Goal: Task Accomplishment & Management: Use online tool/utility

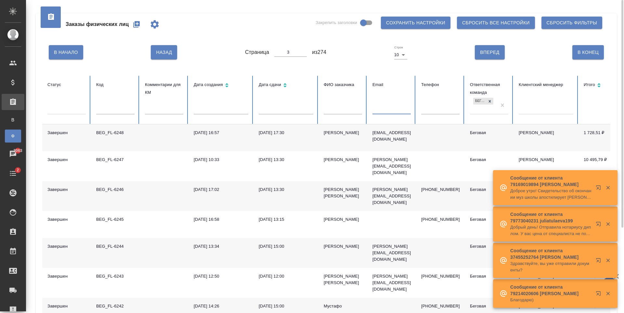
click at [374, 110] on input "text" at bounding box center [392, 109] width 38 height 9
paste input "[EMAIL_ADDRESS][PERSON_NAME][DOMAIN_NAME]"
type input "[EMAIL_ADDRESS][PERSON_NAME][DOMAIN_NAME]"
type input "1"
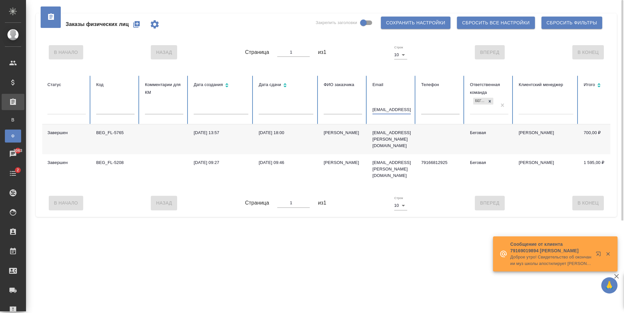
type input "[EMAIL_ADDRESS][PERSON_NAME][DOMAIN_NAME]"
click at [139, 22] on icon "button" at bounding box center [136, 24] width 7 height 7
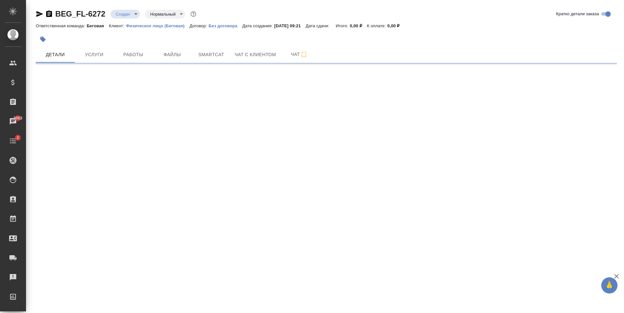
select select "RU"
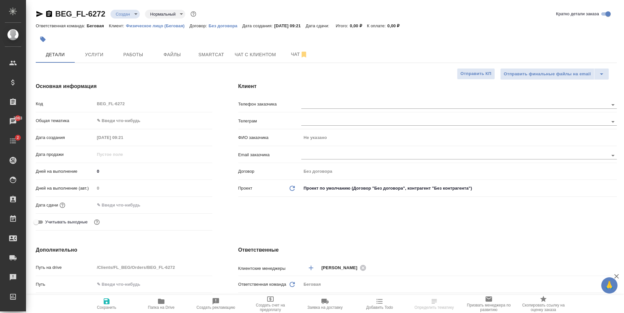
type textarea "x"
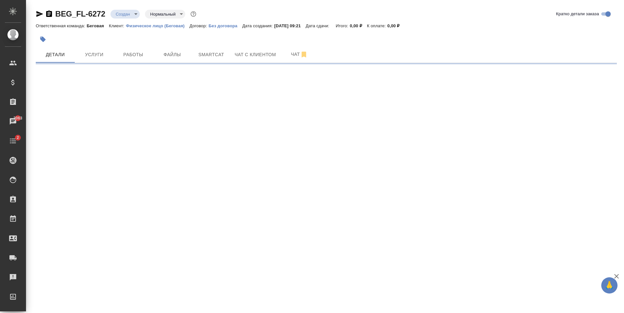
select select "RU"
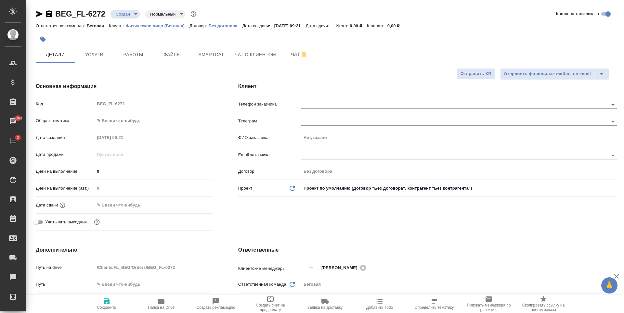
type textarea "x"
click at [312, 155] on input "text" at bounding box center [443, 155] width 285 height 8
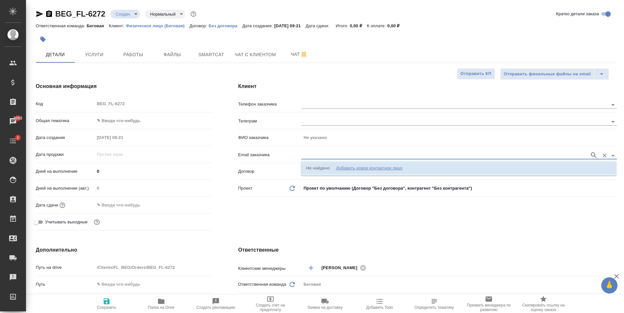
paste input "[EMAIL_ADDRESS][PERSON_NAME][DOMAIN_NAME]"
type input "v.gutierres@mail.ru"
click at [590, 154] on icon "button" at bounding box center [594, 155] width 8 height 8
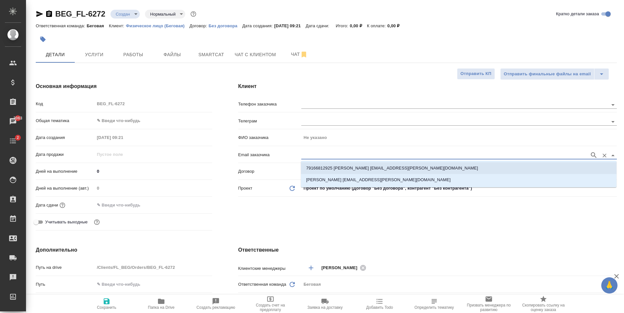
click at [492, 164] on li "79166812925 Василина Гутьеррес v.gutierres@mail.ru" at bounding box center [459, 169] width 316 height 12
type input "Василина Гутьеррес"
type input "79166812925 Василина Гутьеррес v.gutierres@mail.ru"
type textarea "x"
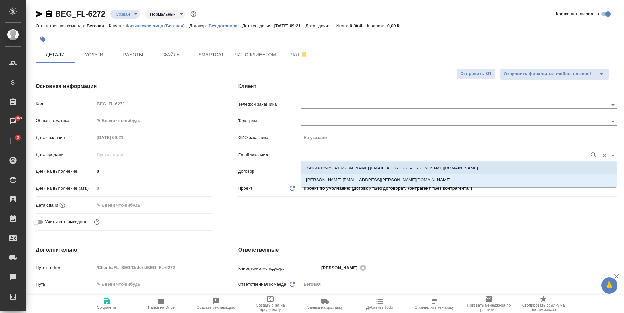
type textarea "x"
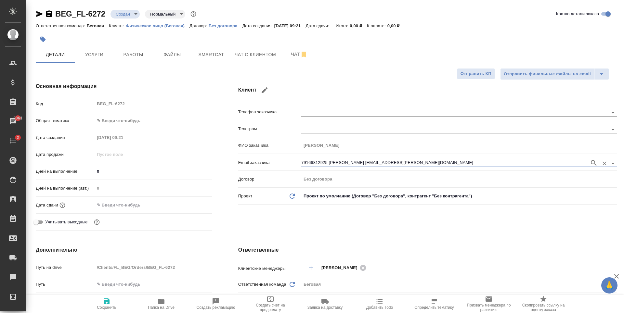
type input "79166812925 Василина Гутьеррес v.gutierres@mail.ru"
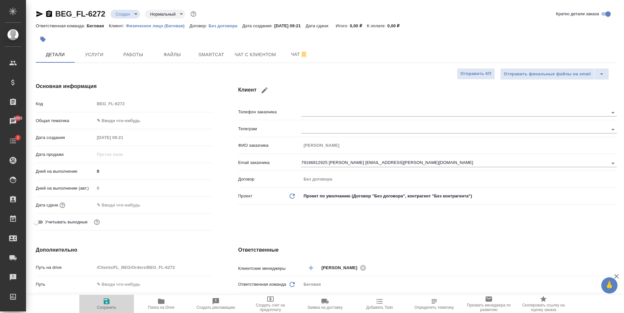
click at [109, 300] on icon "button" at bounding box center [107, 302] width 6 height 6
type textarea "x"
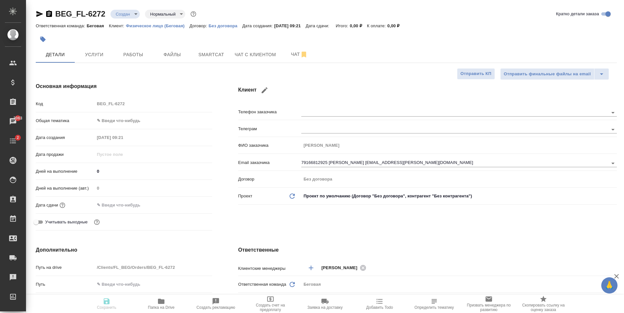
type textarea "x"
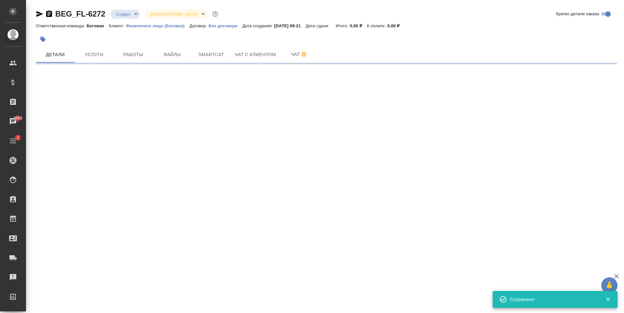
type input "holyTrinity"
select select "RU"
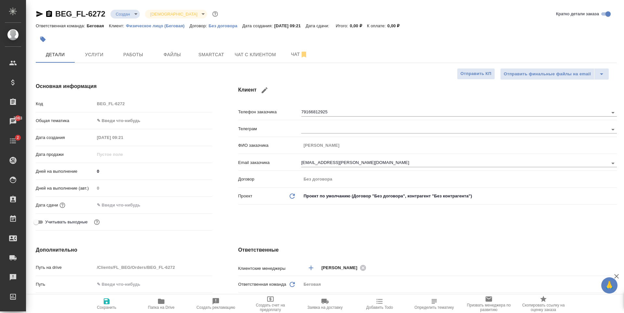
type textarea "x"
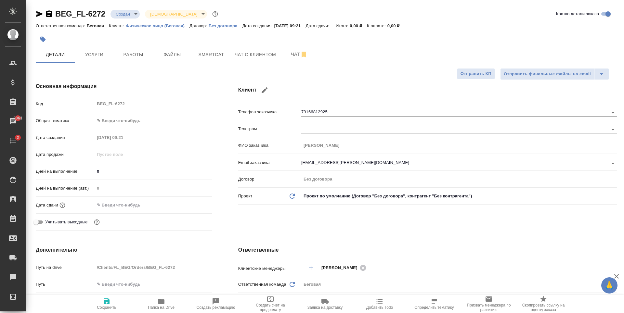
type textarea "x"
click at [113, 58] on button "Услуги" at bounding box center [94, 54] width 39 height 16
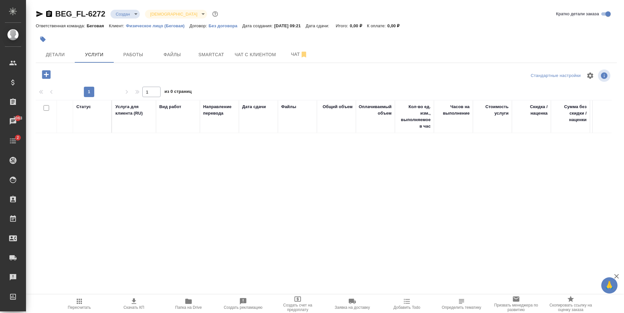
click at [48, 74] on icon "button" at bounding box center [46, 74] width 8 height 8
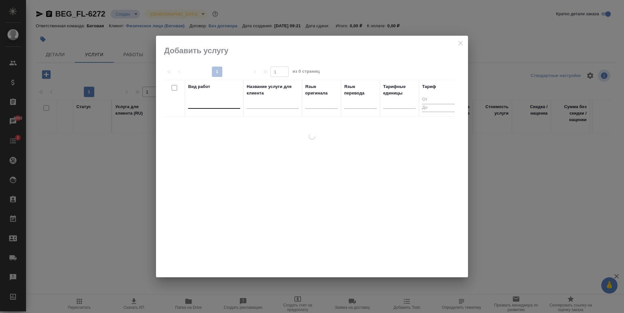
click at [218, 100] on div at bounding box center [214, 102] width 52 height 9
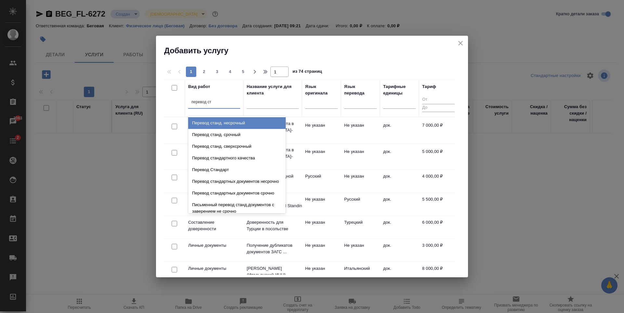
type input "перевод ста"
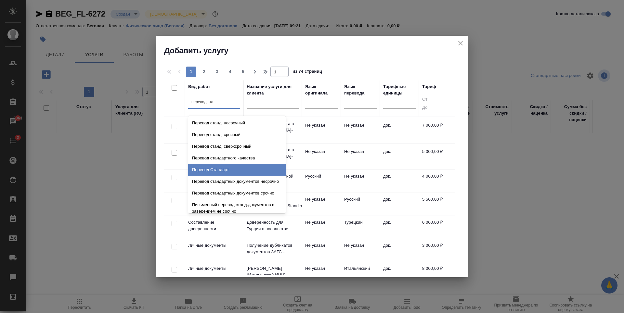
click at [246, 170] on div "Перевод Стандарт" at bounding box center [237, 170] width 98 height 12
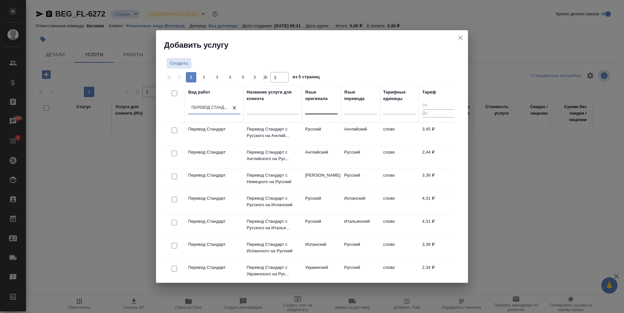
click at [323, 109] on div at bounding box center [321, 107] width 33 height 9
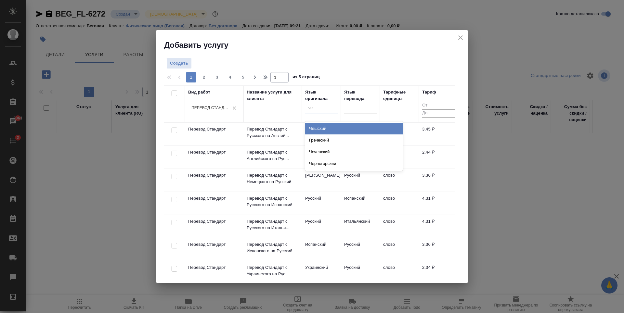
type input "чеш"
click at [335, 126] on div "Чешский" at bounding box center [354, 129] width 98 height 12
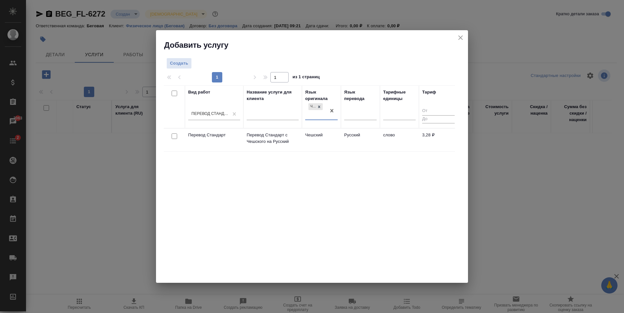
click at [373, 142] on td "Русский" at bounding box center [360, 140] width 39 height 23
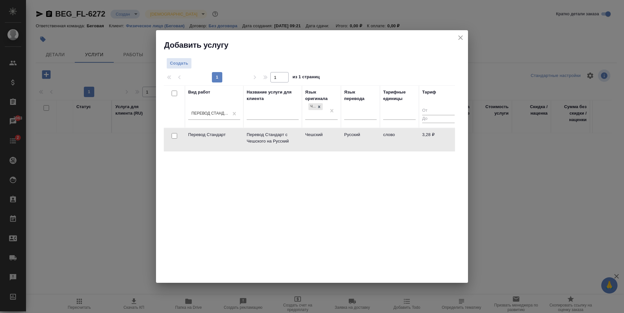
click at [373, 142] on td "Русский" at bounding box center [360, 139] width 39 height 23
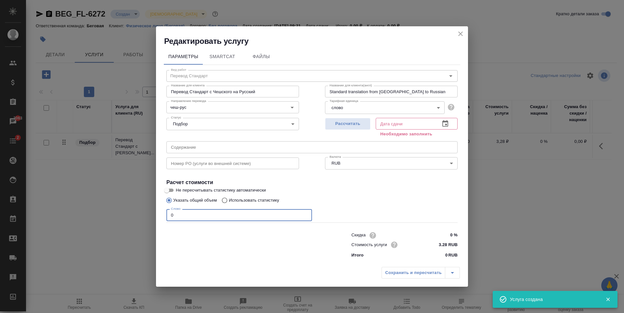
click at [228, 215] on input "0" at bounding box center [239, 215] width 146 height 12
type input "1"
click at [360, 128] on button "Рассчитать" at bounding box center [348, 124] width 46 height 12
type input "11.09.2025 09:23"
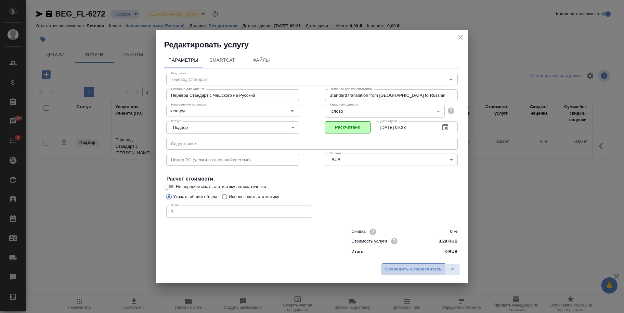
click at [428, 271] on span "Сохранить и пересчитать" at bounding box center [413, 269] width 57 height 7
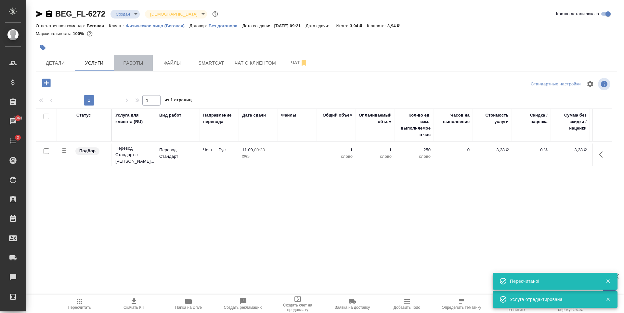
click at [133, 68] on button "Работы" at bounding box center [133, 63] width 39 height 16
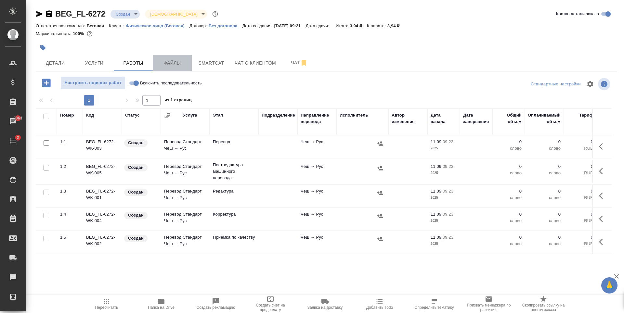
click at [177, 61] on span "Файлы" at bounding box center [172, 63] width 31 height 8
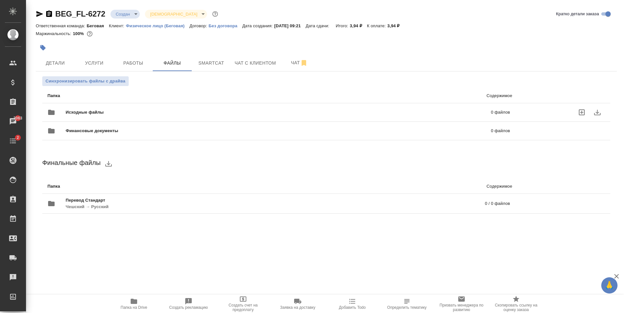
click at [51, 113] on icon "folder" at bounding box center [51, 112] width 7 height 5
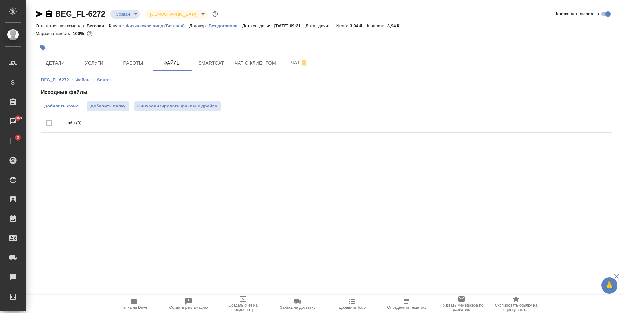
click at [53, 103] on span "Добавить файл" at bounding box center [61, 106] width 34 height 7
click at [0, 0] on input "Добавить файл" at bounding box center [0, 0] width 0 height 0
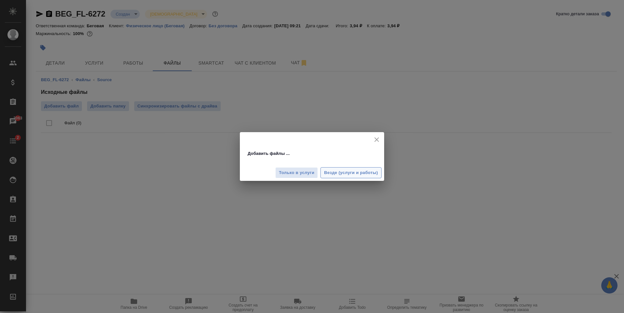
click at [344, 176] on span "Везде (услуги и работы)" at bounding box center [351, 172] width 54 height 7
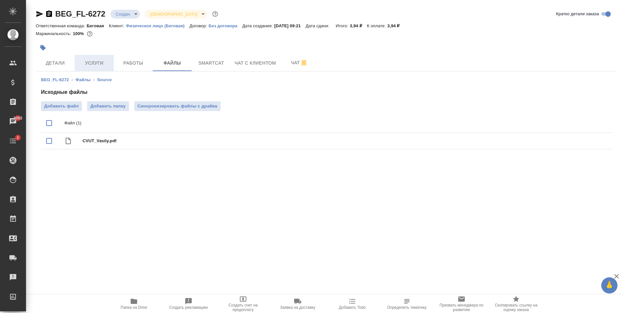
click at [94, 57] on button "Услуги" at bounding box center [94, 63] width 39 height 16
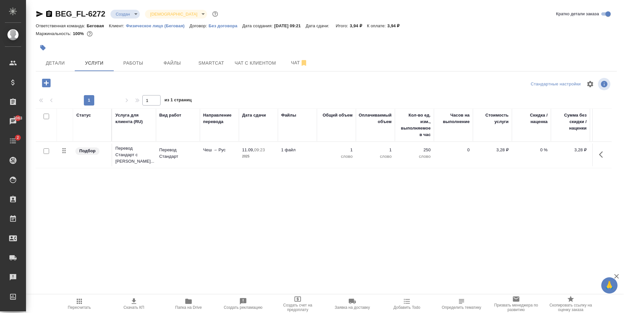
click at [47, 149] on input "checkbox" at bounding box center [47, 152] width 6 height 6
checkbox input "true"
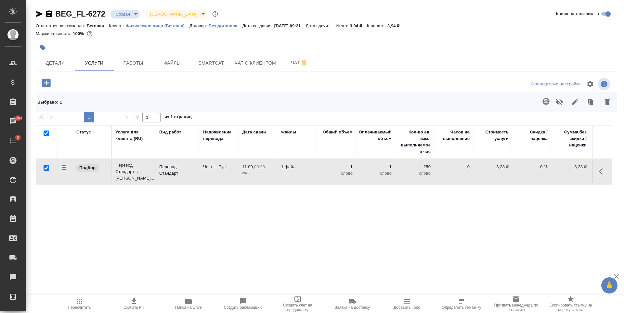
checkbox input "true"
click at [541, 101] on button "button" at bounding box center [546, 102] width 16 height 16
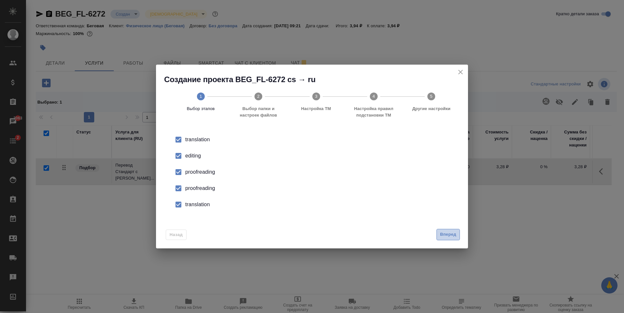
click at [453, 236] on span "Вперед" at bounding box center [448, 234] width 16 height 7
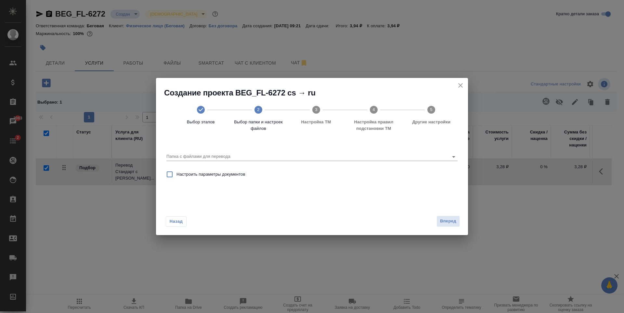
click at [424, 129] on div "Выбор этапов 2 Выбор папки и настроек файлов 3 Настройка ТМ 4 Настройка правил …" at bounding box center [316, 119] width 304 height 42
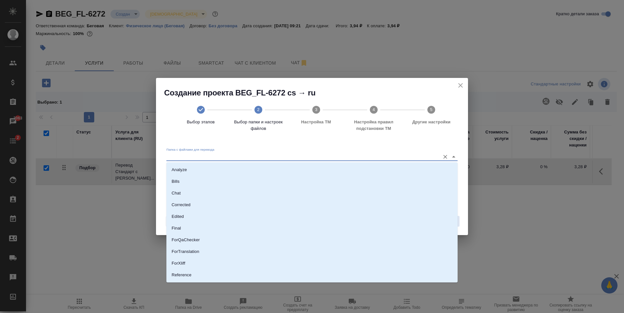
click at [419, 160] on input "Папка с файлами для перевода" at bounding box center [301, 157] width 270 height 8
click at [188, 251] on li "Source" at bounding box center [311, 253] width 291 height 12
type input "Source"
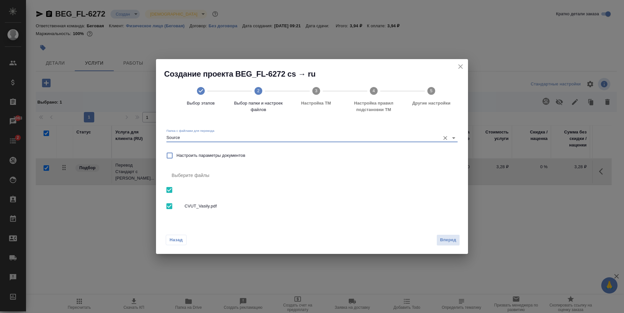
click at [450, 237] on button "Вперед" at bounding box center [448, 240] width 23 height 11
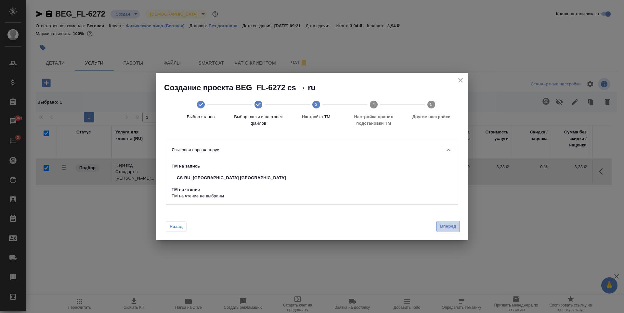
click at [448, 228] on span "Вперед" at bounding box center [448, 226] width 16 height 7
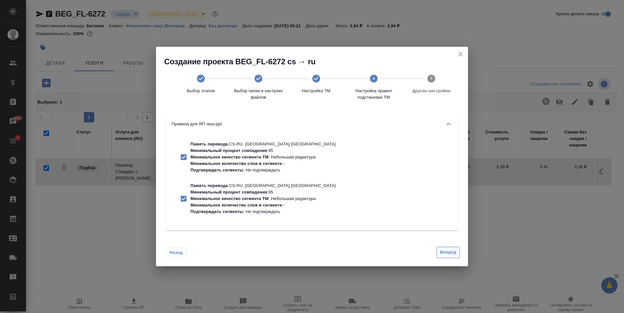
click at [448, 250] on span "Вперед" at bounding box center [448, 252] width 16 height 7
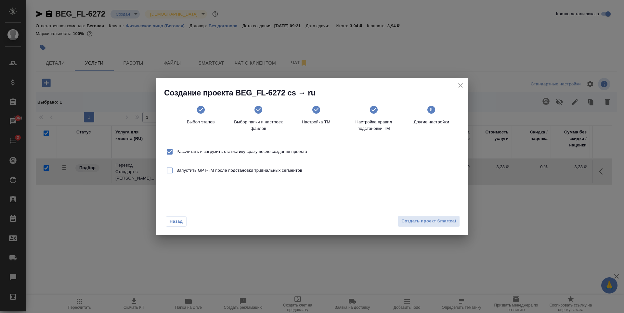
click at [272, 152] on span "Рассчитать и загрузить статистику сразу после создания проекта" at bounding box center [241, 152] width 131 height 7
click at [176, 152] on input "Рассчитать и загрузить статистику сразу после создания проекта" at bounding box center [170, 152] width 14 height 14
checkbox input "false"
click at [434, 225] on span "Создать проект Smartcat" at bounding box center [428, 221] width 55 height 7
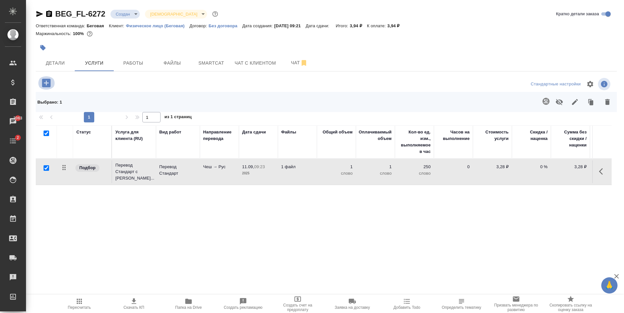
click at [45, 79] on icon "button" at bounding box center [46, 83] width 8 height 8
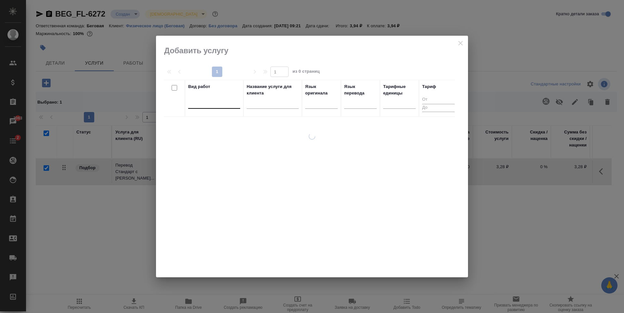
click at [201, 101] on div at bounding box center [214, 102] width 52 height 9
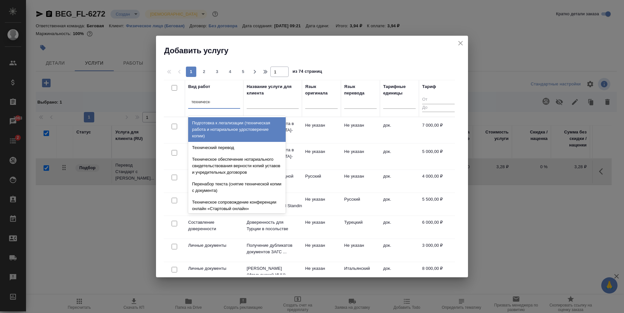
type input "техническое"
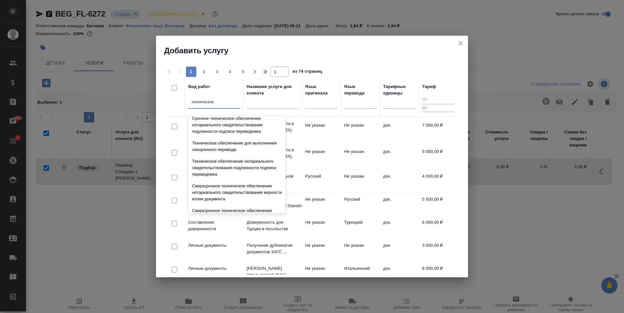
scroll to position [98, 0]
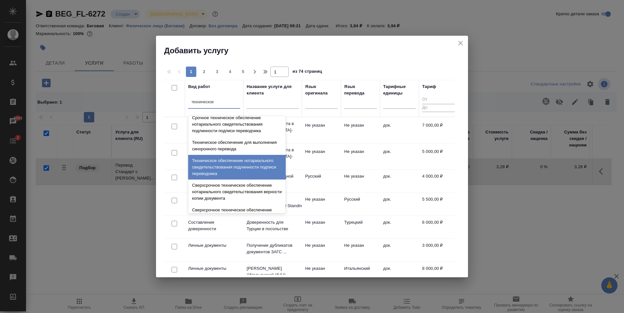
click at [235, 170] on div "Техническое обеспечение нотариального свидетельствования подлинности подписи пе…" at bounding box center [237, 167] width 98 height 25
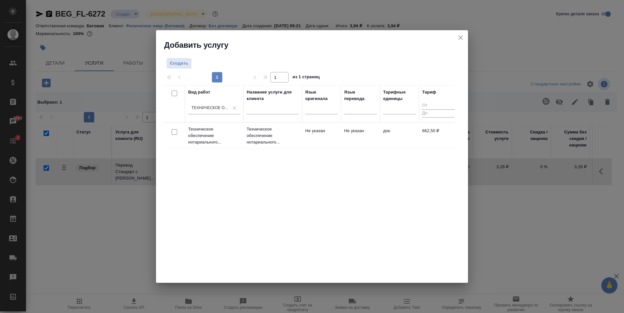
click at [375, 146] on td "Не указан" at bounding box center [360, 135] width 39 height 23
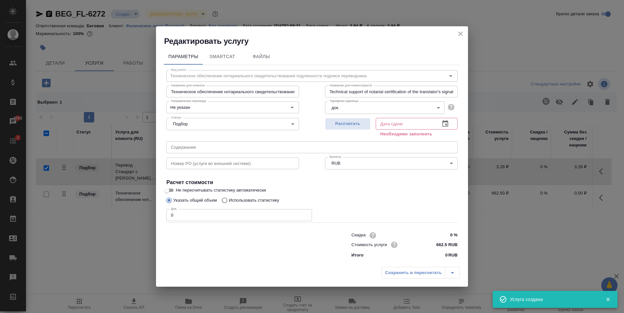
checkbox input "false"
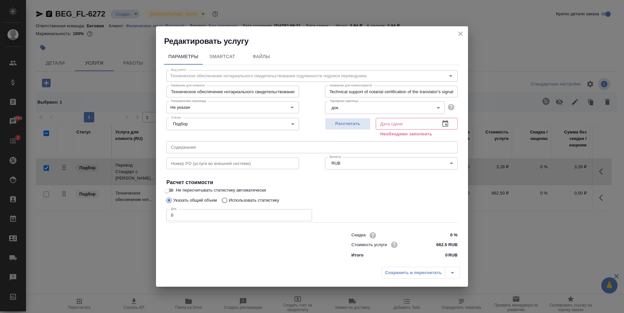
click at [269, 221] on input "0" at bounding box center [239, 215] width 146 height 12
type input "1"
click at [349, 124] on span "Рассчитать" at bounding box center [348, 123] width 38 height 7
type input "11.09.2025 10:12"
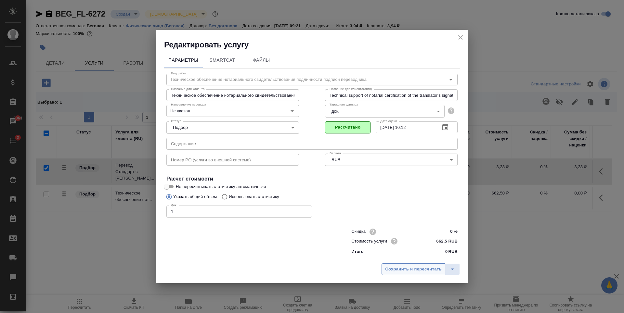
click at [417, 266] on span "Сохранить и пересчитать" at bounding box center [413, 269] width 57 height 7
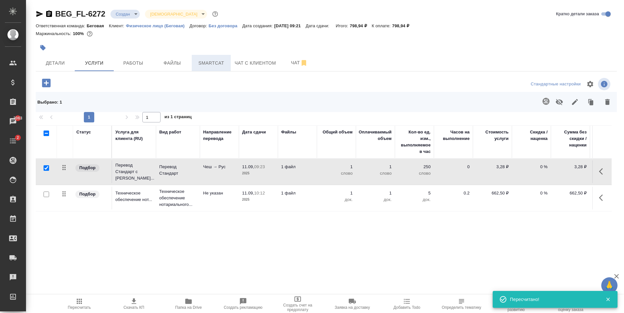
click at [220, 69] on button "Smartcat" at bounding box center [211, 63] width 39 height 16
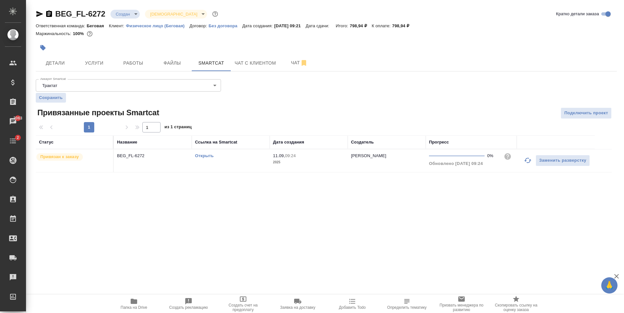
click at [203, 156] on link "Открыть" at bounding box center [204, 155] width 19 height 5
click at [202, 156] on link "Открыть" at bounding box center [204, 155] width 19 height 5
click at [100, 57] on button "Услуги" at bounding box center [94, 63] width 39 height 16
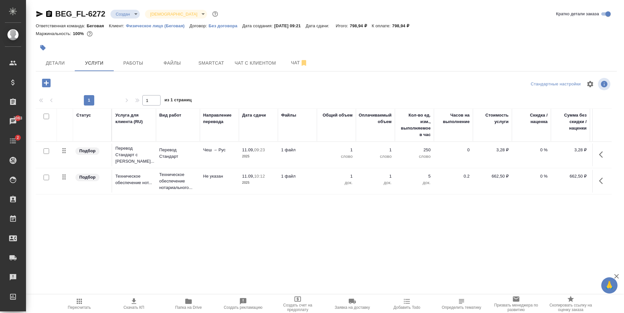
click at [311, 163] on td "1 файл" at bounding box center [297, 155] width 39 height 23
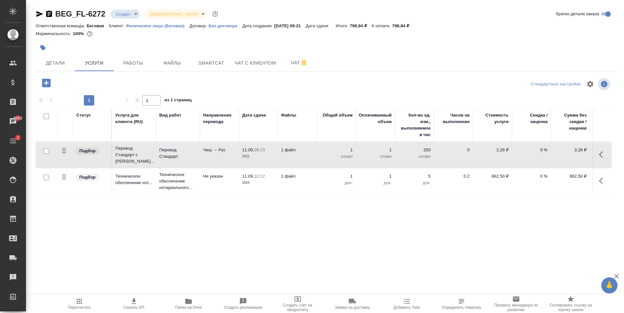
click at [311, 163] on td "1 файл" at bounding box center [297, 155] width 39 height 23
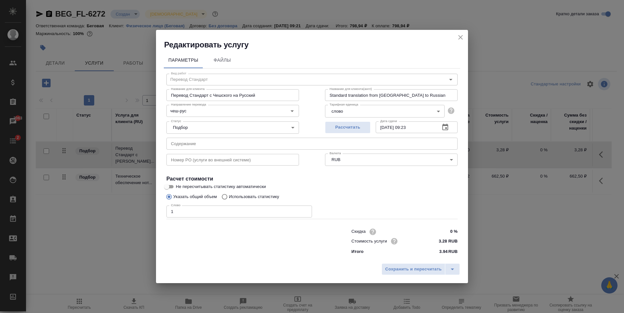
click at [243, 194] on p "Использовать статистику" at bounding box center [254, 197] width 50 height 7
click at [229, 194] on input "Использовать статистику" at bounding box center [223, 197] width 10 height 12
radio input "true"
radio input "false"
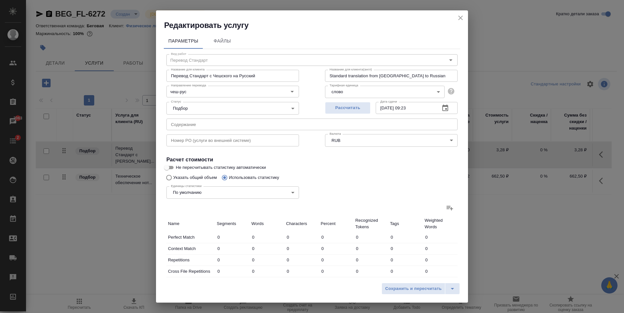
click at [445, 202] on label at bounding box center [450, 208] width 16 height 16
click at [0, 0] on input "file" at bounding box center [0, 0] width 0 height 0
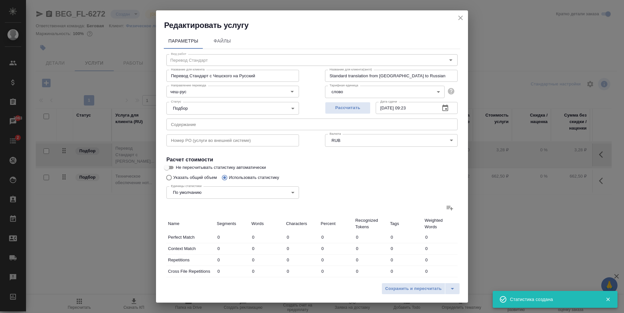
type input "3"
type input "8"
type input "59"
type input "1"
type input "4"
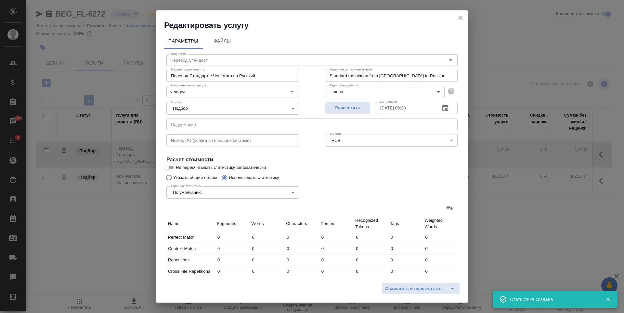
type input "21"
type input "18"
type input "109"
type input "885"
type input "22"
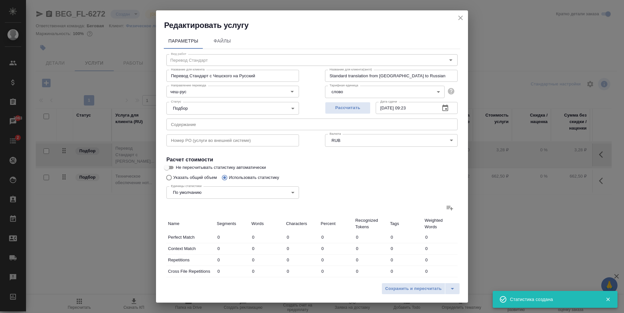
type input "121"
type input "965"
type input "22"
type input "121"
type input "965"
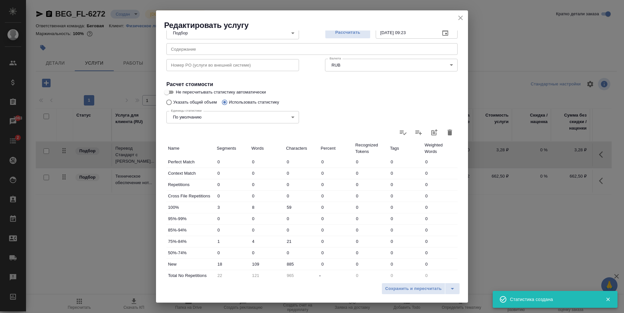
scroll to position [130, 0]
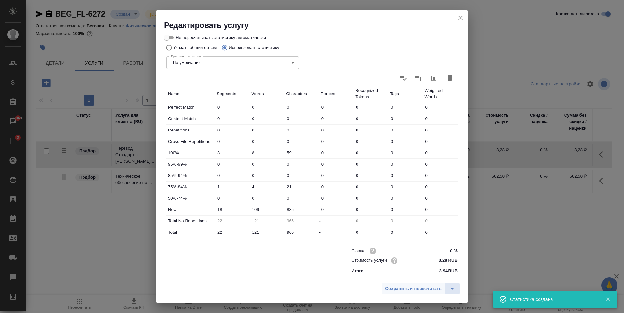
click at [395, 286] on span "Сохранить и пересчитать" at bounding box center [413, 288] width 57 height 7
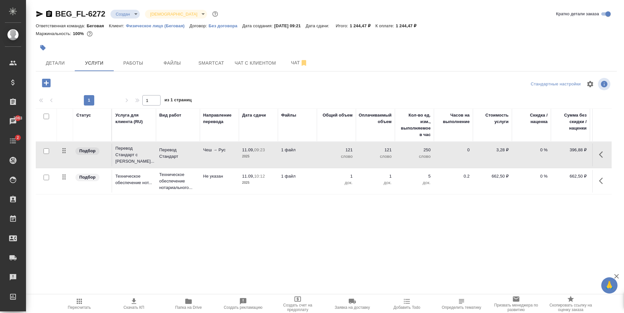
click at [329, 157] on p "слово" at bounding box center [336, 156] width 33 height 7
click at [329, 157] on td "121" at bounding box center [336, 155] width 39 height 23
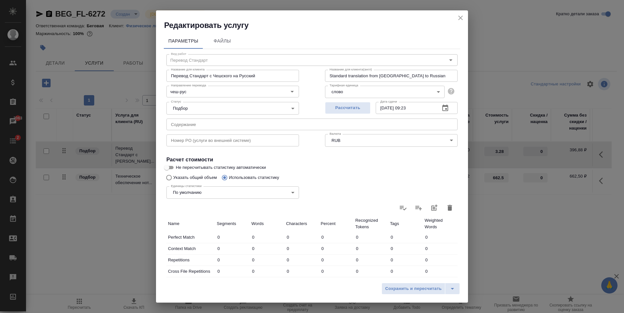
click at [446, 210] on icon "button" at bounding box center [450, 208] width 8 height 8
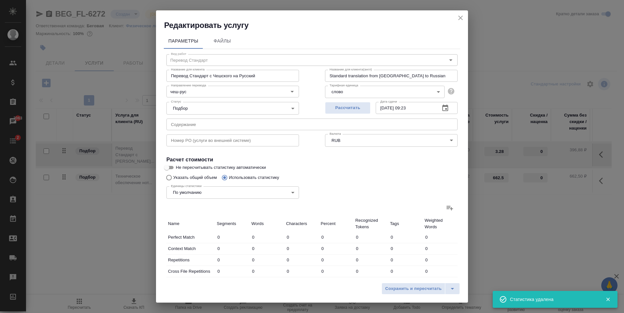
type input "0"
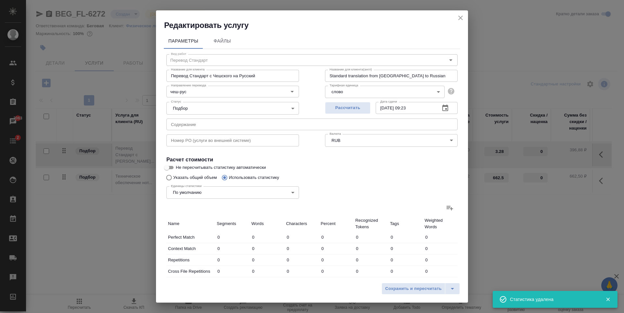
type input "0"
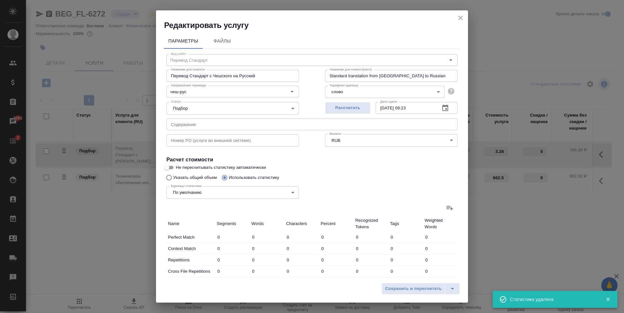
type input "0"
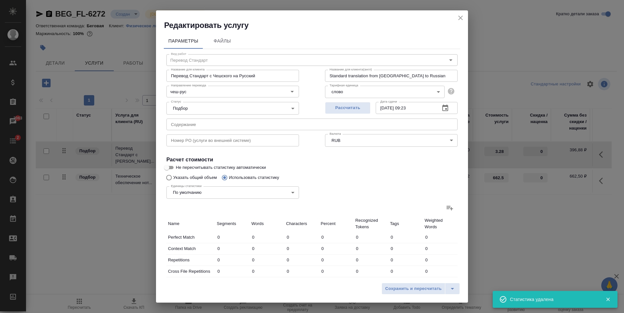
click at [192, 176] on div "Единицы статистики По умолчанию default Единицы статистики" at bounding box center [232, 192] width 159 height 42
click at [171, 177] on input "Указать общий объем" at bounding box center [168, 178] width 10 height 12
radio input "true"
radio input "false"
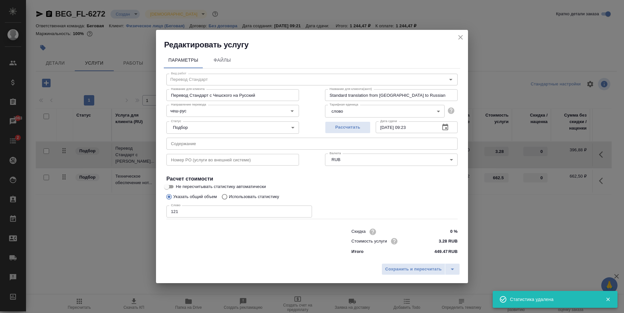
click at [246, 209] on input "121" at bounding box center [239, 212] width 146 height 12
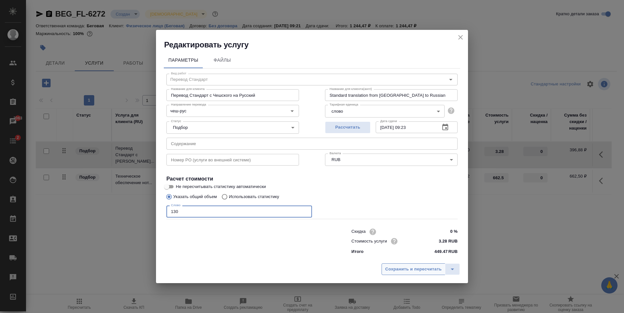
type input "130"
click at [419, 268] on span "Сохранить и пересчитать" at bounding box center [413, 269] width 57 height 7
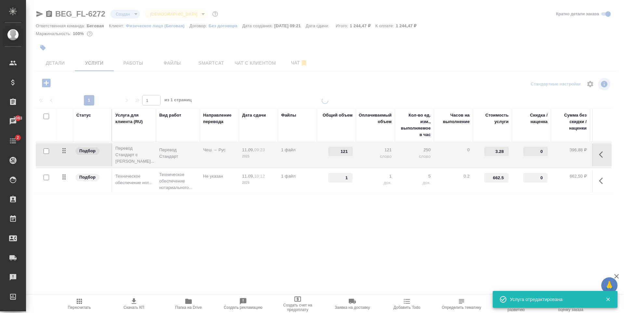
type input "130"
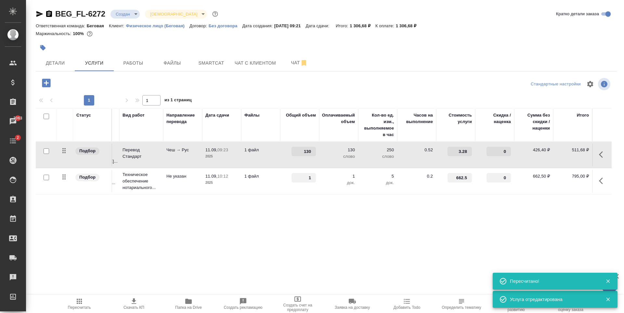
scroll to position [0, 0]
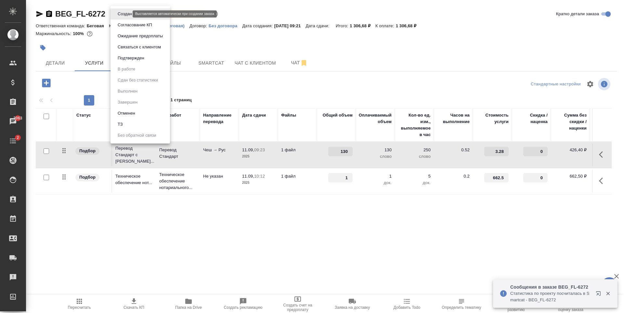
click at [125, 13] on body "🙏 .cls-1 fill:#fff; AWATERA Antonova Kristina Клиенты Спецификации Заказы 3063 …" at bounding box center [312, 156] width 624 height 313
click at [143, 129] on li "ТЗ" at bounding box center [140, 124] width 59 height 11
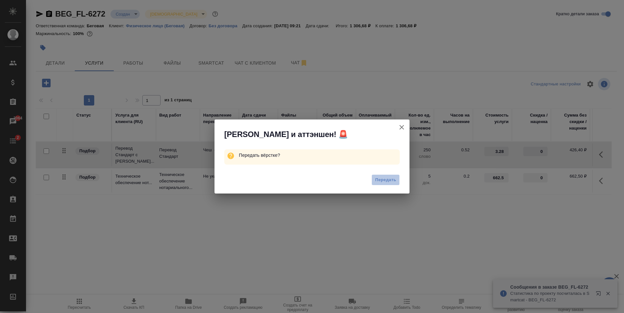
drag, startPoint x: 387, startPoint y: 176, endPoint x: 378, endPoint y: 176, distance: 8.8
click at [386, 176] on button "Передать" at bounding box center [386, 180] width 28 height 11
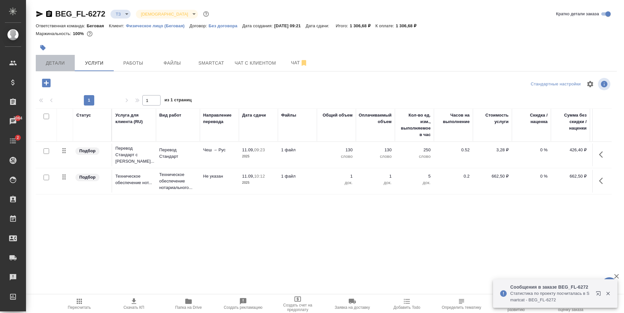
click at [64, 65] on span "Детали" at bounding box center [55, 63] width 31 height 8
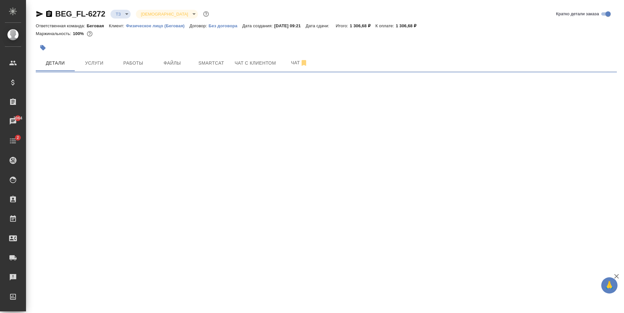
select select "RU"
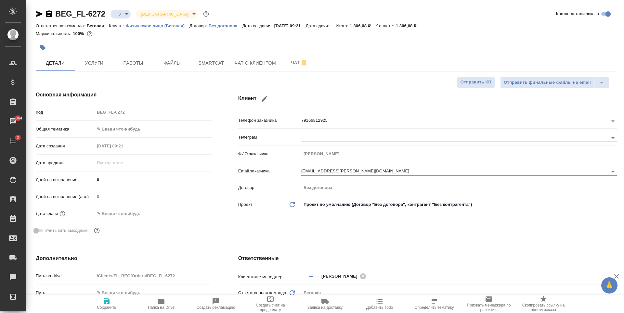
type textarea "x"
click at [123, 128] on body "🙏 .cls-1 fill:#fff; AWATERA Antonova Kristina Клиенты Спецификации Заказы 3064 …" at bounding box center [312, 156] width 624 height 313
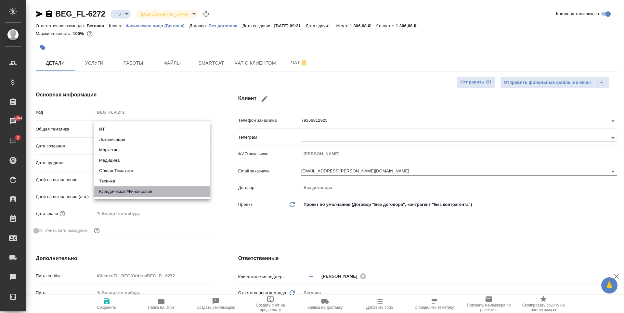
click at [128, 187] on li "Юридическая/Финансовая" at bounding box center [152, 192] width 116 height 10
type input "yr-fn"
type textarea "x"
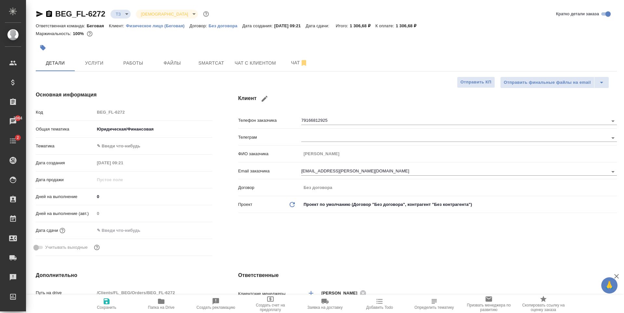
click at [137, 146] on body "🙏 .cls-1 fill:#fff; AWATERA Antonova Kristina Клиенты Спецификации Заказы 3064 …" at bounding box center [312, 156] width 624 height 313
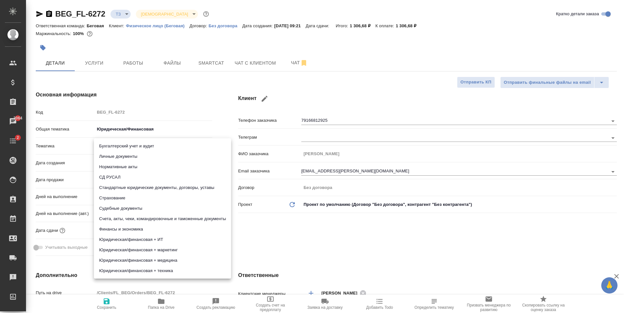
type textarea "x"
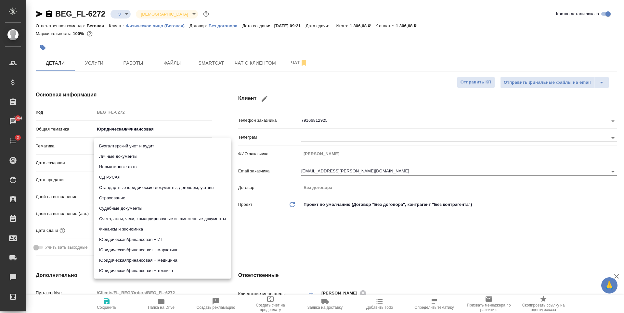
type textarea "x"
click at [145, 187] on li "Стандартные юридические документы, договоры, уставы" at bounding box center [162, 188] width 137 height 10
type textarea "x"
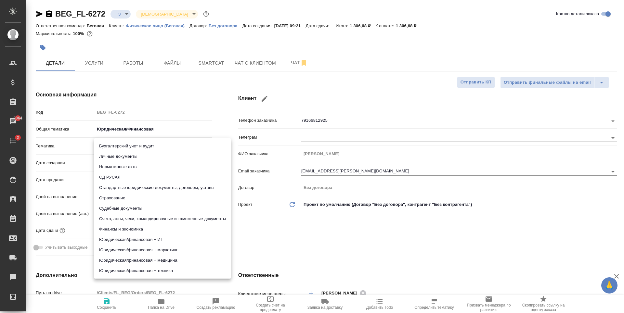
type input "5f647205b73bc97568ca66bf"
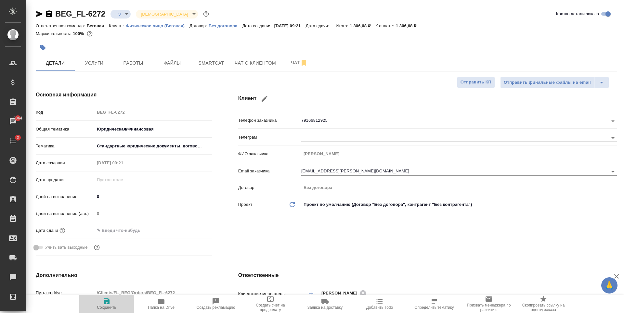
click at [112, 306] on span "Сохранить" at bounding box center [107, 308] width 20 height 5
type textarea "x"
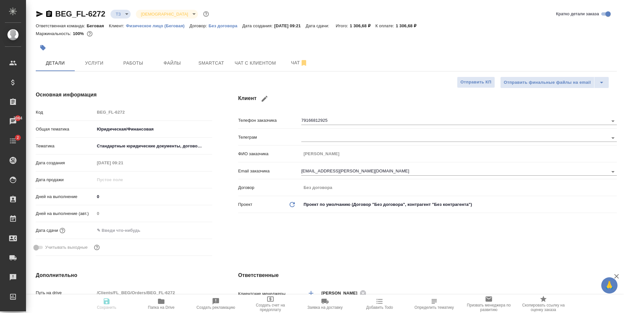
type textarea "x"
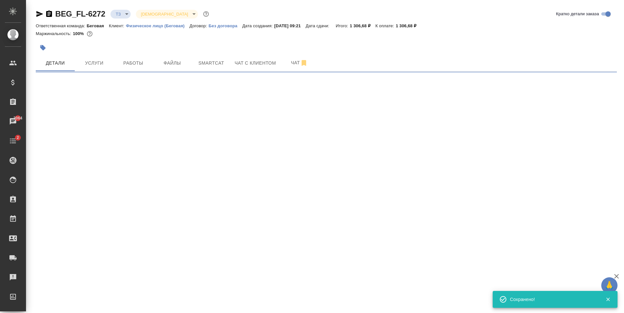
select select "RU"
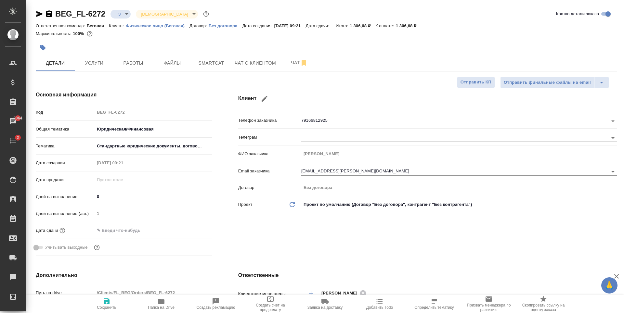
type textarea "x"
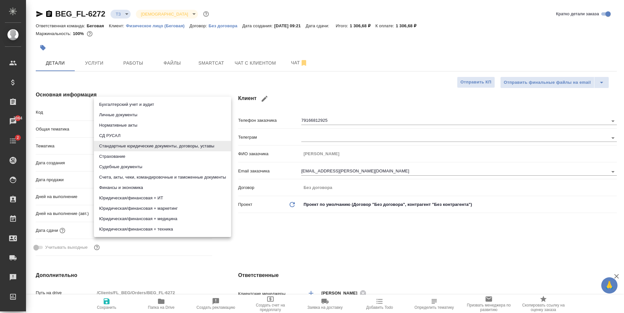
click at [158, 144] on body "🙏 .cls-1 fill:#fff; AWATERA Antonova Kristina Клиенты Спецификации Заказы 3064 …" at bounding box center [312, 156] width 624 height 313
click at [146, 176] on li "Счета, акты, чеки, командировочные и таможенные документы" at bounding box center [162, 177] width 137 height 10
type input "5f647205b73bc97568ca66c0"
type textarea "x"
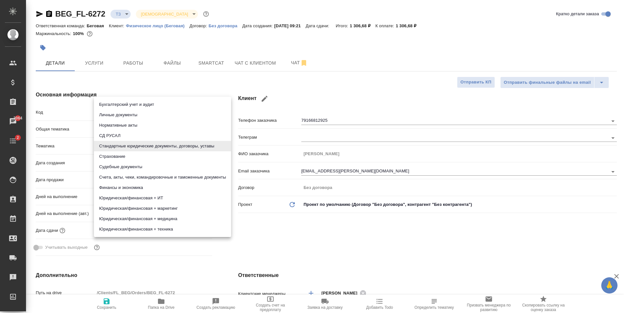
type textarea "x"
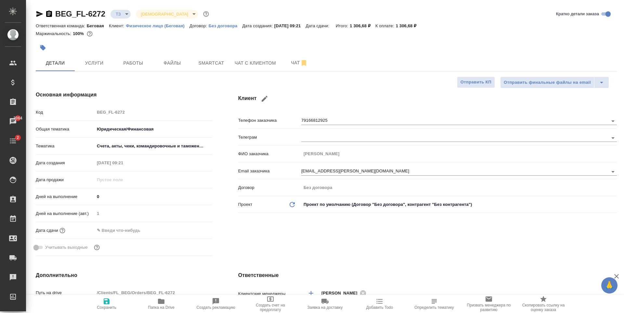
click at [104, 305] on icon "button" at bounding box center [107, 302] width 8 height 8
type textarea "x"
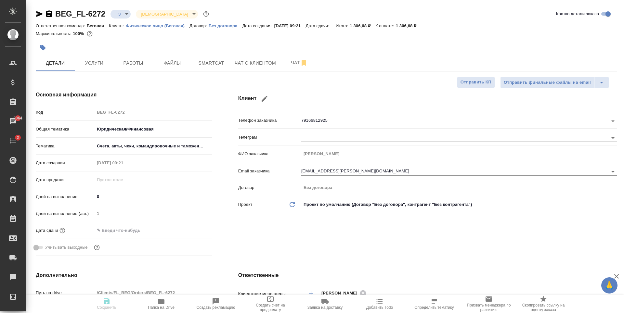
type textarea "x"
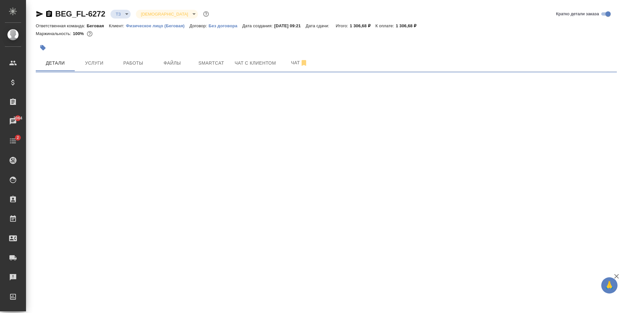
select select "RU"
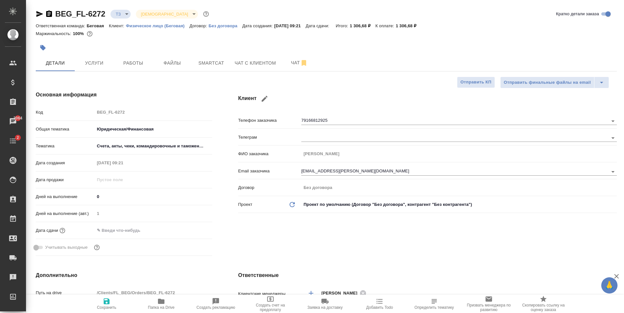
type textarea "x"
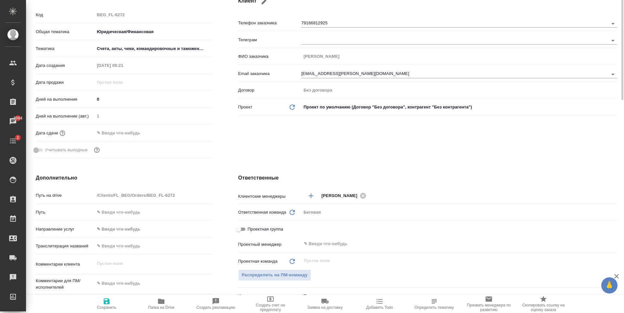
scroll to position [163, 0]
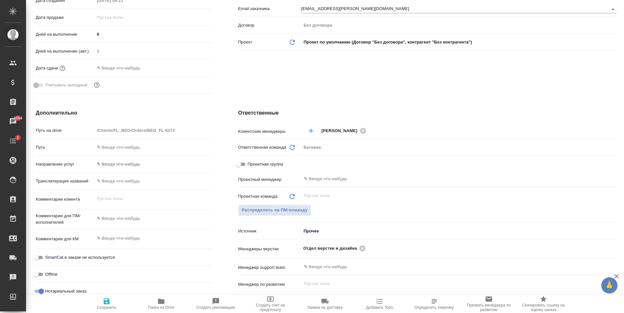
click at [111, 66] on input "text" at bounding box center [123, 67] width 57 height 9
click at [192, 65] on icon "button" at bounding box center [194, 68] width 8 height 8
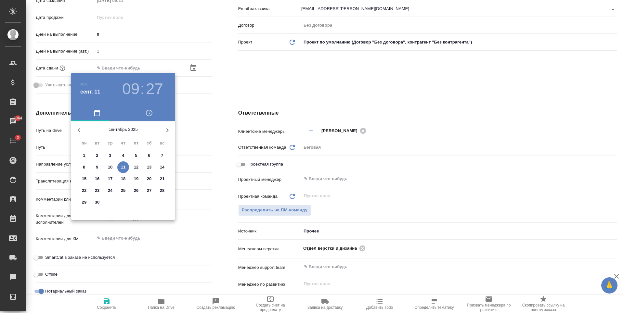
click at [86, 180] on p "15" at bounding box center [84, 179] width 5 height 7
type input "15.09.2025 09:27"
type textarea "x"
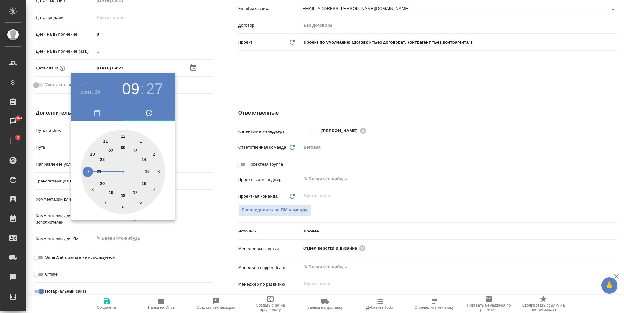
click at [148, 170] on div at bounding box center [123, 172] width 85 height 85
type input "15.09.2025 15:27"
type textarea "x"
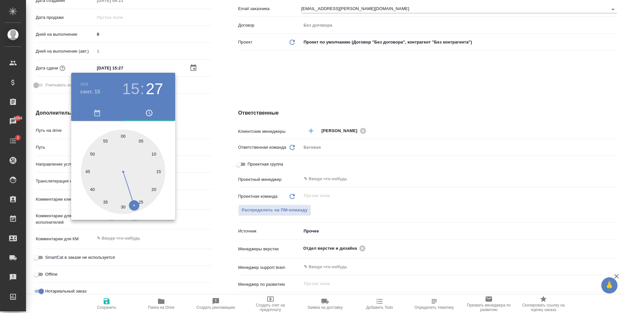
click at [122, 137] on div at bounding box center [123, 172] width 85 height 85
type input "15.09.2025 15:00"
type textarea "x"
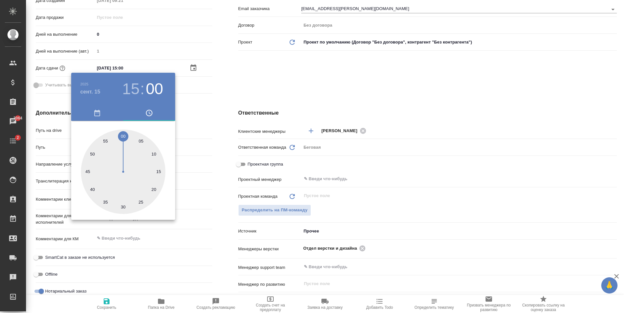
click at [209, 122] on div at bounding box center [312, 156] width 624 height 313
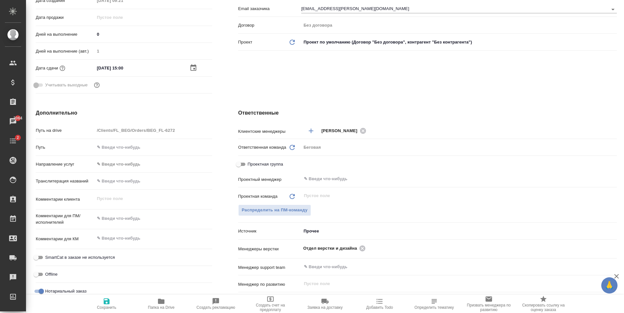
click at [100, 301] on span "Сохранить" at bounding box center [106, 304] width 47 height 12
type textarea "x"
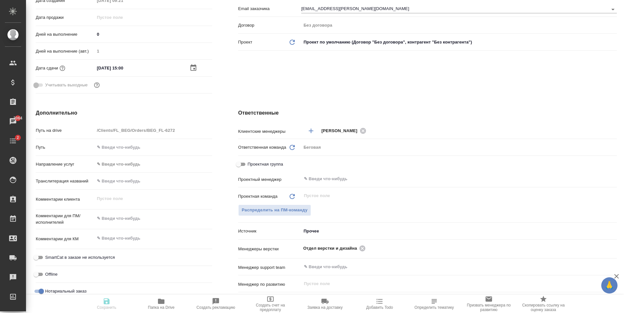
type textarea "x"
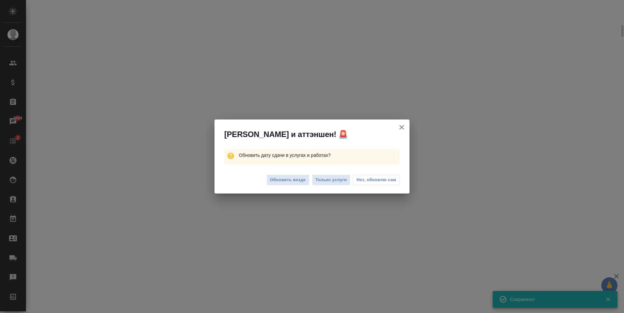
scroll to position [157, 0]
click at [291, 182] on span "Обновить везде" at bounding box center [288, 179] width 36 height 7
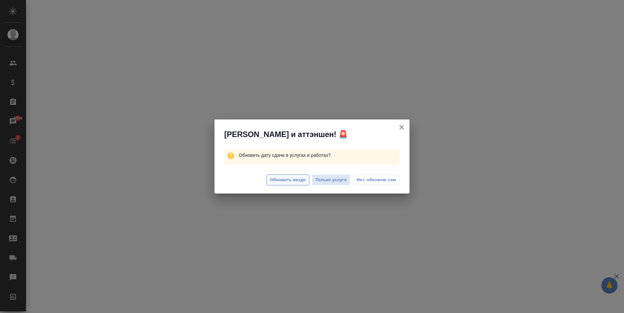
select select "RU"
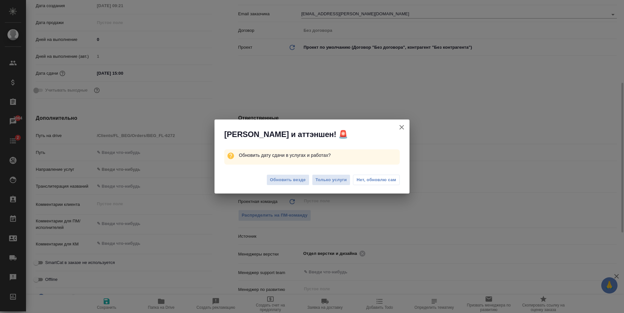
type textarea "x"
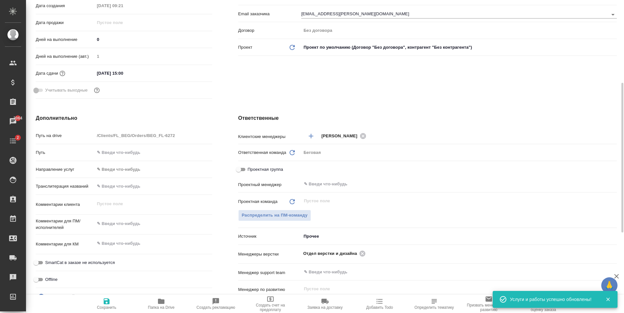
type textarea "x"
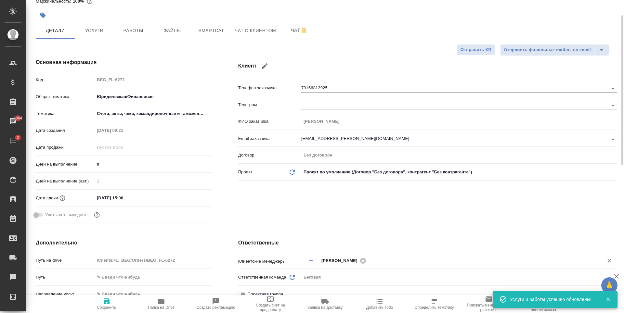
scroll to position [0, 0]
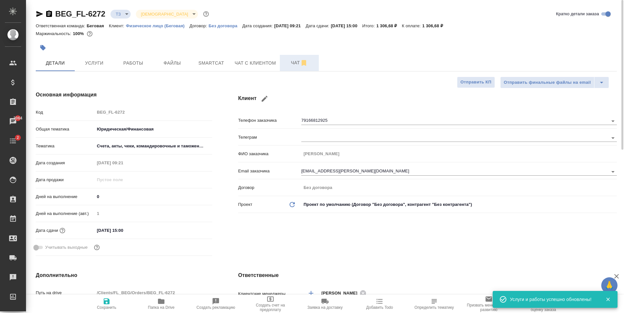
click at [313, 58] on button "Чат" at bounding box center [299, 63] width 39 height 16
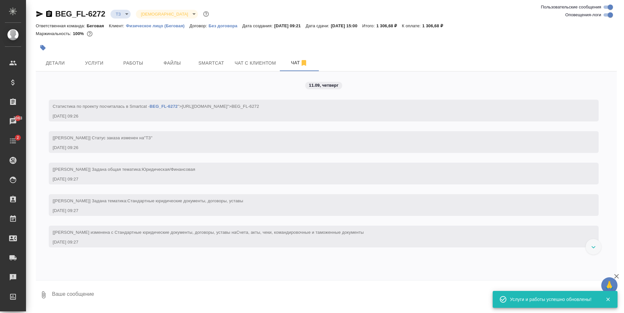
scroll to position [3, 0]
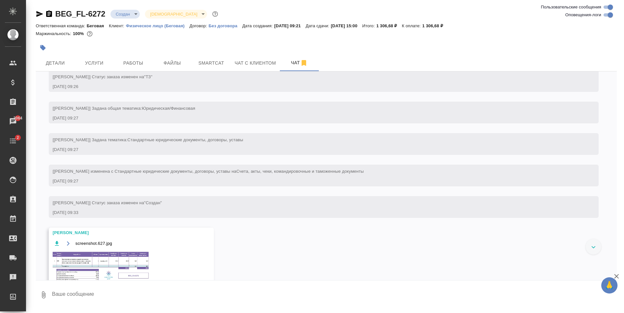
scroll to position [94, 0]
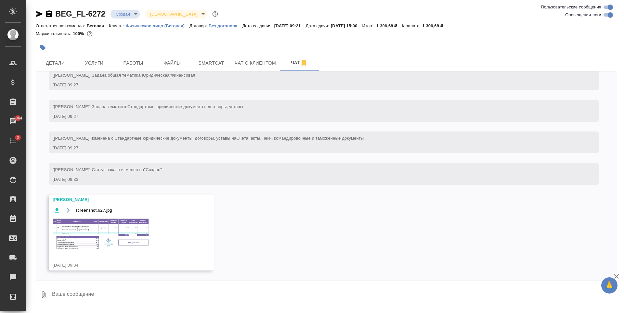
click at [100, 228] on img at bounding box center [102, 234] width 98 height 33
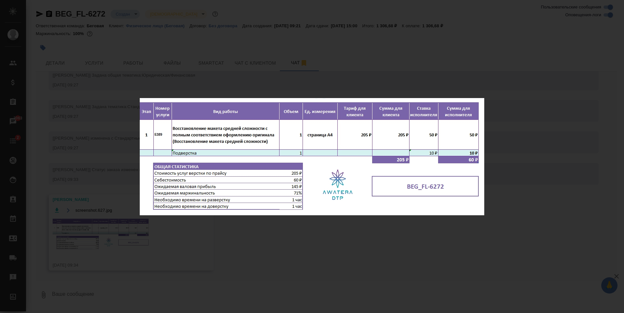
click at [234, 264] on div "screenshot.627.jpg 1 of 1" at bounding box center [312, 156] width 624 height 313
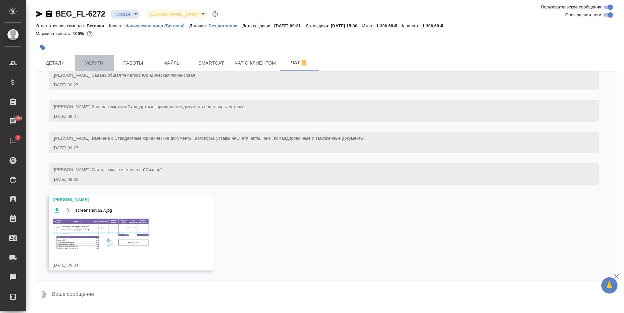
click at [95, 59] on span "Услуги" at bounding box center [94, 63] width 31 height 8
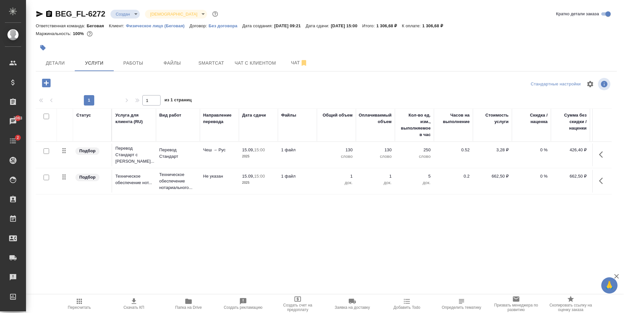
click at [45, 76] on div "BEG_FL-6272 Создан new Святая троица holyTrinity Кратко детали заказа Ответстве…" at bounding box center [326, 132] width 588 height 265
click at [55, 85] on button "button" at bounding box center [46, 82] width 18 height 13
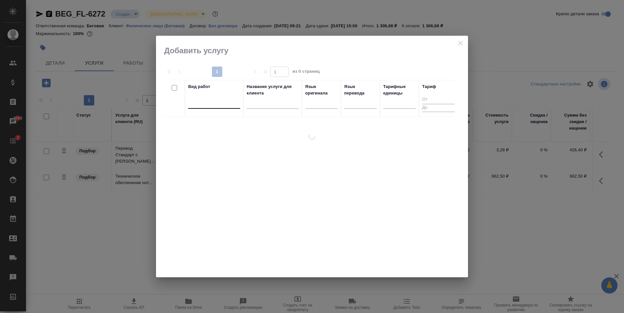
click at [202, 106] on div at bounding box center [214, 102] width 52 height 9
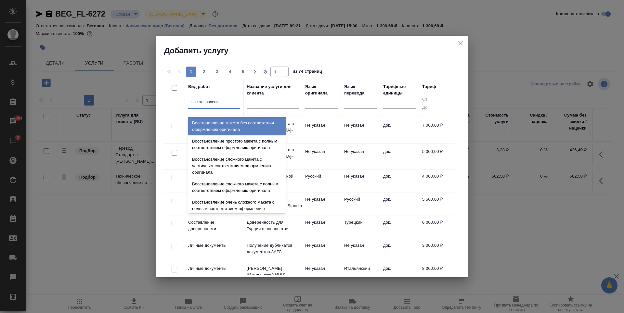
type input "восстановление"
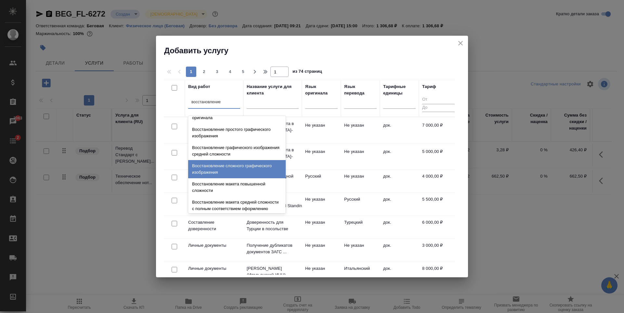
scroll to position [120, 0]
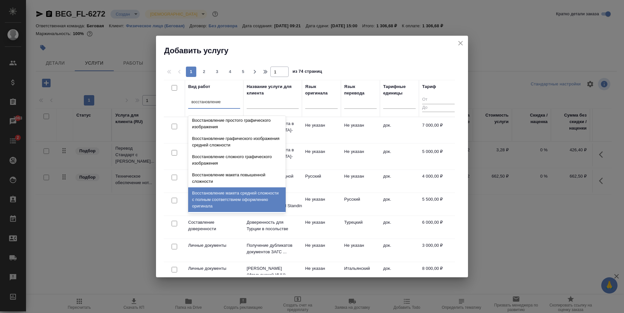
click at [246, 195] on div "Восстановление макета средней сложности с полным соответствием оформлению ориги…" at bounding box center [237, 200] width 98 height 25
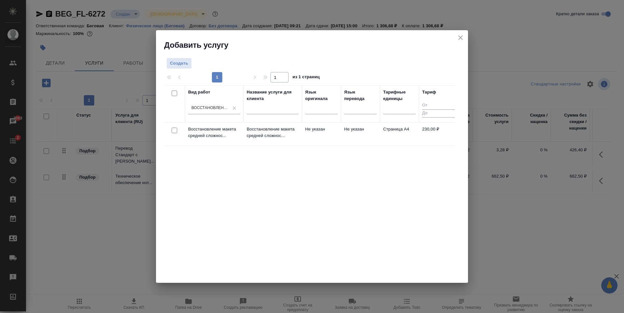
click at [395, 147] on div "Вид работ Восстановление макета средней сложности с полным соответствием оформл…" at bounding box center [309, 182] width 291 height 195
click at [395, 138] on td "Страница А4" at bounding box center [399, 134] width 39 height 23
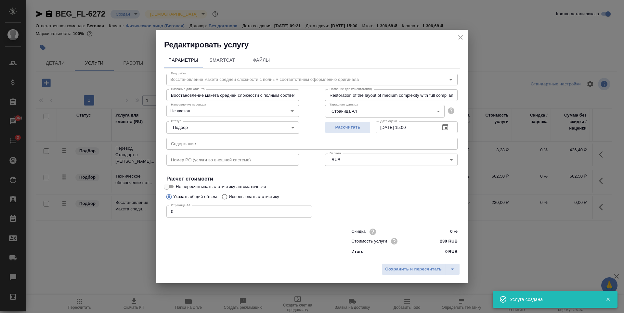
click at [252, 213] on input "0" at bounding box center [239, 212] width 146 height 12
type input "1"
click at [445, 240] on input "230 RUB" at bounding box center [445, 241] width 24 height 9
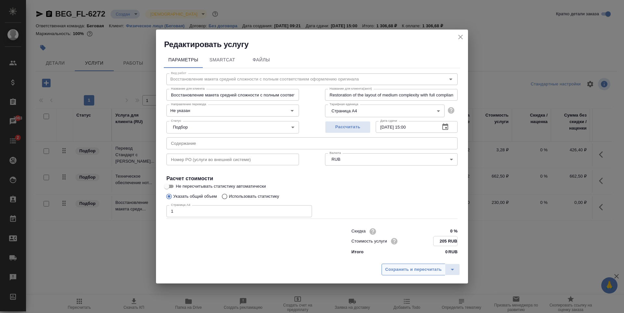
type input "205 RUB"
click at [411, 275] on button "Сохранить и пересчитать" at bounding box center [414, 270] width 64 height 12
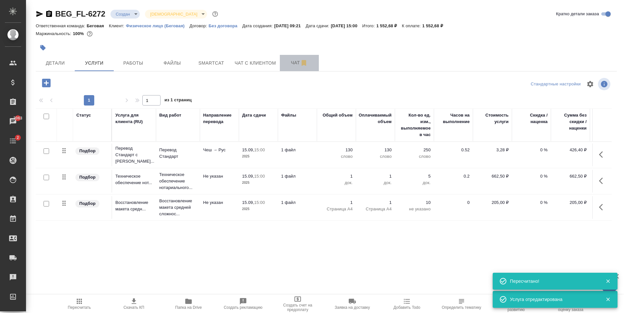
click at [296, 62] on span "Чат" at bounding box center [299, 63] width 31 height 8
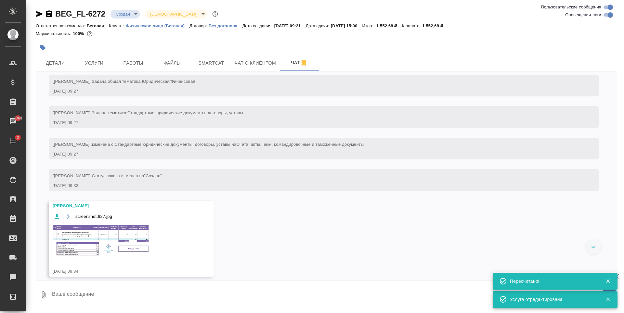
scroll to position [94, 0]
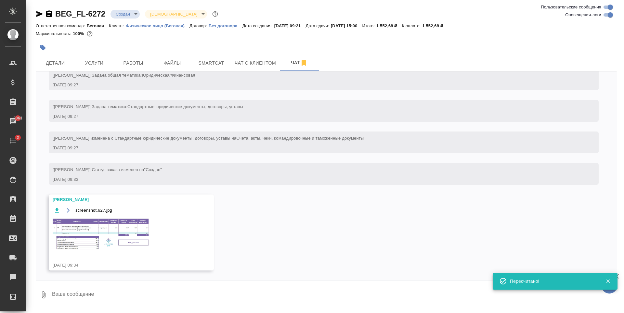
click at [108, 220] on img at bounding box center [102, 234] width 98 height 33
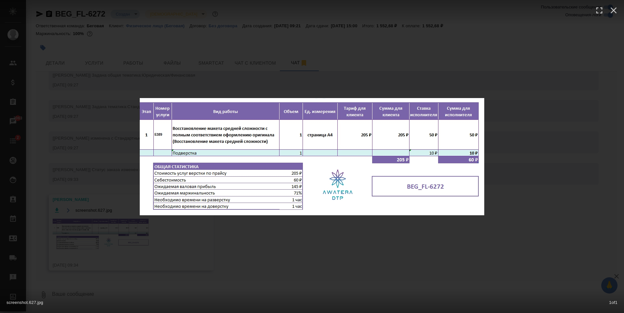
click at [407, 85] on div "screenshot.627.jpg 1 of 1" at bounding box center [312, 156] width 624 height 313
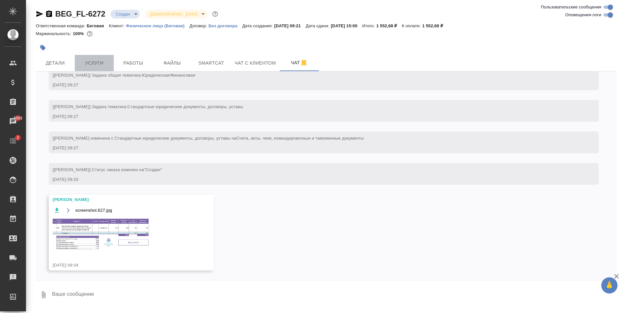
click at [82, 59] on span "Услуги" at bounding box center [94, 63] width 31 height 8
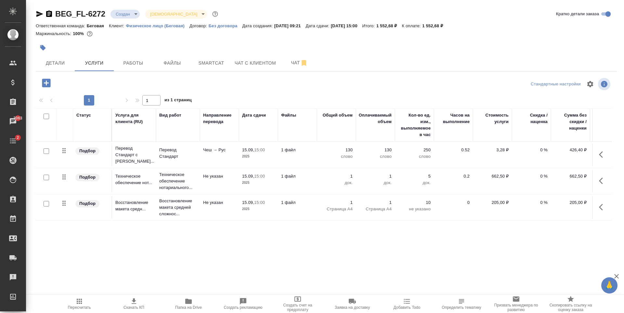
scroll to position [0, 37]
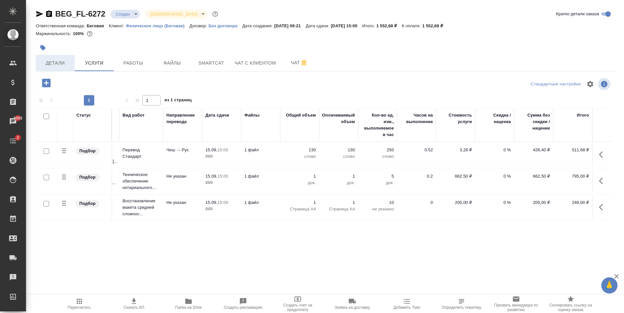
click at [65, 67] on button "Детали" at bounding box center [55, 63] width 39 height 16
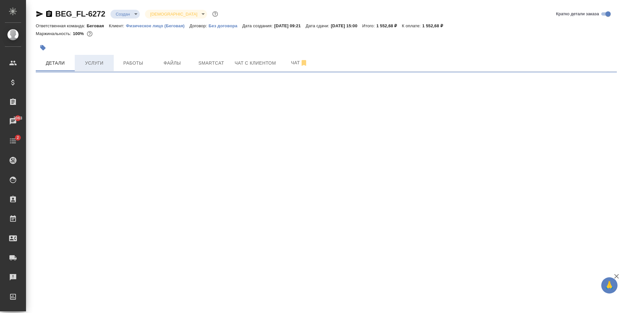
select select "RU"
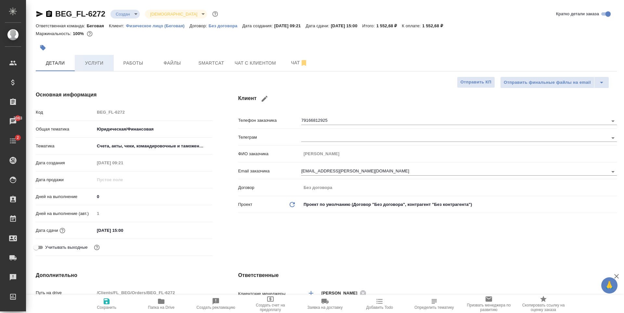
type textarea "x"
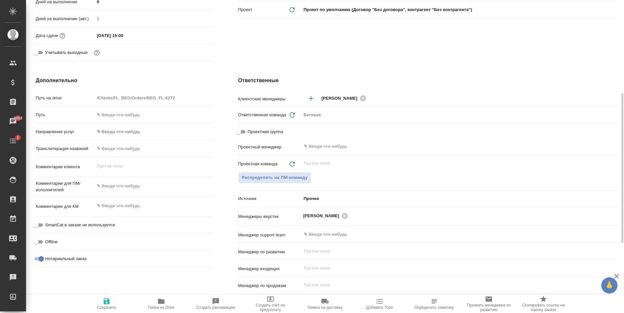
scroll to position [228, 0]
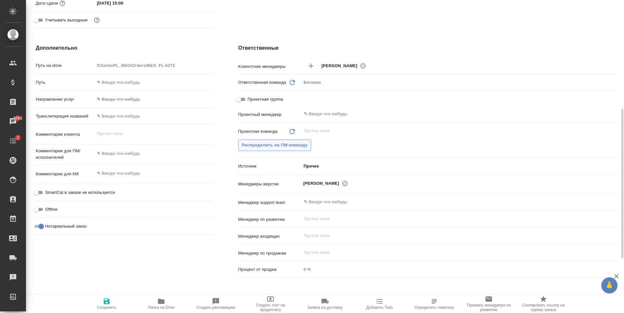
click at [302, 143] on span "Распределить на ПМ-команду" at bounding box center [275, 145] width 66 height 7
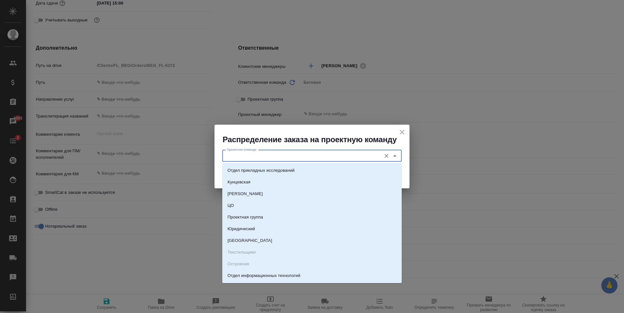
click at [307, 156] on input "Проектная команда" at bounding box center [301, 156] width 154 height 8
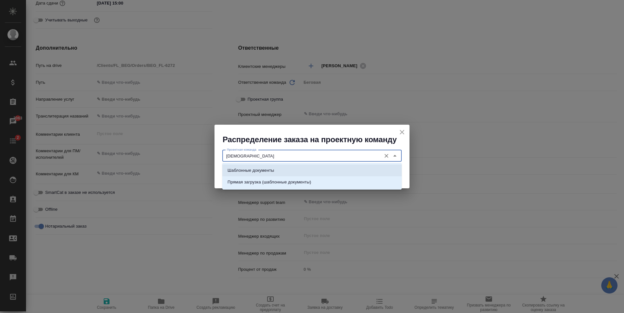
click at [339, 168] on li "Шаблонные документы" at bounding box center [311, 171] width 179 height 12
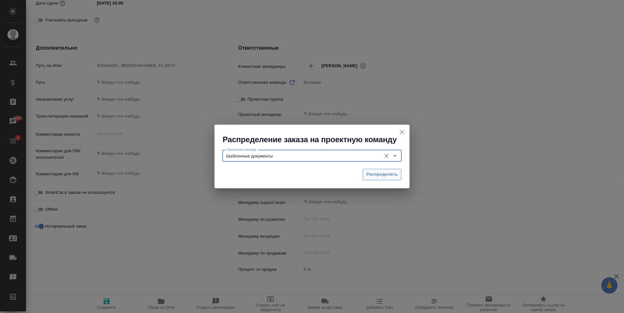
type input "Шаблонные документы"
click at [376, 172] on span "Распределить" at bounding box center [382, 174] width 32 height 7
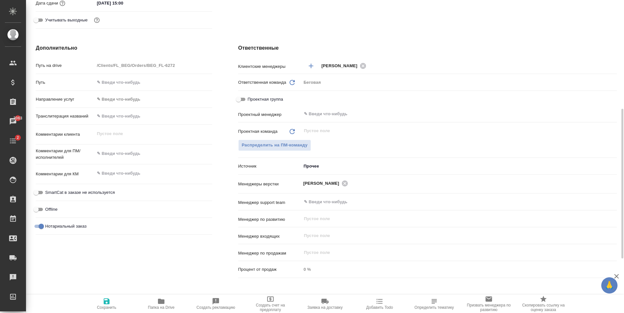
type textarea "x"
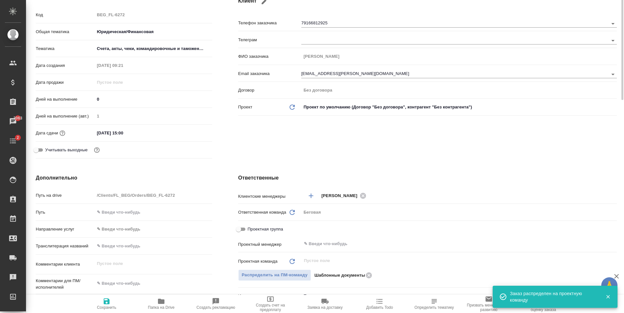
scroll to position [0, 0]
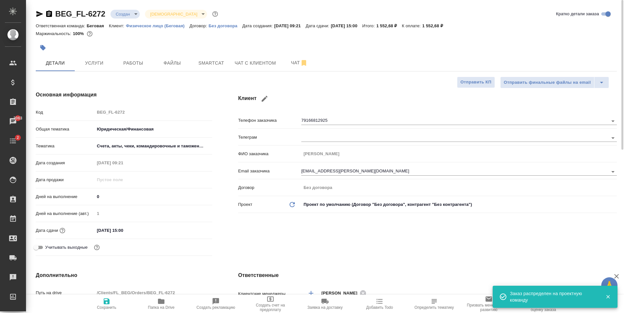
type textarea "x"
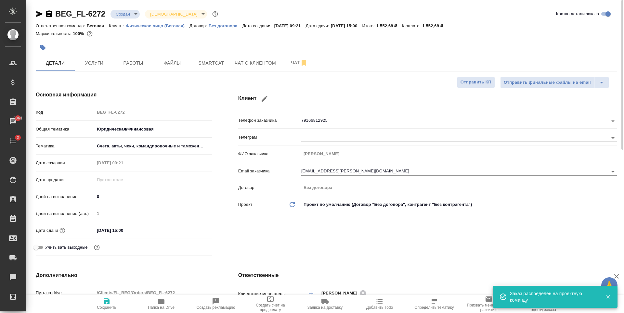
type textarea "x"
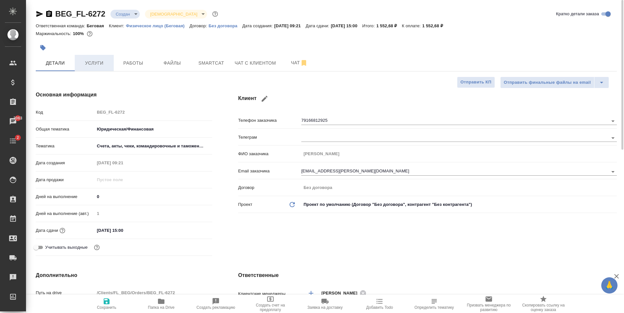
click at [90, 64] on span "Услуги" at bounding box center [94, 63] width 31 height 8
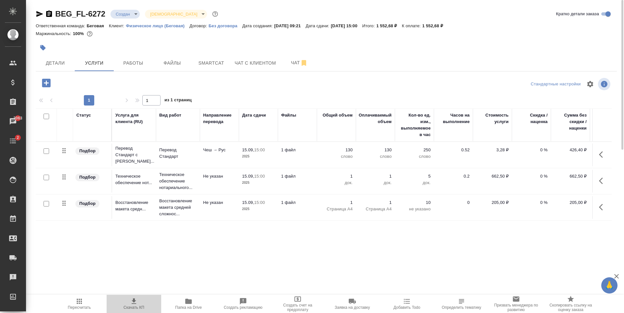
click at [137, 304] on icon "button" at bounding box center [134, 302] width 8 height 8
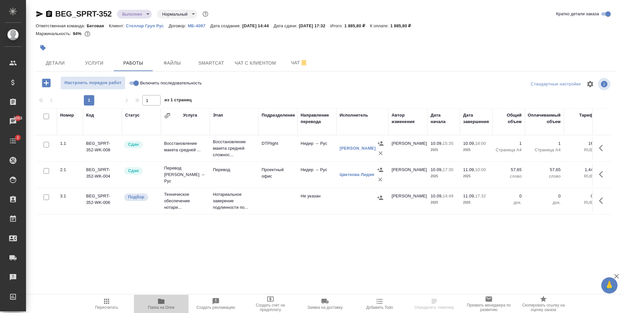
click at [169, 304] on span "Папка на Drive" at bounding box center [161, 304] width 47 height 12
click at [183, 60] on span "Файлы" at bounding box center [172, 63] width 31 height 8
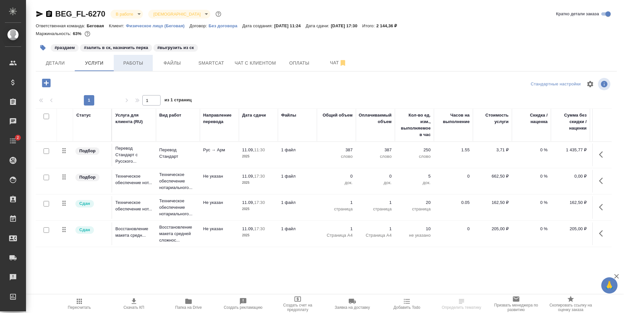
click at [135, 68] on button "Работы" at bounding box center [133, 63] width 39 height 16
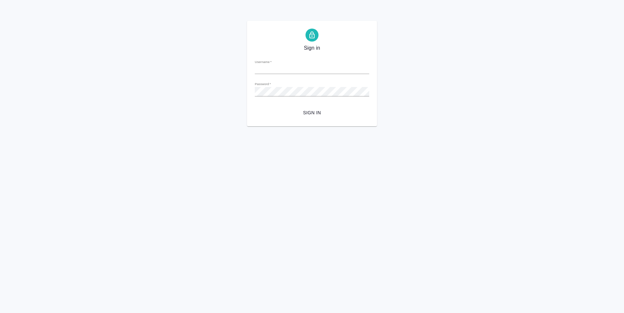
type input "[PERSON_NAME][EMAIL_ADDRESS][DOMAIN_NAME]"
click at [318, 110] on span "Sign in" at bounding box center [312, 113] width 104 height 8
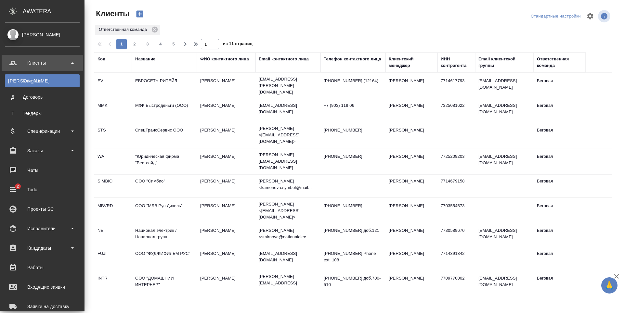
select select "RU"
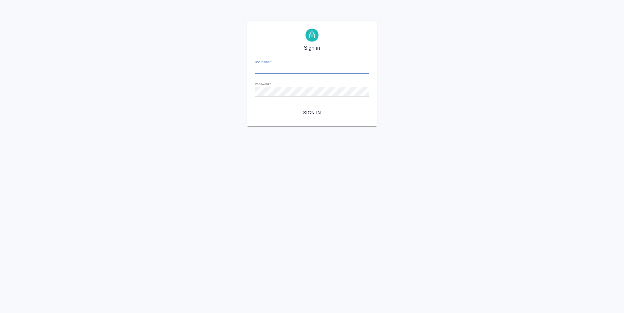
type input "k.antonova@awatera.com"
click at [317, 97] on form "Username   * k.antonova@awatera.com Password   * urlPath   * / Sign in" at bounding box center [312, 87] width 114 height 64
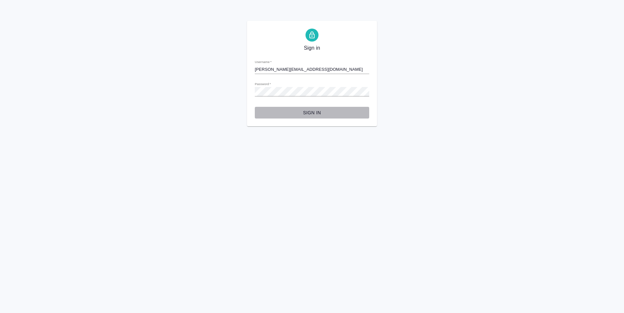
click at [313, 107] on button "Sign in" at bounding box center [312, 113] width 114 height 12
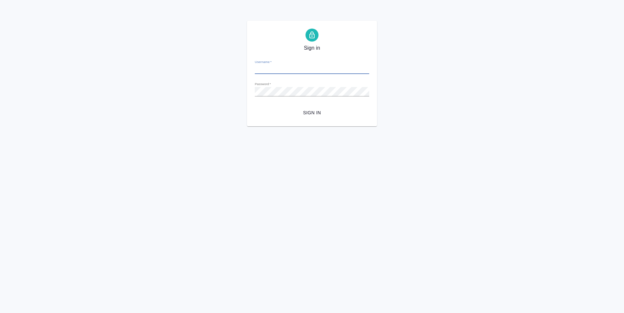
type input "[PERSON_NAME][EMAIL_ADDRESS][DOMAIN_NAME]"
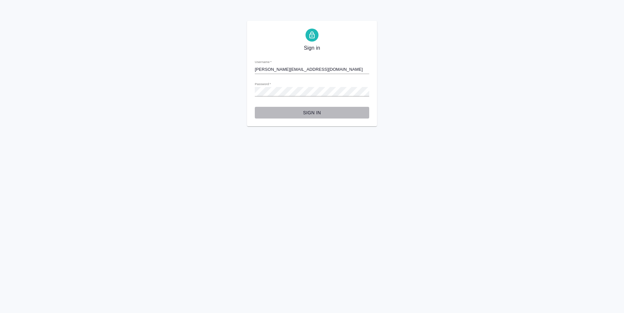
click at [321, 116] on span "Sign in" at bounding box center [312, 113] width 104 height 8
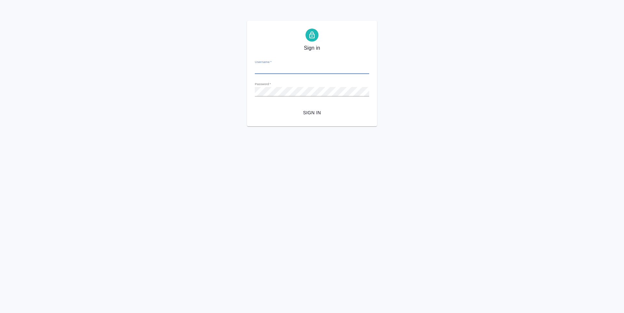
type input "[PERSON_NAME][EMAIL_ADDRESS][DOMAIN_NAME]"
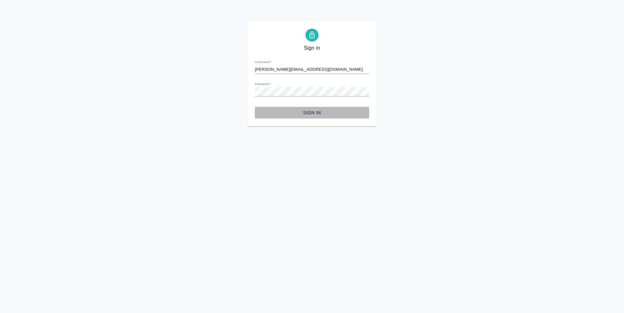
click at [301, 110] on span "Sign in" at bounding box center [312, 113] width 104 height 8
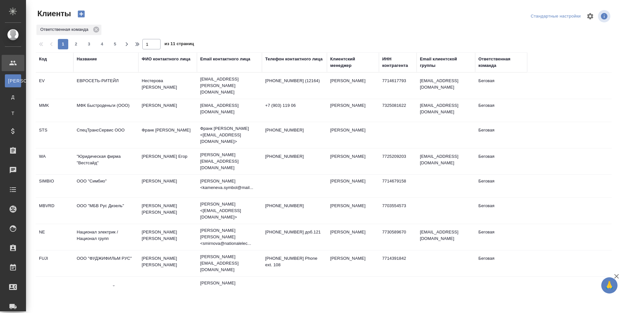
select select "RU"
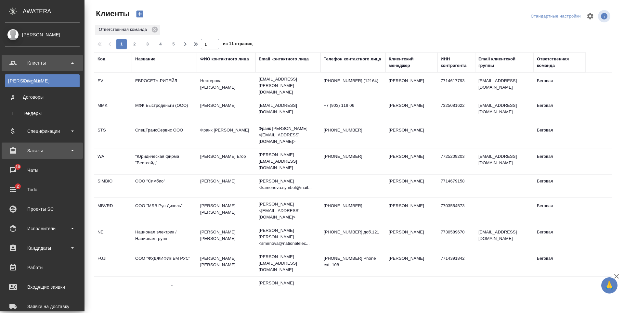
click at [39, 152] on div "Заказы" at bounding box center [42, 151] width 75 height 10
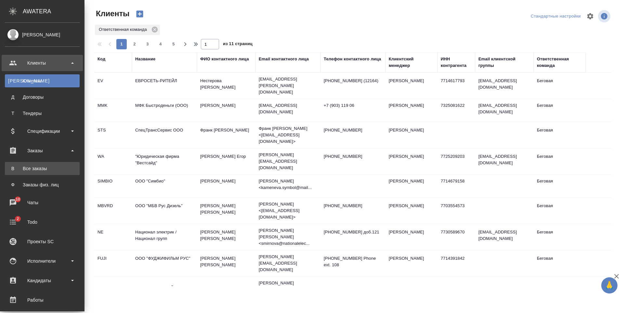
click at [61, 168] on div "Все заказы" at bounding box center [42, 168] width 68 height 7
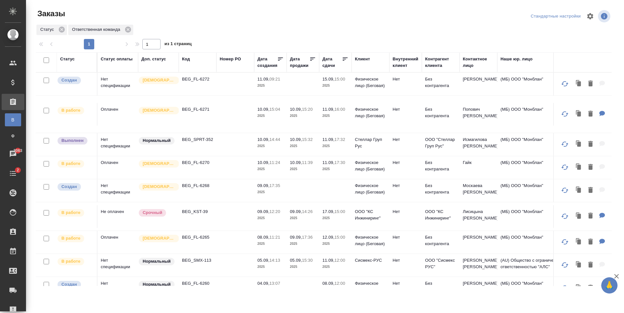
click at [227, 114] on td at bounding box center [235, 114] width 38 height 23
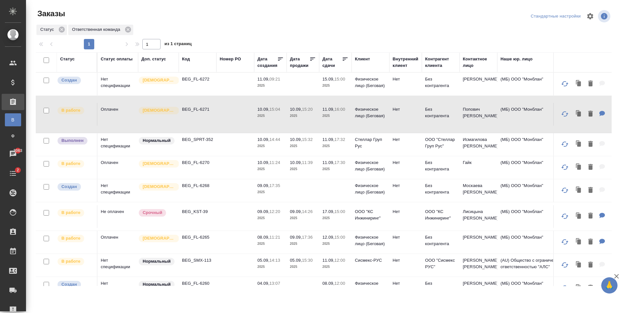
click at [245, 152] on td at bounding box center [235, 144] width 38 height 23
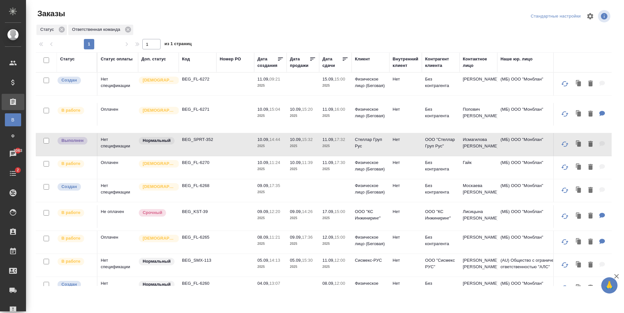
click at [235, 177] on td at bounding box center [235, 167] width 38 height 23
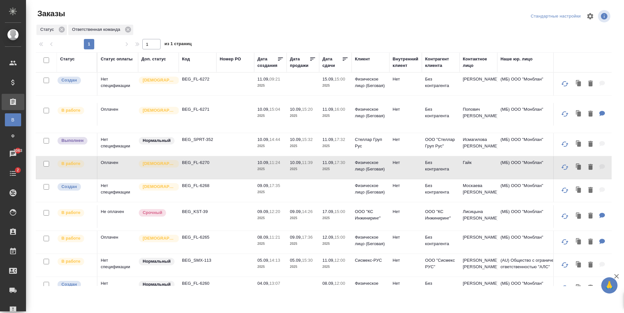
scroll to position [33, 0]
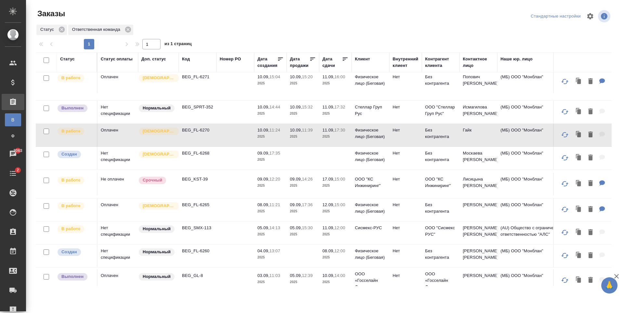
click at [235, 162] on td at bounding box center [235, 158] width 38 height 23
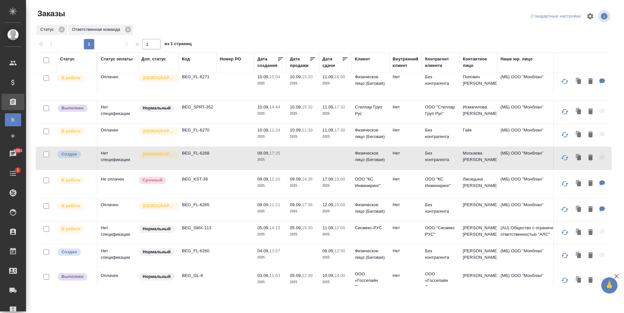
scroll to position [65, 0]
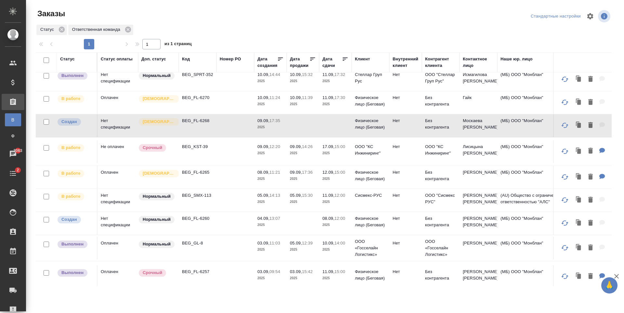
click at [216, 150] on td at bounding box center [235, 151] width 38 height 23
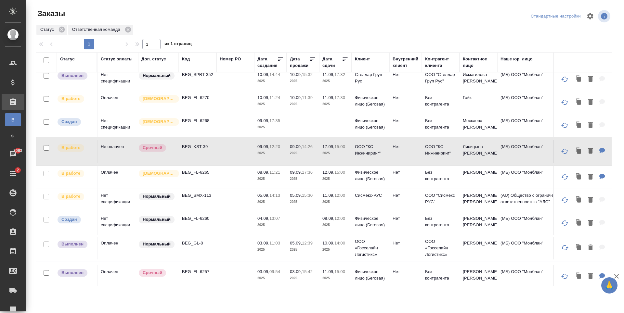
click at [230, 182] on td at bounding box center [235, 177] width 38 height 23
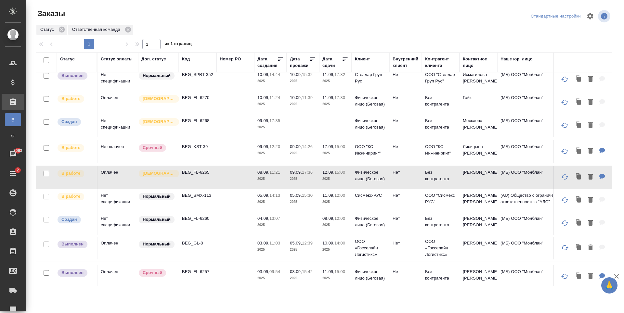
scroll to position [130, 0]
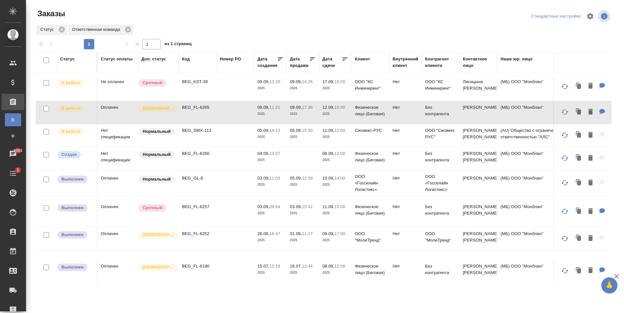
click at [226, 134] on td at bounding box center [235, 135] width 38 height 23
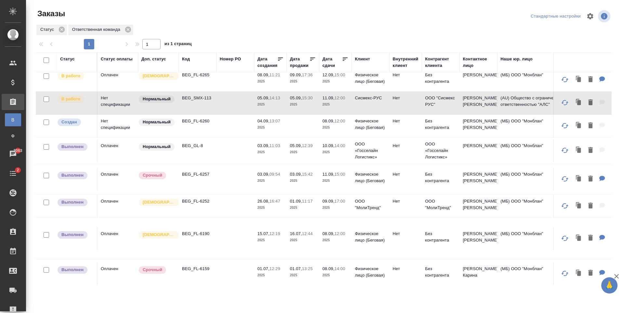
scroll to position [173, 0]
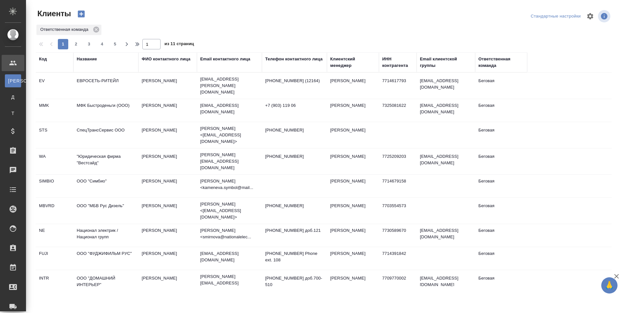
select select "RU"
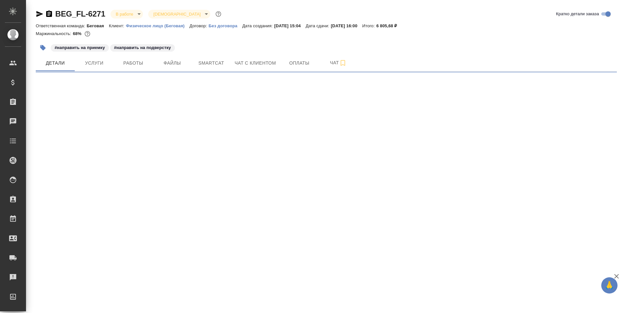
select select "RU"
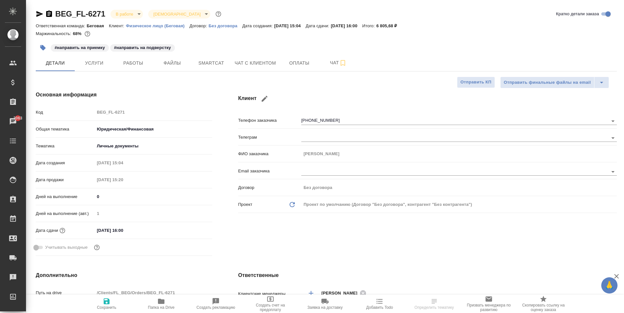
type textarea "x"
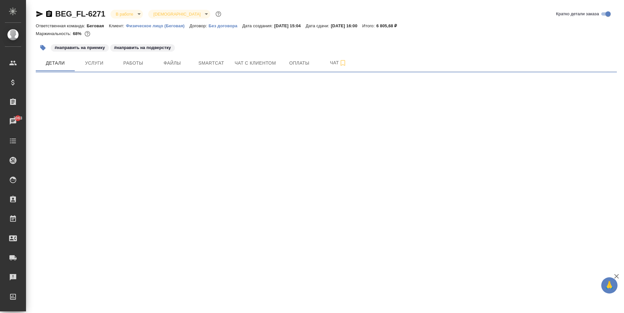
select select "RU"
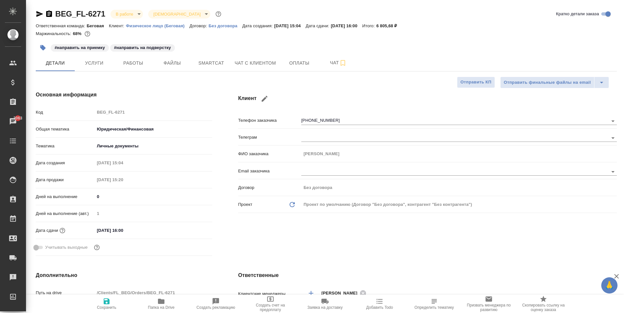
type textarea "x"
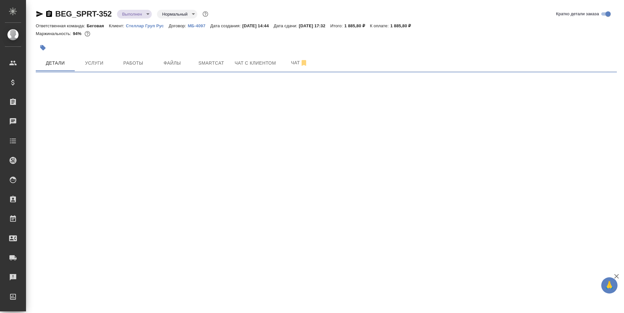
select select "RU"
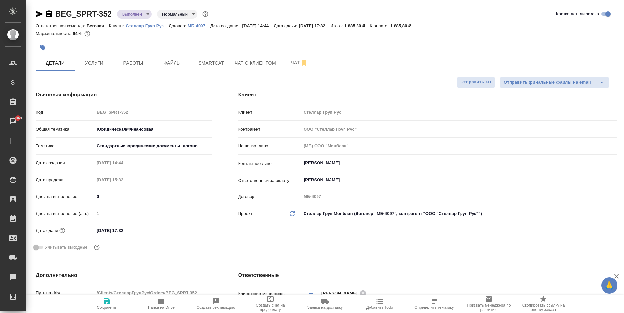
type textarea "x"
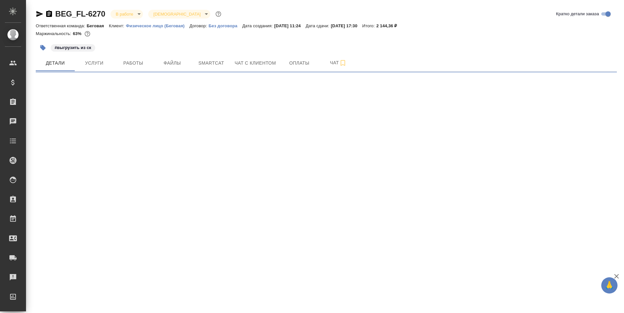
select select "RU"
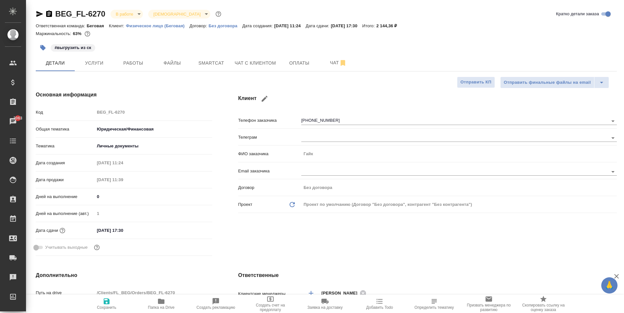
type textarea "x"
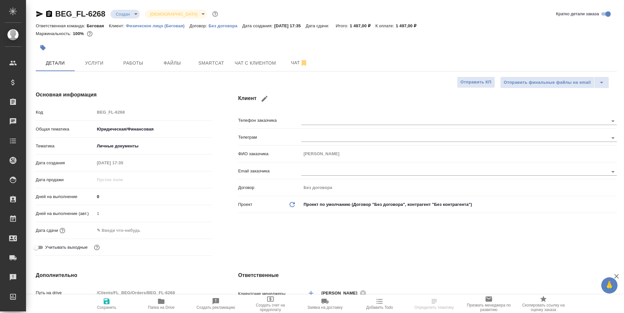
select select "RU"
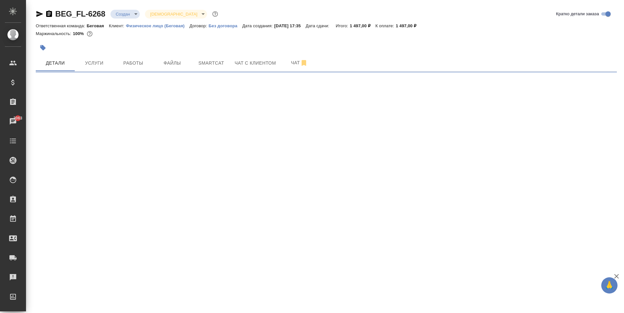
select select "RU"
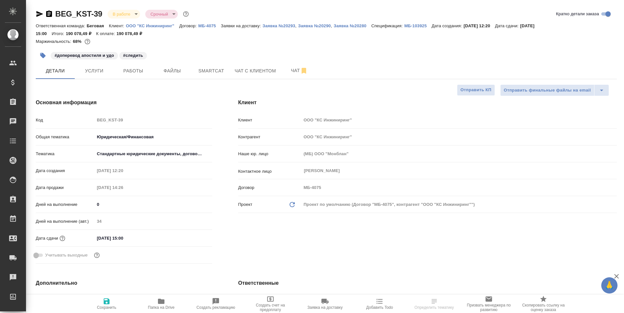
select select "RU"
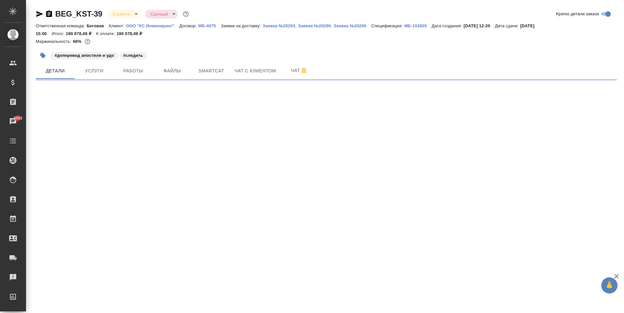
select select "RU"
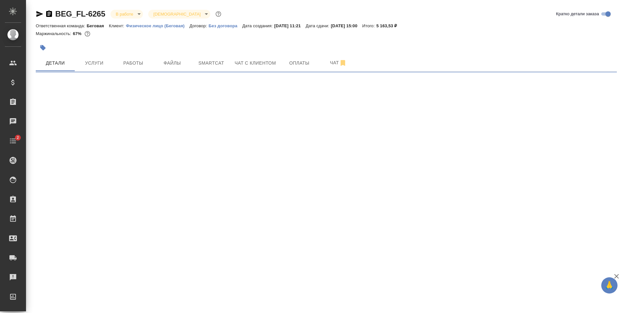
select select "RU"
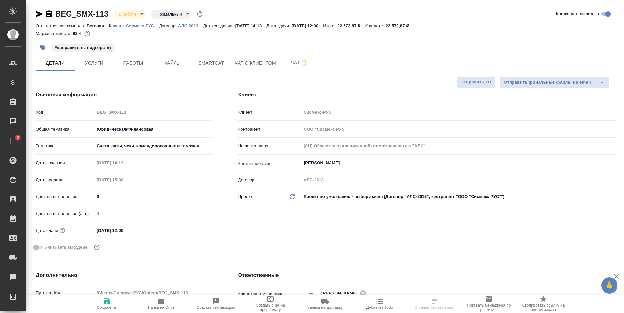
select select "RU"
type textarea "x"
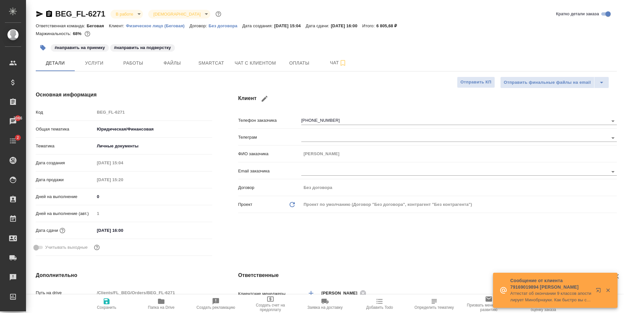
select select "RU"
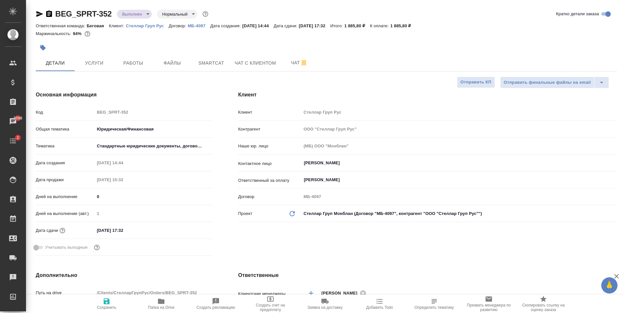
select select "RU"
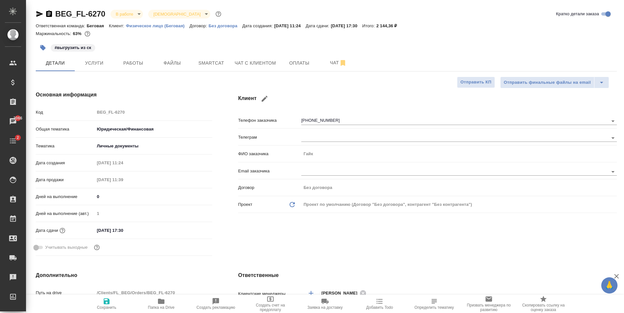
select select "RU"
click at [144, 62] on span "Работы" at bounding box center [133, 63] width 31 height 8
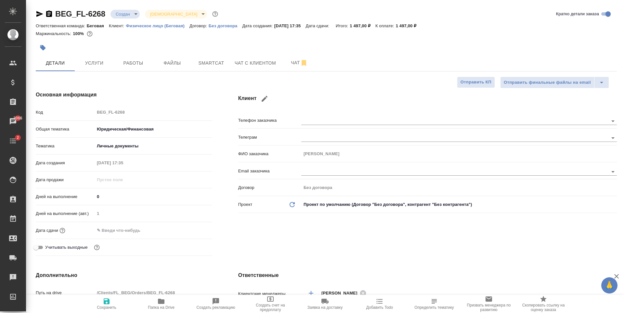
select select "RU"
click at [93, 69] on button "Услуги" at bounding box center [94, 63] width 39 height 16
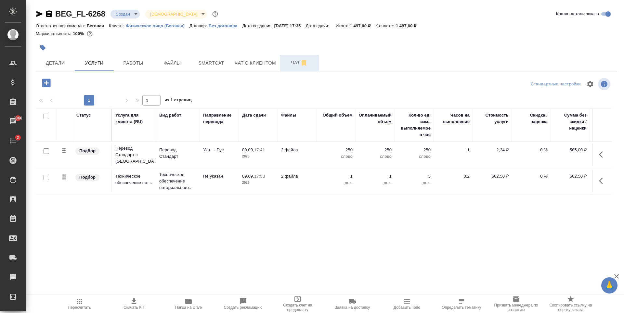
click at [306, 56] on button "Чат" at bounding box center [299, 63] width 39 height 16
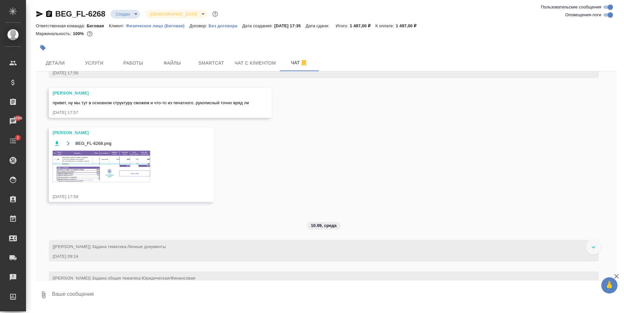
scroll to position [63, 0]
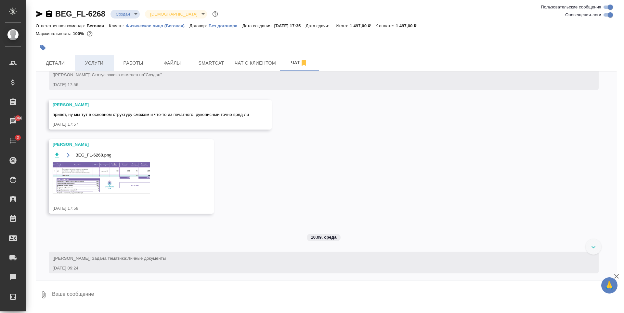
click at [98, 61] on span "Услуги" at bounding box center [94, 63] width 31 height 8
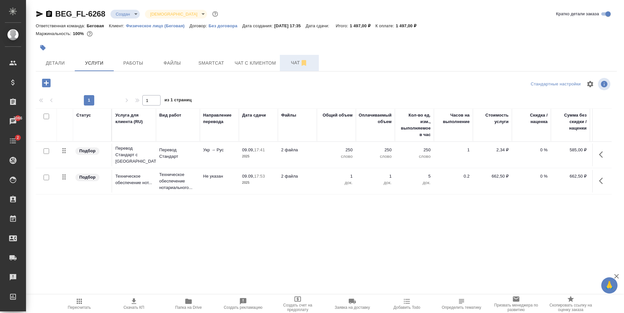
click at [292, 64] on span "Чат" at bounding box center [299, 63] width 31 height 8
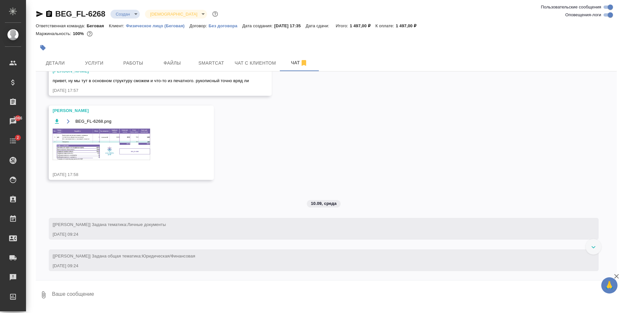
scroll to position [95, 0]
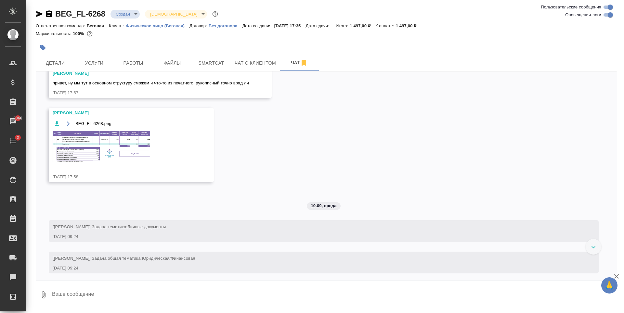
click at [107, 149] on img at bounding box center [102, 147] width 98 height 32
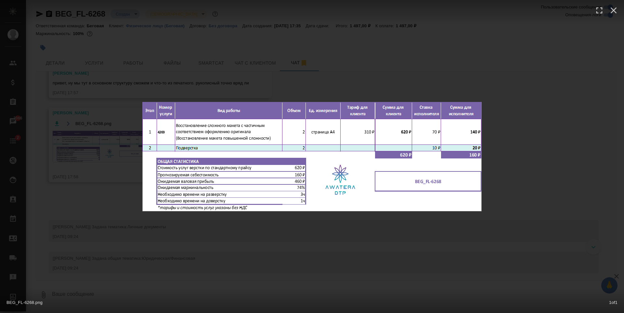
click at [334, 222] on div "BEG_FL-6268.png 1 of 1" at bounding box center [312, 156] width 624 height 313
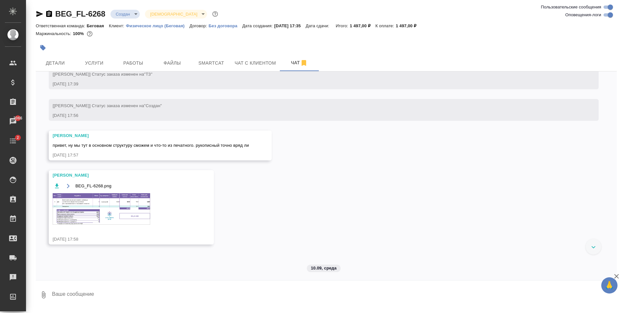
scroll to position [30, 0]
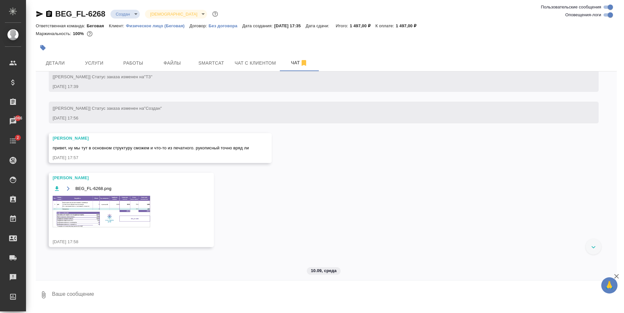
click at [122, 209] on img at bounding box center [102, 212] width 98 height 32
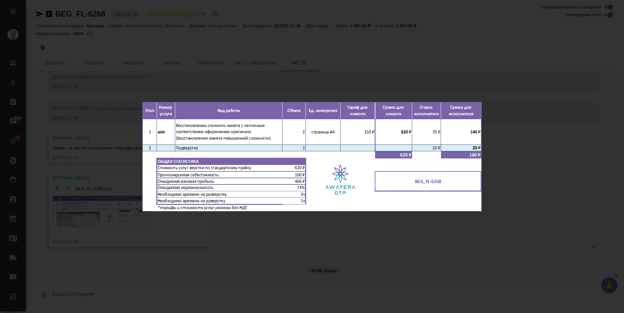
click at [87, 66] on div "BEG_FL-6268.png 1 of 1" at bounding box center [312, 156] width 624 height 313
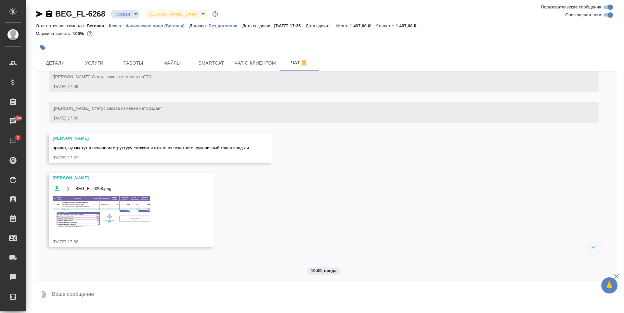
click at [95, 60] on div "BEG_FL-6268.png 1 of 1" at bounding box center [312, 170] width 562 height 282
click at [95, 60] on span "Услуги" at bounding box center [94, 63] width 31 height 8
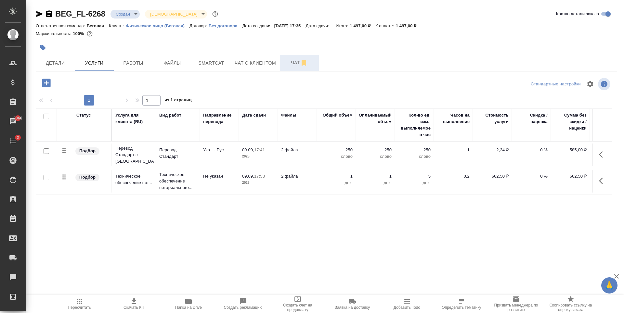
click at [291, 68] on button "Чат" at bounding box center [299, 63] width 39 height 16
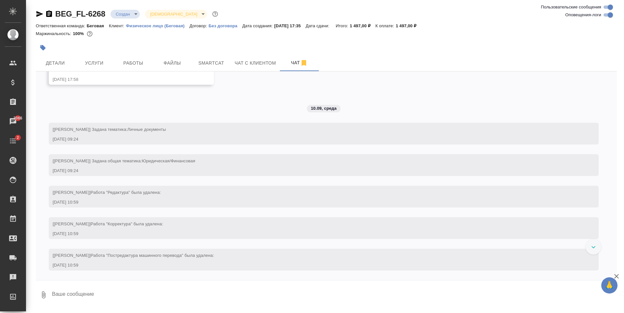
scroll to position [127, 0]
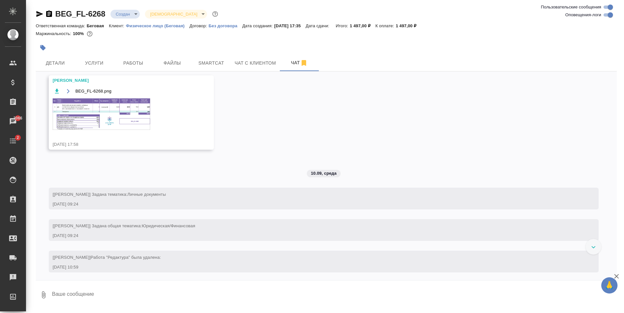
click at [129, 114] on img at bounding box center [102, 114] width 98 height 32
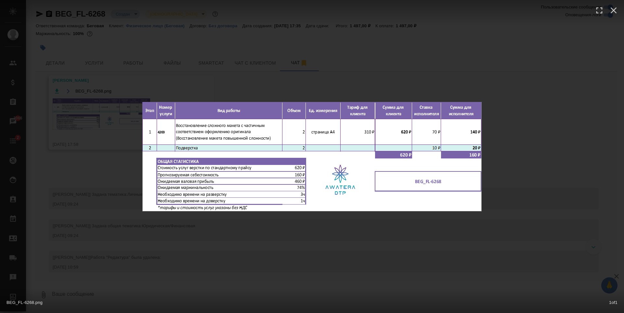
click at [259, 233] on div "BEG_FL-6268.png 1 of 1" at bounding box center [312, 156] width 624 height 313
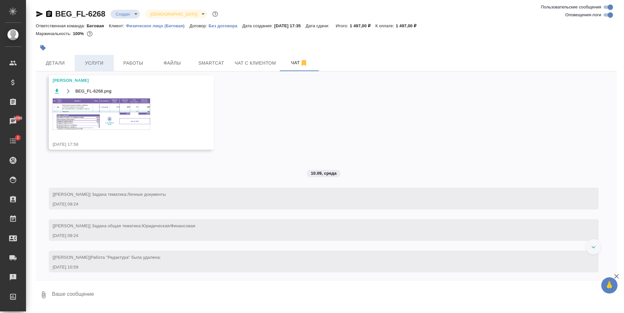
click at [94, 59] on button "Услуги" at bounding box center [94, 63] width 39 height 16
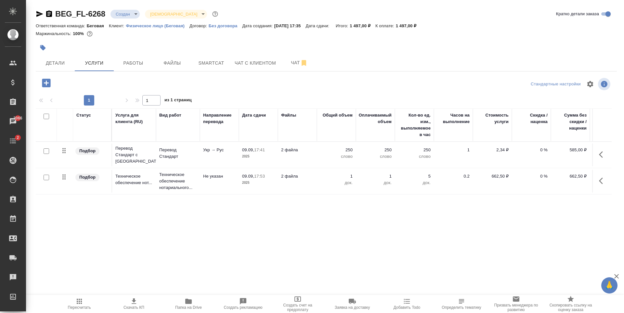
click at [49, 83] on icon "button" at bounding box center [46, 83] width 8 height 8
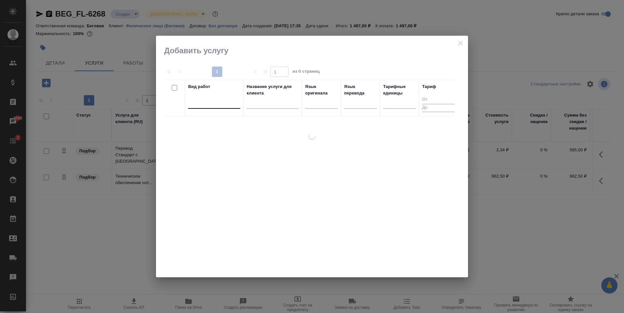
click at [199, 106] on div at bounding box center [214, 102] width 52 height 9
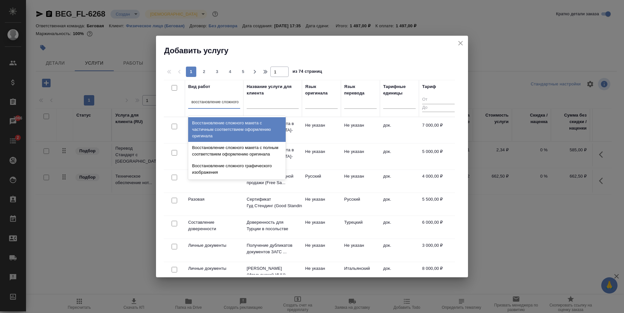
type input "восстановление сложного м"
click at [247, 134] on div "Восстановление сложного макета с частичным соответствием оформлению оригинала" at bounding box center [237, 129] width 98 height 25
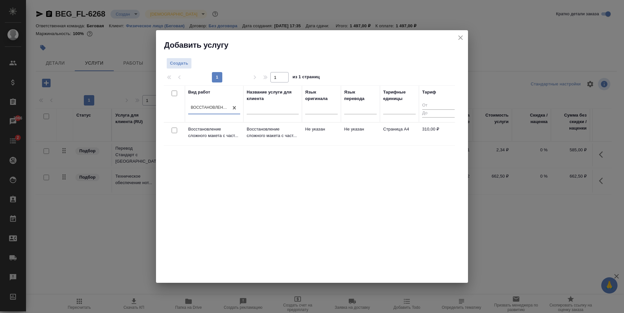
scroll to position [0, 1]
click at [334, 142] on td "Не указан" at bounding box center [321, 134] width 39 height 23
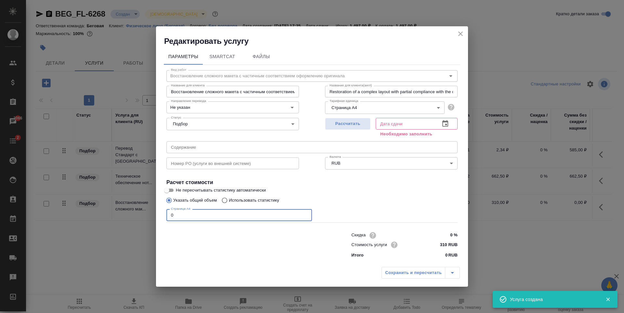
click at [207, 219] on input "0" at bounding box center [239, 215] width 146 height 12
type input "2"
click at [355, 119] on button "Рассчитать" at bounding box center [348, 124] width 46 height 12
type input "11.09.2025 10:57"
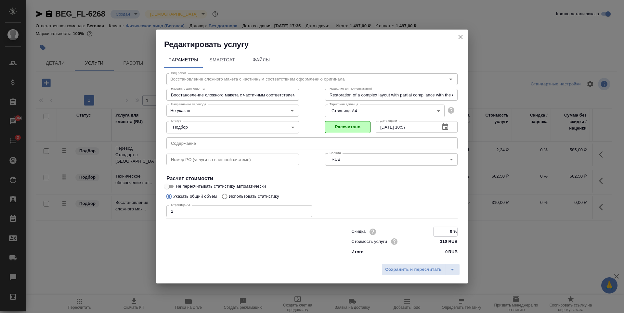
click at [453, 233] on input "0 %" at bounding box center [446, 231] width 24 height 9
click at [450, 270] on icon "split button" at bounding box center [453, 270] width 8 height 8
click at [451, 261] on li "Сохранить" at bounding box center [422, 256] width 78 height 10
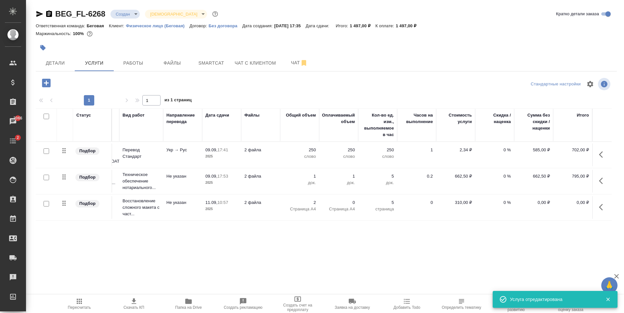
scroll to position [0, 0]
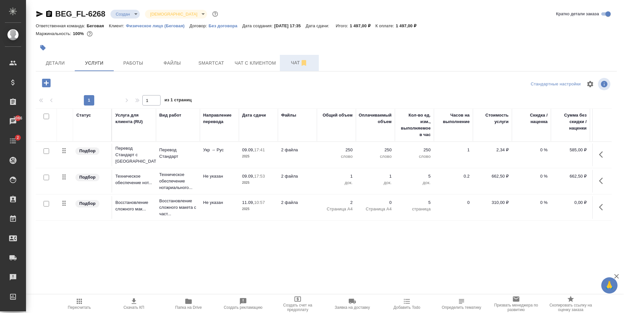
click at [314, 56] on button "Чат" at bounding box center [299, 63] width 39 height 16
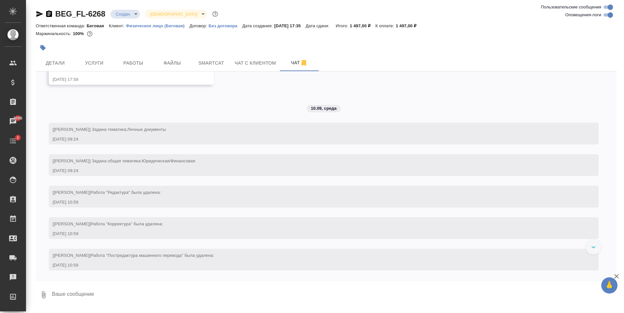
scroll to position [95, 0]
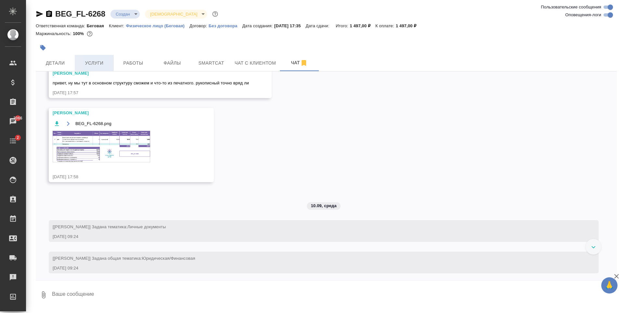
click at [95, 59] on button "Услуги" at bounding box center [94, 63] width 39 height 16
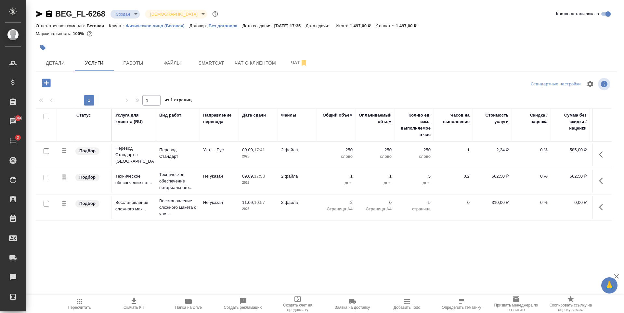
click at [306, 216] on td "2 файла" at bounding box center [297, 207] width 39 height 23
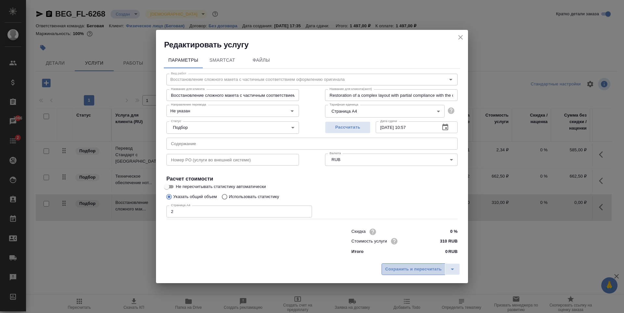
click at [424, 270] on span "Сохранить и пересчитать" at bounding box center [413, 269] width 57 height 7
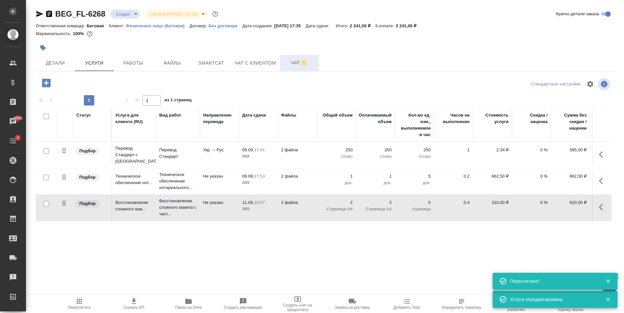
click at [297, 65] on span "Чат" at bounding box center [299, 63] width 31 height 8
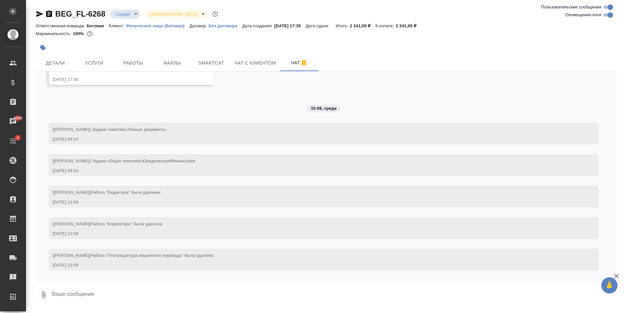
scroll to position [95, 0]
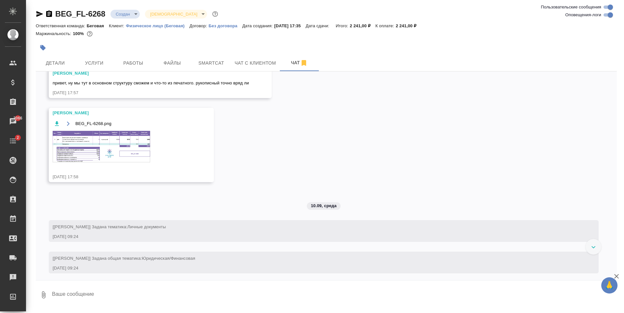
click at [107, 157] on img at bounding box center [102, 147] width 98 height 32
click at [104, 59] on span "Услуги" at bounding box center [94, 63] width 31 height 8
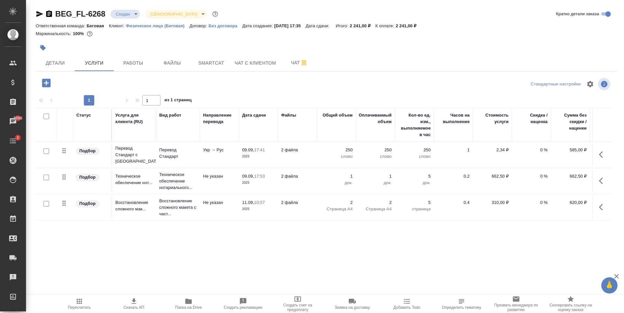
click at [309, 216] on td "2 файла" at bounding box center [297, 207] width 39 height 23
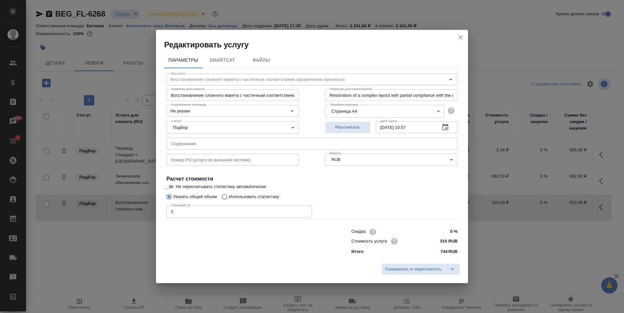
click at [446, 244] on input "310 RUB" at bounding box center [445, 241] width 24 height 9
type input "3 RUB"
type input "70 RUB"
click at [411, 271] on span "Сохранить и пересчитать" at bounding box center [413, 269] width 57 height 7
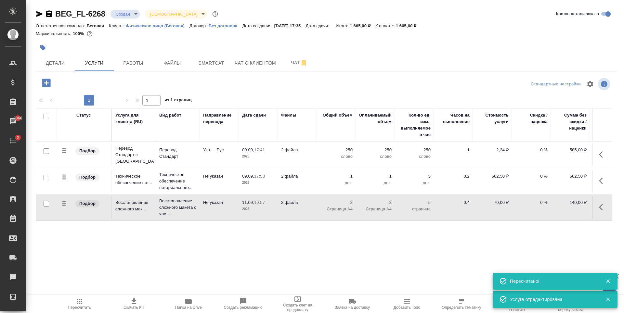
click at [305, 219] on tr "Подбор Восстановление сложного мак... Восстановление сложного макета с част... …" at bounding box center [342, 208] width 613 height 26
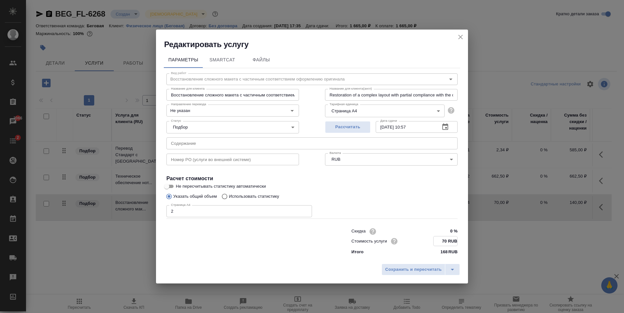
click at [446, 241] on input "70 RUB" at bounding box center [446, 241] width 24 height 9
click at [443, 242] on input "70 RUB" at bounding box center [446, 241] width 24 height 9
type input "0 RUB"
click at [437, 270] on span "Сохранить и пересчитать" at bounding box center [413, 269] width 57 height 7
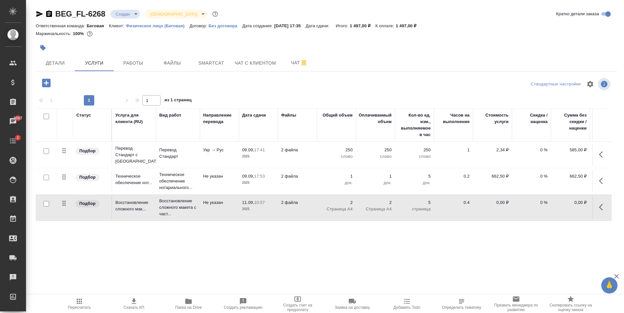
scroll to position [0, 37]
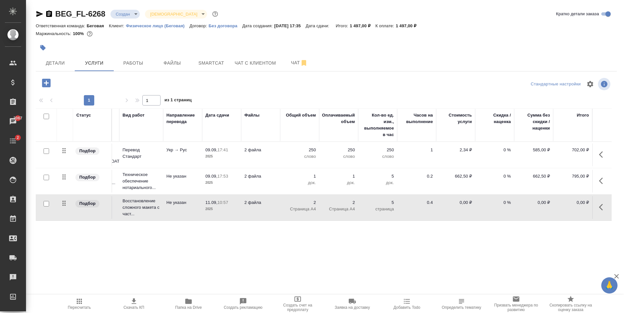
click at [47, 81] on icon "button" at bounding box center [46, 83] width 8 height 8
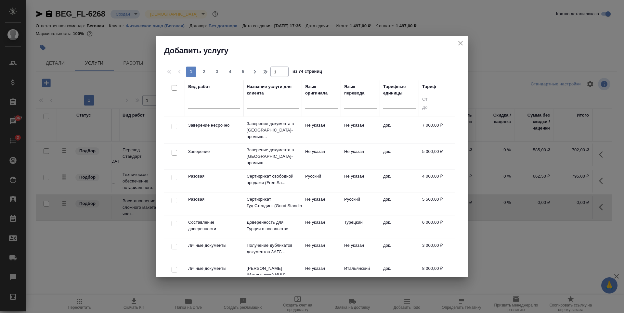
click at [226, 111] on div at bounding box center [214, 105] width 52 height 17
click at [218, 94] on div "Вид работ" at bounding box center [214, 99] width 52 height 30
click at [217, 98] on div at bounding box center [214, 102] width 52 height 9
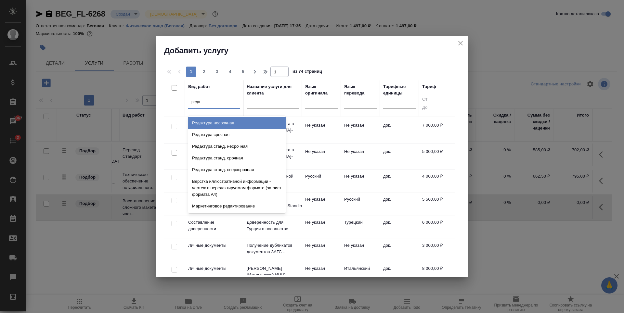
type input "редак"
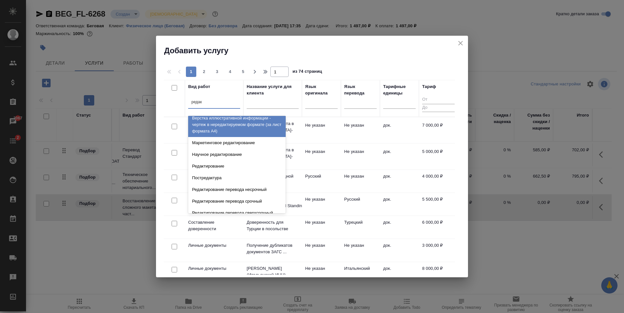
scroll to position [65, 0]
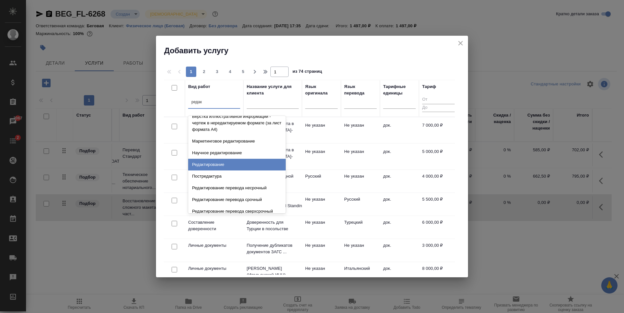
click at [238, 166] on div "Редактирование" at bounding box center [237, 165] width 98 height 12
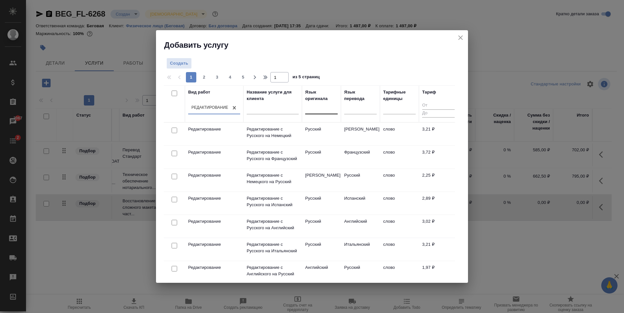
click at [322, 114] on div at bounding box center [321, 108] width 33 height 12
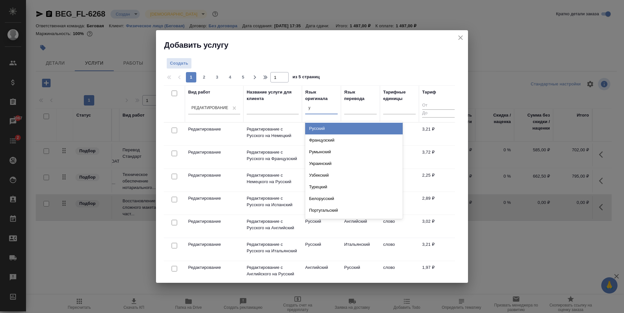
type input "ук"
click at [327, 124] on div "Украинский" at bounding box center [354, 129] width 98 height 12
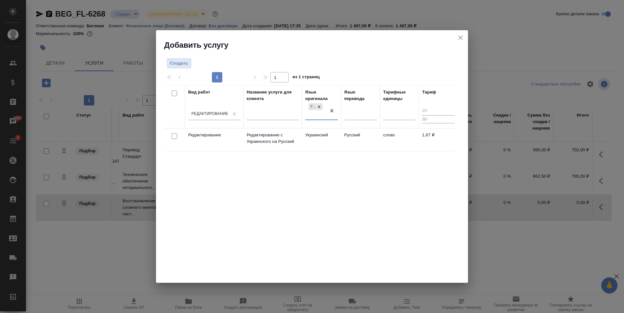
click at [405, 145] on td "слово" at bounding box center [399, 140] width 39 height 23
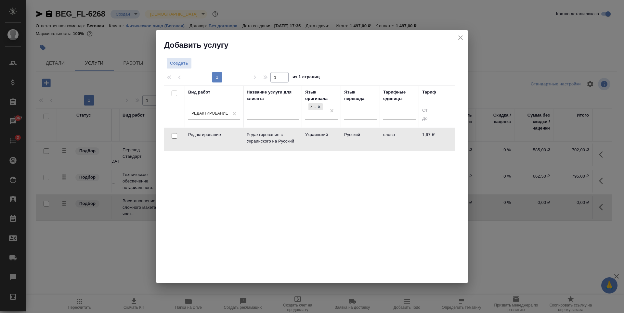
click at [405, 145] on td "слово" at bounding box center [399, 139] width 39 height 23
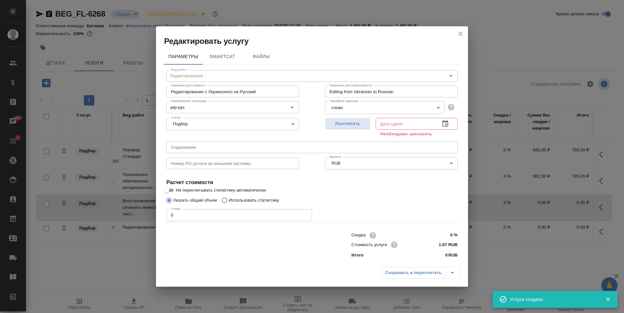
click at [267, 213] on input "0" at bounding box center [239, 215] width 146 height 12
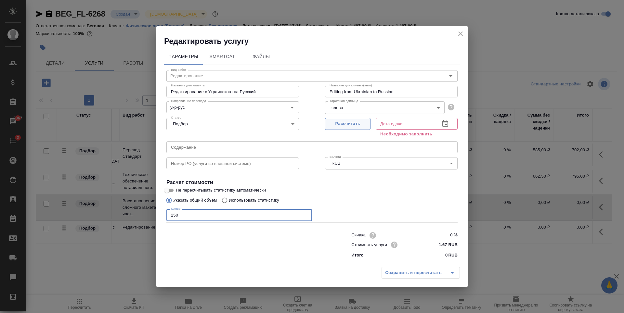
type input "250"
click at [343, 128] on button "Рассчитать" at bounding box center [348, 124] width 46 height 12
type input "11.09.2025 11:25"
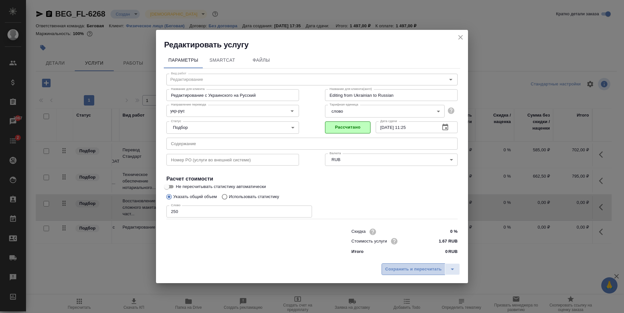
click at [427, 271] on span "Сохранить и пересчитать" at bounding box center [413, 269] width 57 height 7
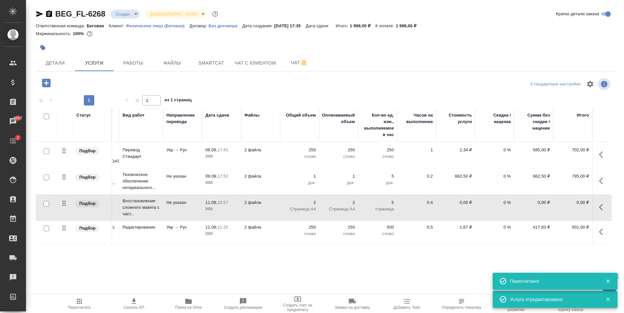
scroll to position [0, 42]
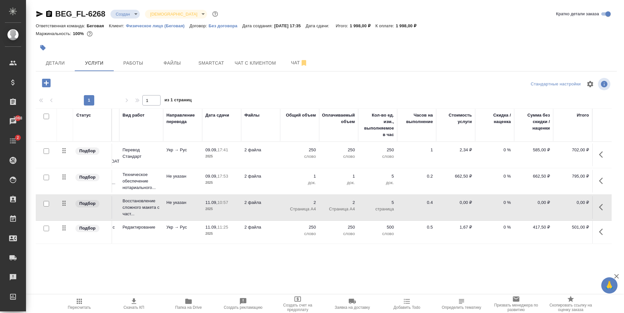
click at [429, 212] on td "0.4" at bounding box center [416, 207] width 39 height 23
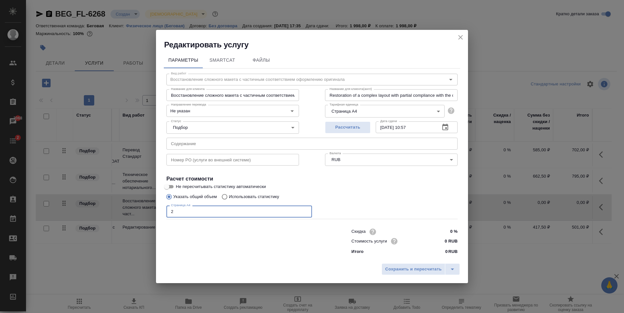
click at [225, 210] on input "2" at bounding box center [239, 212] width 146 height 12
click at [448, 242] on input "0 RUB" at bounding box center [446, 241] width 24 height 9
type input "0 RUB"
type input "70 RUB"
click at [434, 267] on span "Сохранить и пересчитать" at bounding box center [413, 269] width 57 height 7
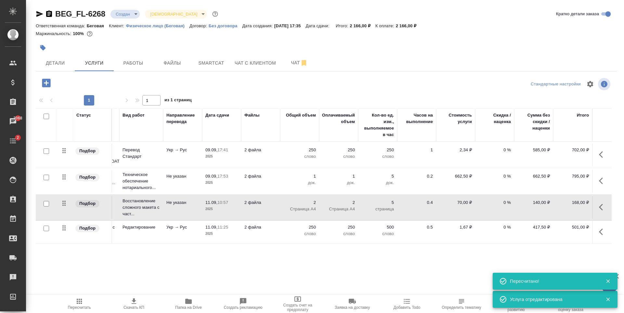
click at [46, 153] on input "checkbox" at bounding box center [47, 152] width 6 height 6
checkbox input "true"
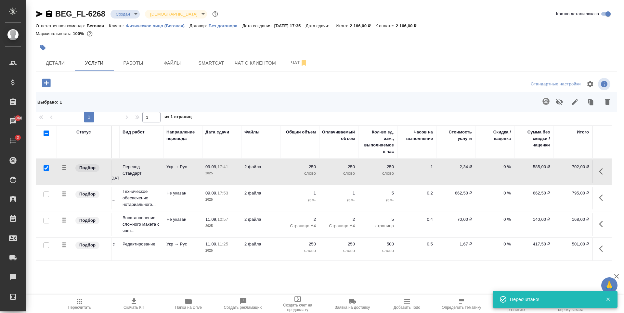
click at [555, 108] on button "button" at bounding box center [560, 102] width 16 height 17
click at [562, 102] on icon "button" at bounding box center [559, 102] width 7 height 5
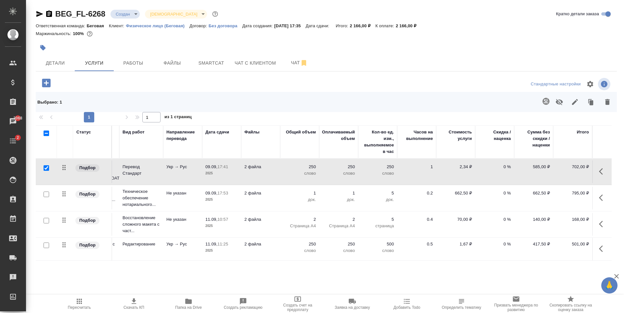
click at [46, 84] on icon "button" at bounding box center [46, 83] width 8 height 8
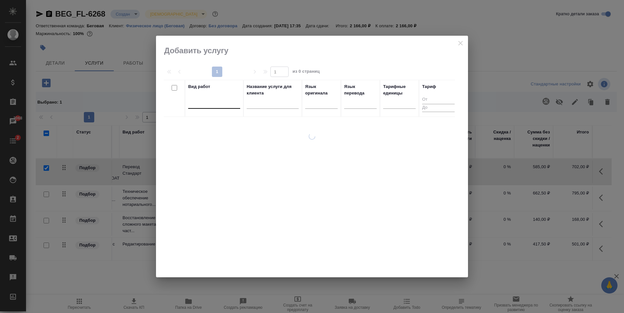
click at [214, 100] on div at bounding box center [214, 102] width 52 height 9
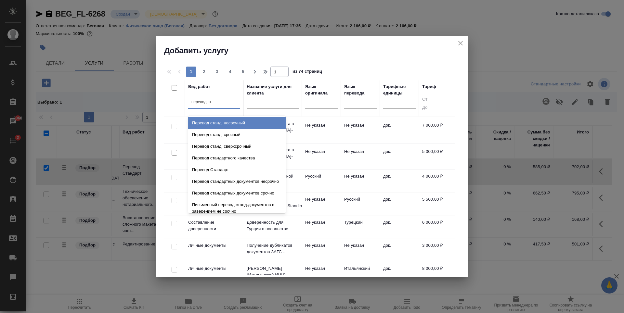
type input "перевод ста"
click at [232, 119] on div "Перевод станд. несрочный" at bounding box center [237, 123] width 98 height 12
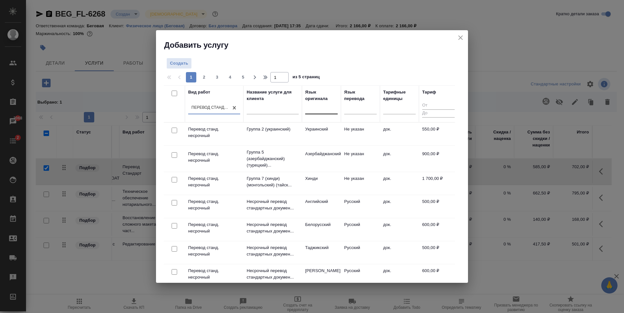
click at [319, 104] on div at bounding box center [321, 107] width 33 height 9
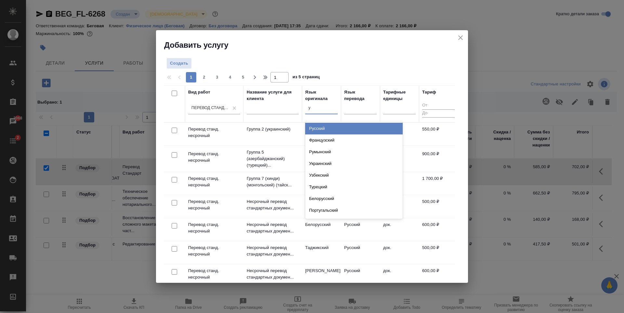
type input "ук"
click at [328, 126] on div "Украинский" at bounding box center [354, 129] width 98 height 12
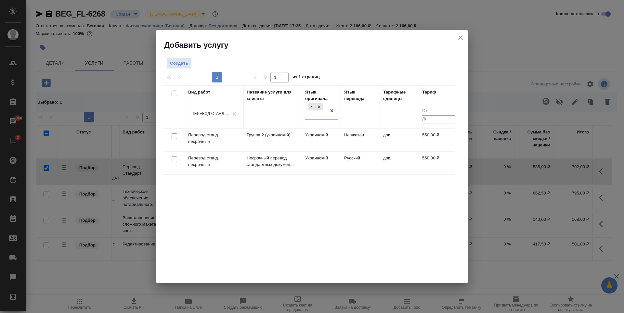
click at [356, 166] on td "Русский" at bounding box center [360, 163] width 39 height 23
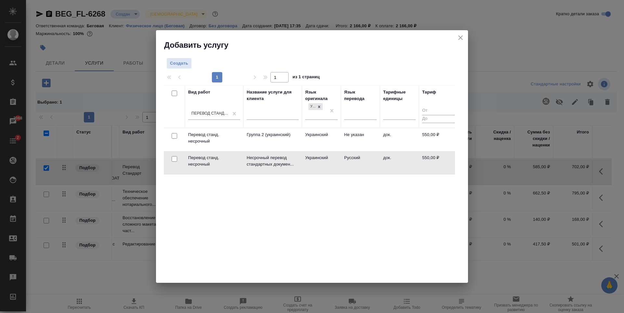
click at [356, 166] on td "Русский" at bounding box center [360, 162] width 39 height 23
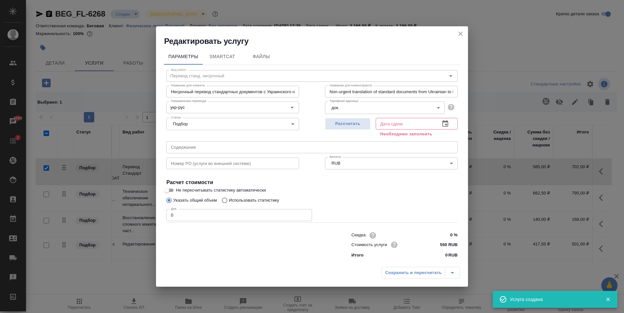
click at [250, 209] on div "Док. 0 Док." at bounding box center [239, 215] width 146 height 16
click at [249, 216] on input "0" at bounding box center [239, 215] width 146 height 12
type input "1"
click at [352, 127] on span "Рассчитать" at bounding box center [348, 123] width 38 height 7
type input "11.09.2025 10:57"
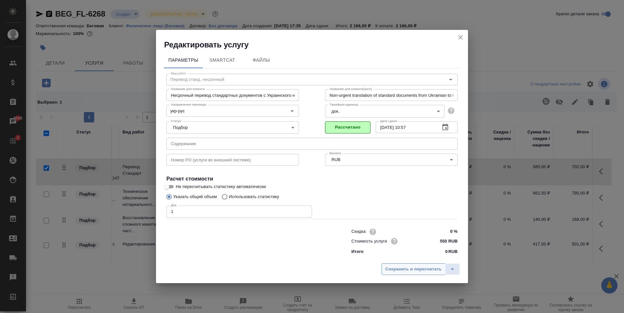
click at [412, 268] on span "Сохранить и пересчитать" at bounding box center [413, 269] width 57 height 7
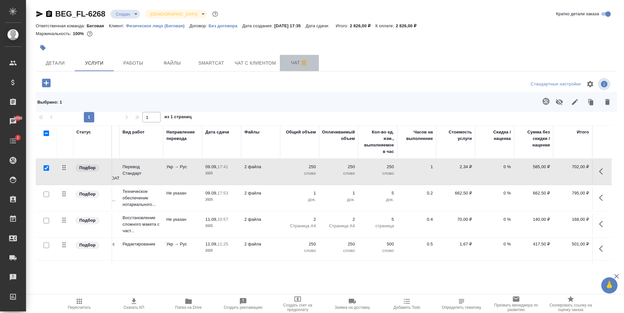
click at [297, 64] on span "Чат" at bounding box center [299, 63] width 31 height 8
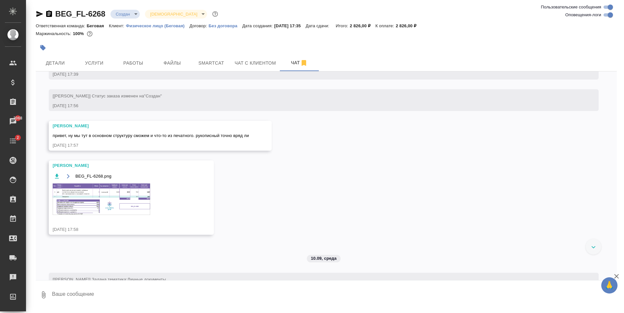
scroll to position [30, 0]
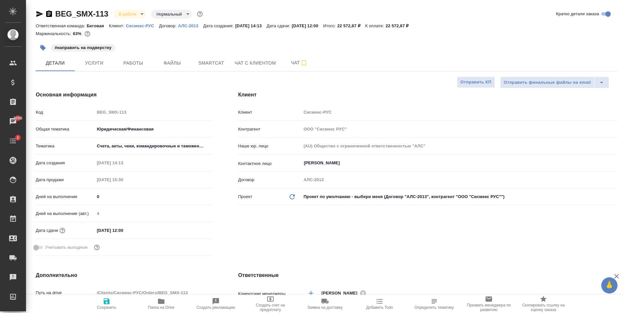
select select "RU"
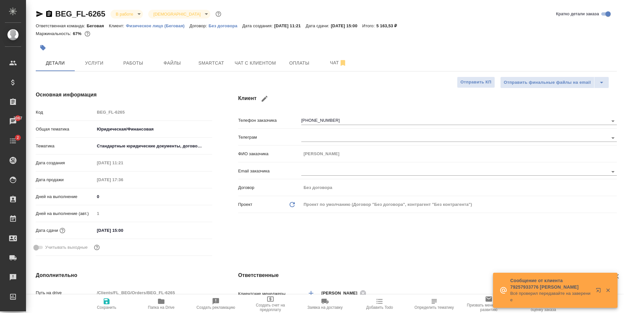
select select "RU"
click at [100, 66] on span "Услуги" at bounding box center [94, 63] width 31 height 8
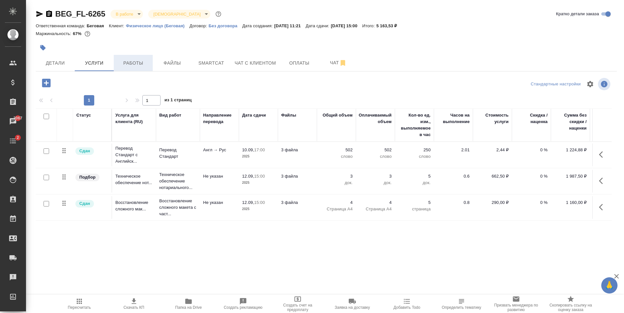
click at [143, 67] on button "Работы" at bounding box center [133, 63] width 39 height 16
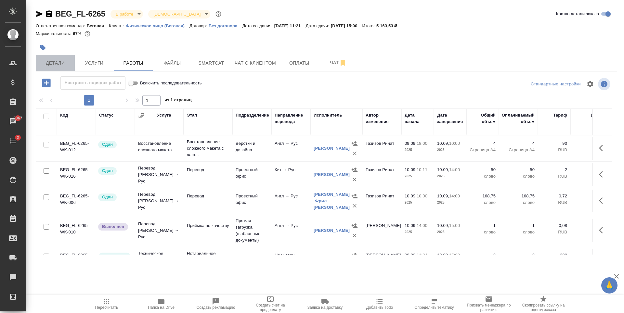
click at [56, 62] on span "Детали" at bounding box center [55, 63] width 31 height 8
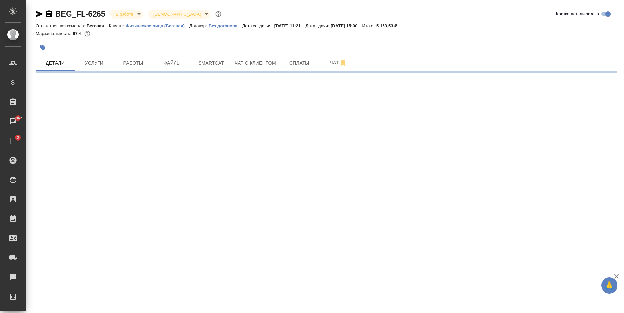
select select "RU"
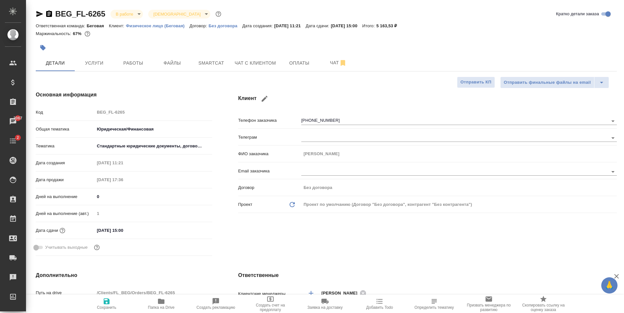
type textarea "x"
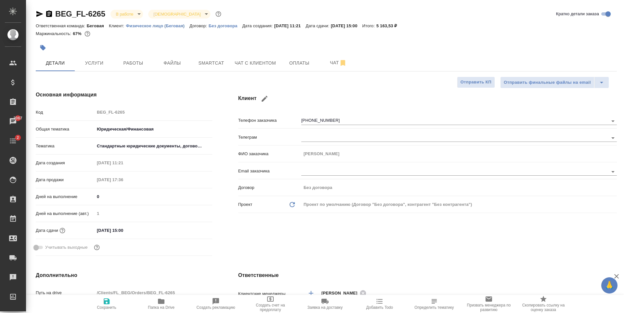
type textarea "x"
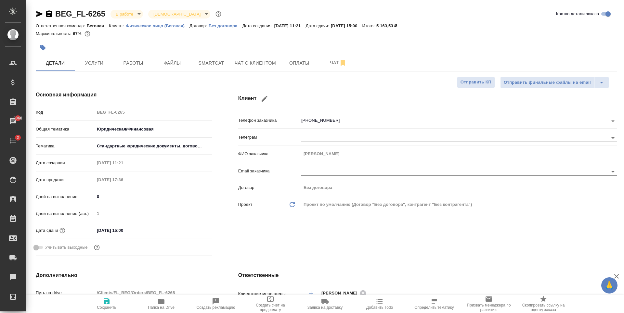
type textarea "x"
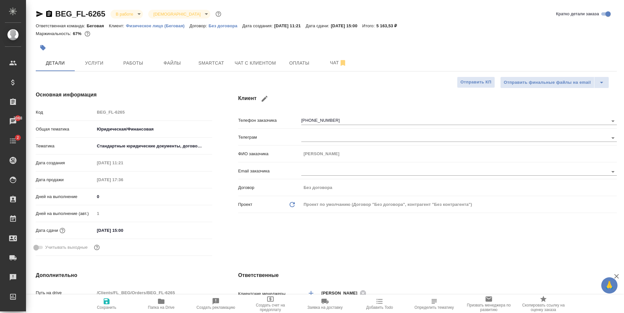
type textarea "x"
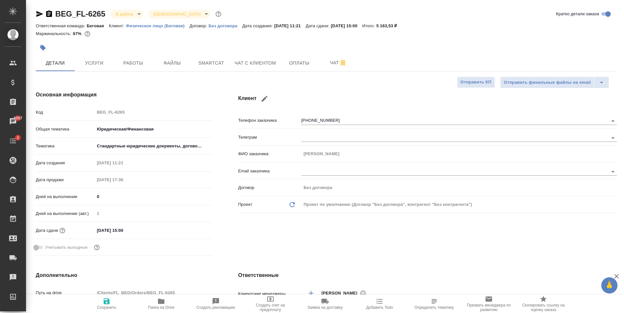
type textarea "x"
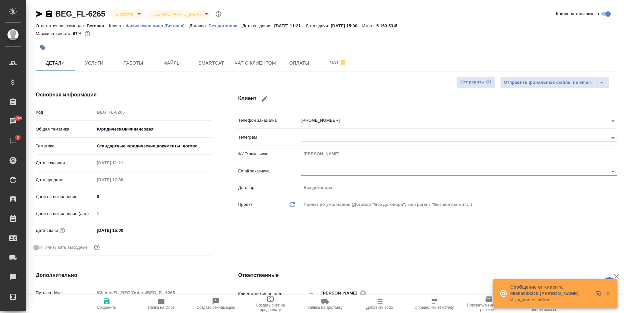
type textarea "x"
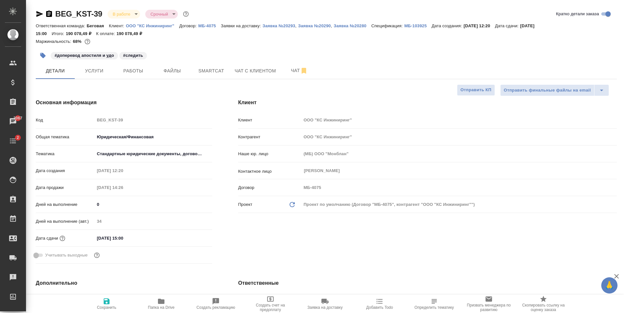
select select "RU"
click at [103, 75] on span "Услуги" at bounding box center [94, 71] width 31 height 8
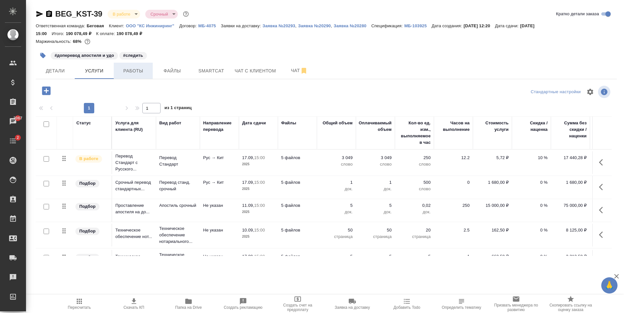
click at [135, 70] on span "Работы" at bounding box center [133, 71] width 31 height 8
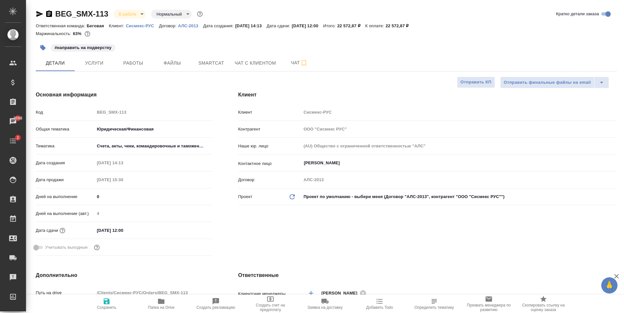
select select "RU"
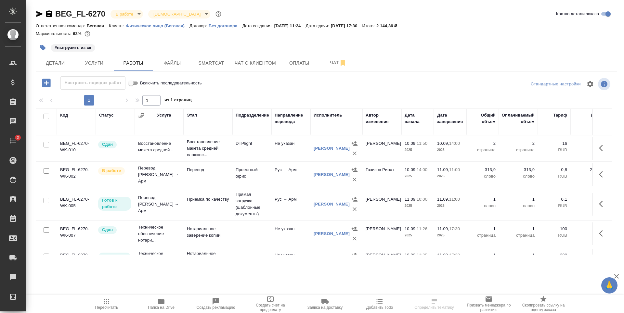
click at [360, 64] on div "Детали Услуги Работы Файлы Smartcat Чат с клиентом Оплаты Чат" at bounding box center [326, 63] width 581 height 16
click at [342, 64] on icon "button" at bounding box center [343, 63] width 5 height 6
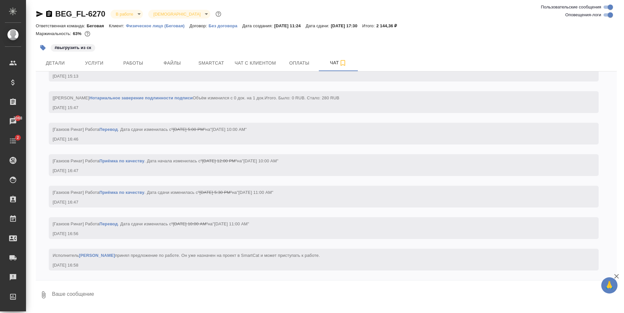
scroll to position [2020, 0]
click at [107, 60] on span "Услуги" at bounding box center [94, 63] width 31 height 8
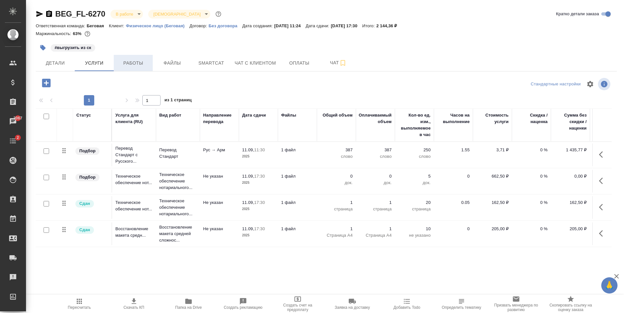
click at [132, 63] on span "Работы" at bounding box center [133, 63] width 31 height 8
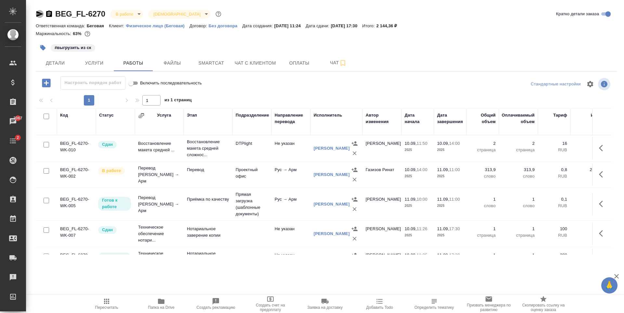
click at [40, 13] on icon "button" at bounding box center [39, 14] width 7 height 6
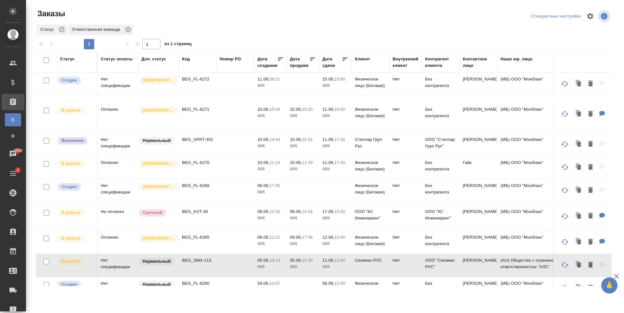
scroll to position [173, 0]
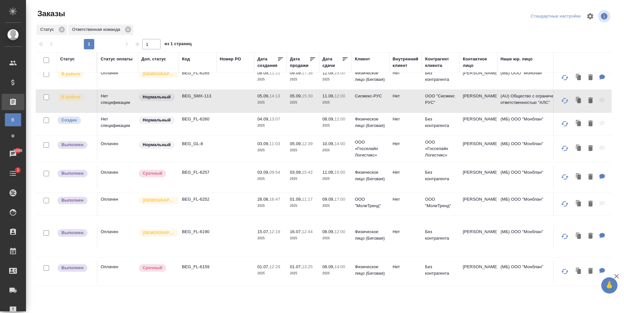
click at [231, 197] on td at bounding box center [235, 204] width 38 height 23
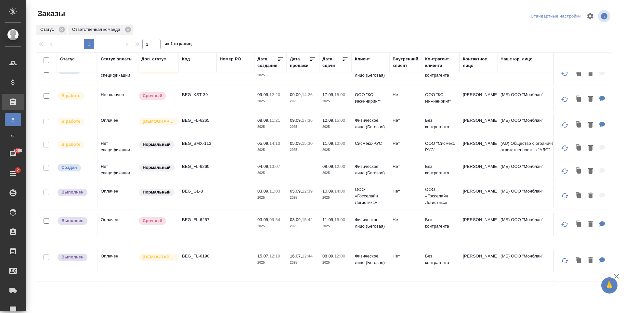
scroll to position [85, 0]
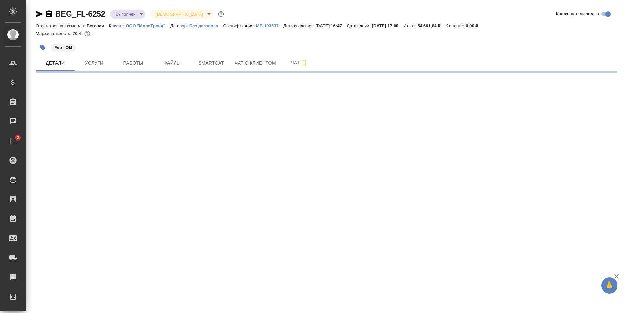
select select "RU"
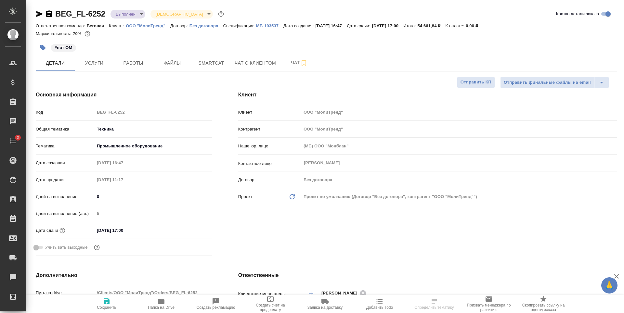
type textarea "x"
click at [135, 16] on body "🙏 .cls-1 fill:#fff; AWATERA [PERSON_NAME] Спецификации Заказы Чаты 2 Todo Проек…" at bounding box center [312, 156] width 624 height 313
type textarea "x"
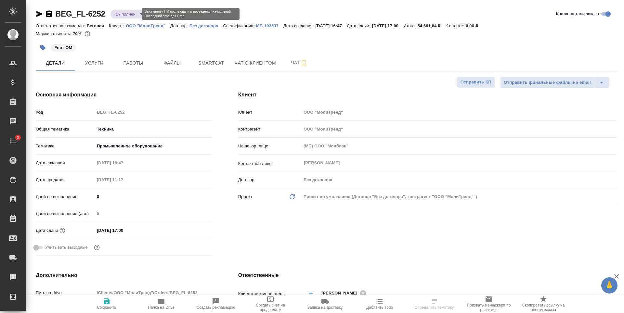
type textarea "x"
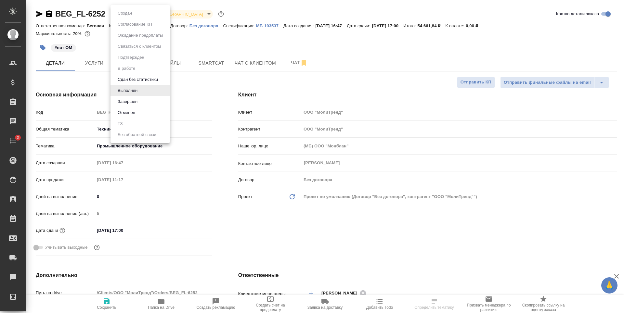
type textarea "x"
click at [142, 103] on li "Завершен" at bounding box center [140, 101] width 59 height 11
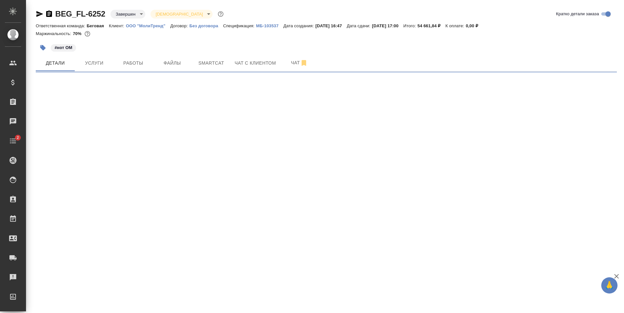
select select "RU"
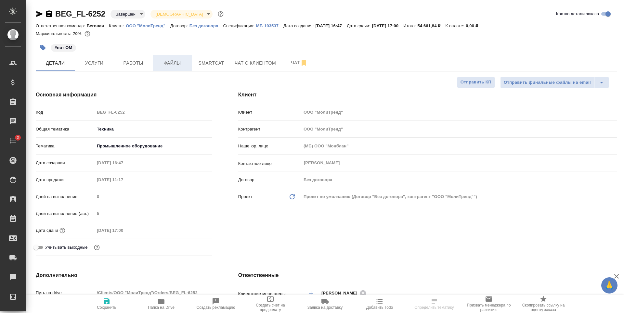
type textarea "x"
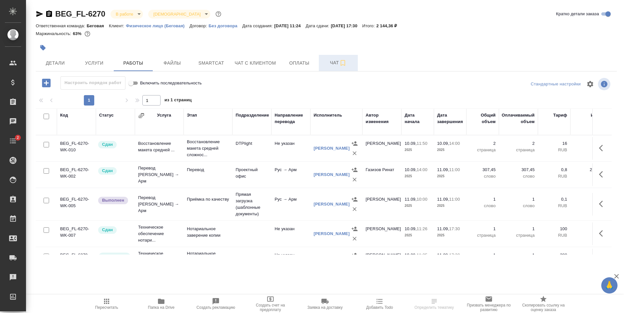
click at [329, 66] on span "Чат" at bounding box center [338, 63] width 31 height 8
click at [266, 66] on span "Чат с клиентом" at bounding box center [255, 63] width 41 height 8
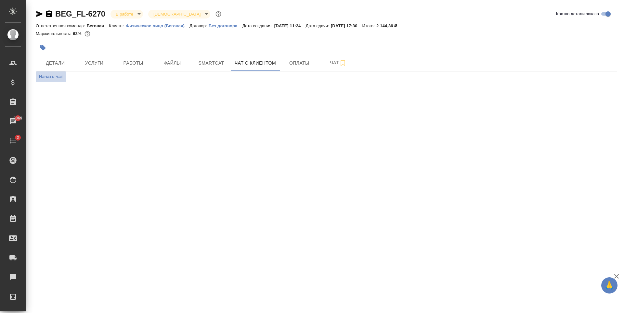
click at [54, 76] on span "Начать чат" at bounding box center [51, 76] width 24 height 7
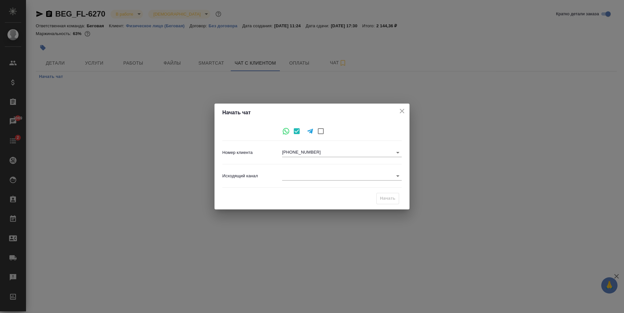
drag, startPoint x: 308, startPoint y: 168, endPoint x: 308, endPoint y: 174, distance: 5.9
click at [308, 168] on div "Исходящий канал ​" at bounding box center [311, 176] width 179 height 18
click at [308, 177] on body "🙏 .cls-1 fill:#fff; AWATERA Antonova Kristina Клиенты Спецификации Заказы 3069 …" at bounding box center [312, 156] width 624 height 313
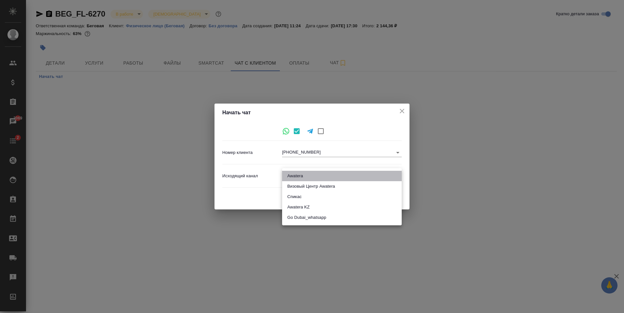
click at [305, 176] on li "Awatera" at bounding box center [342, 176] width 120 height 10
type input "2"
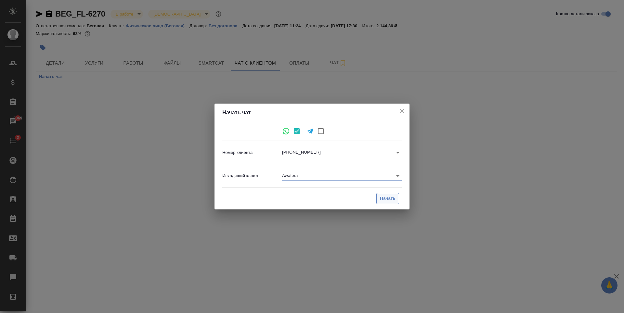
click at [396, 197] on button "Начать" at bounding box center [387, 198] width 23 height 11
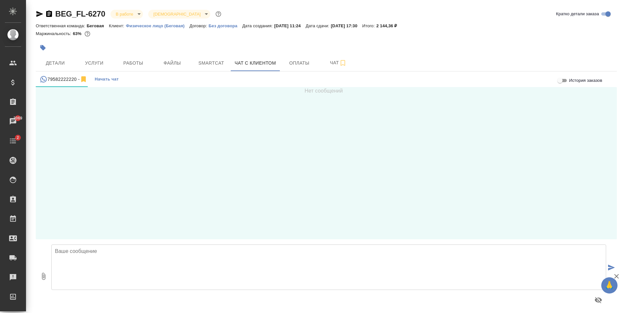
click at [156, 254] on textarea at bounding box center [328, 268] width 555 height 46
click at [158, 250] on textarea "Гайк, добрый день! Выполнили перевод. Направляю Вам на согласование перед завер…" at bounding box center [328, 268] width 555 height 46
paste textarea "**[BEG_FL-6270](https://tera.awatera.com/Order/68c135a4681083108676f633/works)**"
drag, startPoint x: 315, startPoint y: 251, endPoint x: 102, endPoint y: 249, distance: 213.2
click at [102, 249] on textarea "Гайк, добрый день! **[BEG_FL-6270](https://tera.awatera.com/Order/68c135a468108…" at bounding box center [328, 268] width 555 height 46
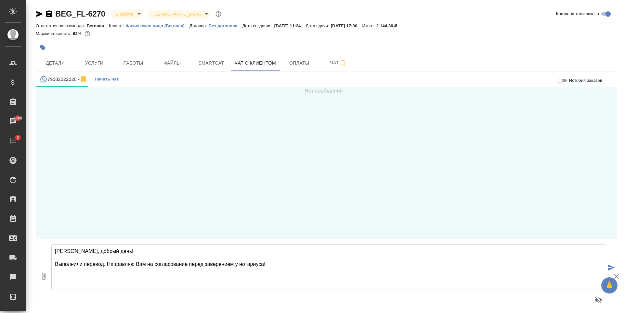
type textarea "Гайк, добрый день! Выполнили перевод. Направляю Вам на согласование перед завер…"
click at [45, 277] on icon "button" at bounding box center [44, 276] width 4 height 7
type input "C:\fakepath\doc02345820250910112508(hy).docx"
click at [610, 261] on button "submit" at bounding box center [611, 268] width 11 height 90
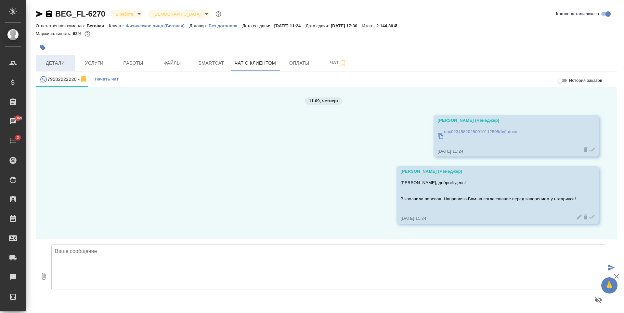
click at [50, 67] on button "Детали" at bounding box center [55, 63] width 39 height 16
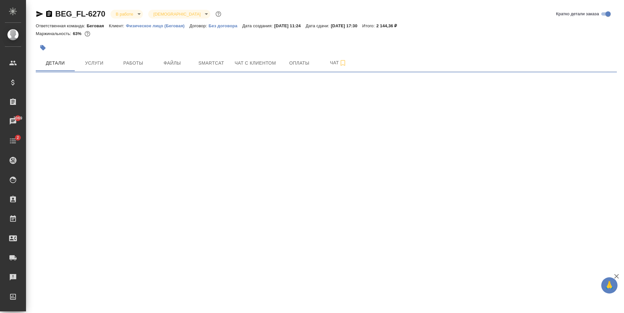
select select "RU"
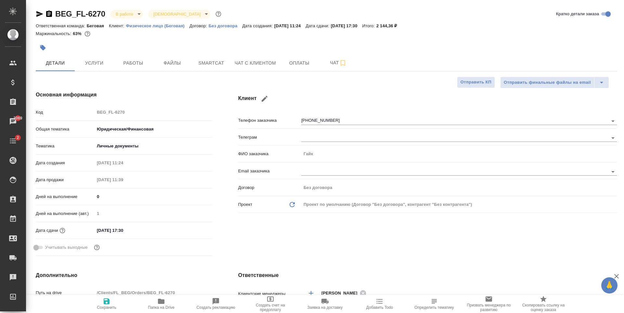
type textarea "x"
click at [261, 68] on button "Чат с клиентом" at bounding box center [255, 63] width 49 height 16
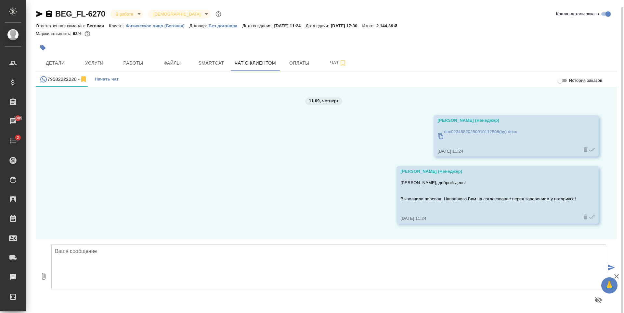
scroll to position [4, 0]
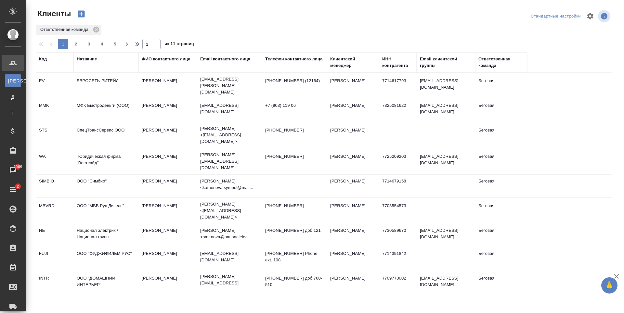
select select "RU"
click at [237, 62] on div "Email контактного лица" at bounding box center [225, 59] width 50 height 7
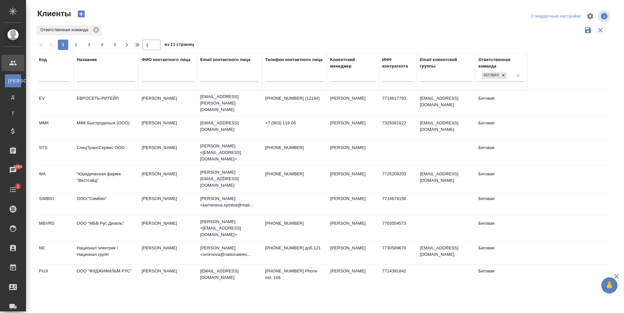
click at [223, 86] on div at bounding box center [229, 79] width 59 height 16
click at [223, 82] on input "text" at bounding box center [229, 78] width 59 height 8
paste input "[EMAIL_ADDRESS][DOMAIN_NAME]"
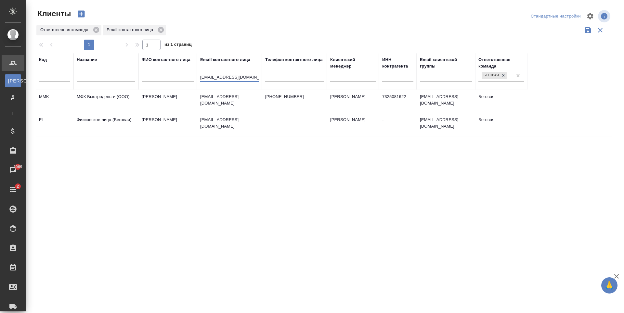
type input "[EMAIL_ADDRESS][DOMAIN_NAME]"
click at [323, 112] on td "[PHONE_NUMBER]" at bounding box center [294, 101] width 65 height 23
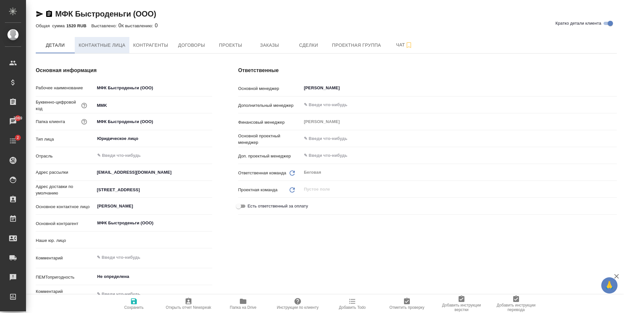
click at [109, 44] on span "Контактные лица" at bounding box center [102, 45] width 47 height 8
select select "RU"
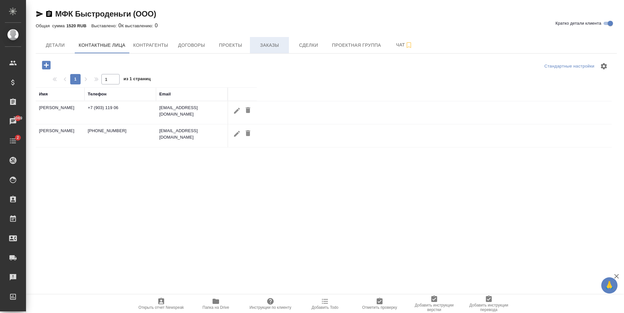
click at [264, 52] on button "Заказы" at bounding box center [269, 45] width 39 height 16
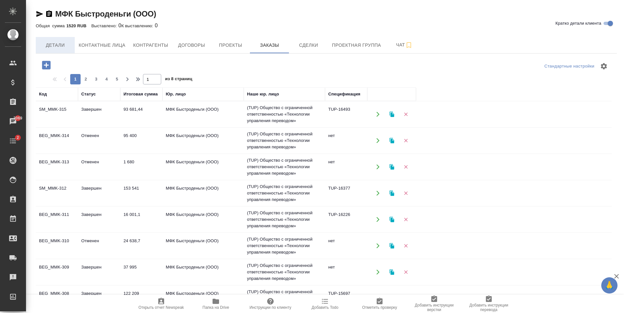
click at [68, 46] on span "Детали" at bounding box center [55, 45] width 31 height 8
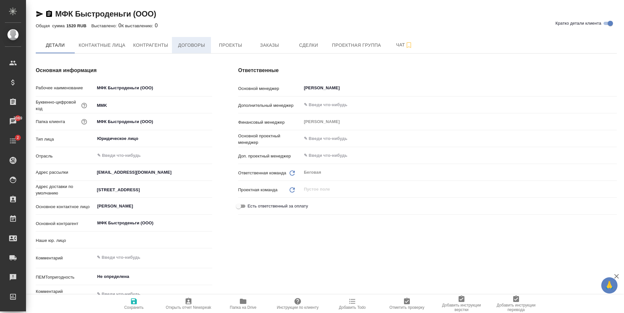
click at [175, 45] on button "Договоры" at bounding box center [191, 45] width 39 height 16
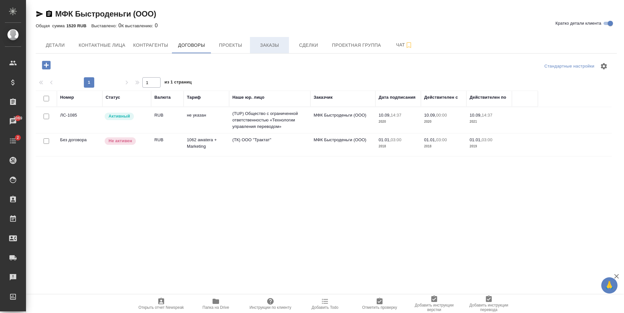
click at [275, 49] on span "Заказы" at bounding box center [269, 45] width 31 height 8
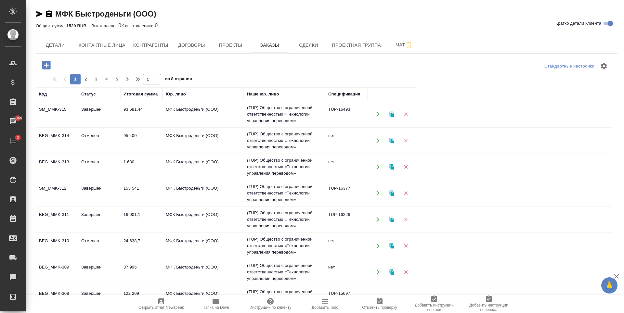
click at [217, 145] on td "МФК Быстроденьги (ООО)" at bounding box center [203, 140] width 81 height 23
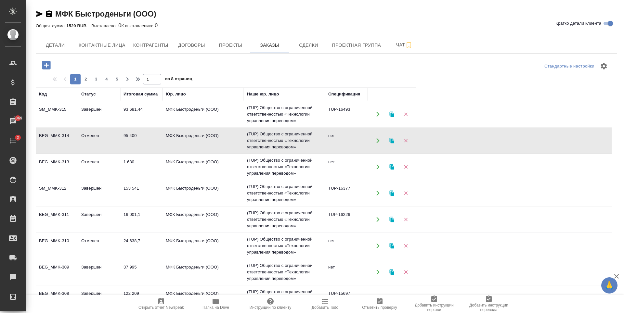
click at [217, 145] on td "МФК Быстроденьги (ООО)" at bounding box center [203, 140] width 81 height 23
click at [241, 121] on td "МФК Быстроденьги (ООО)" at bounding box center [203, 114] width 81 height 23
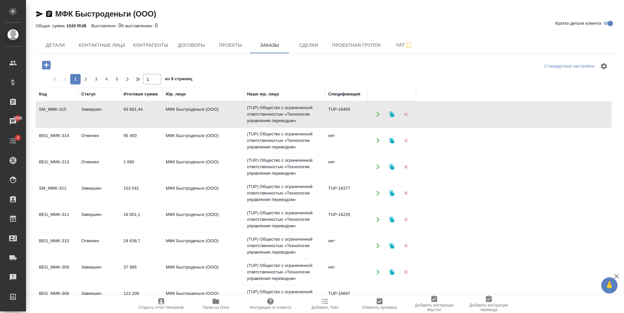
click at [241, 121] on td "МФК Быстроденьги (ООО)" at bounding box center [203, 114] width 81 height 23
click at [43, 62] on icon "button" at bounding box center [46, 65] width 8 height 8
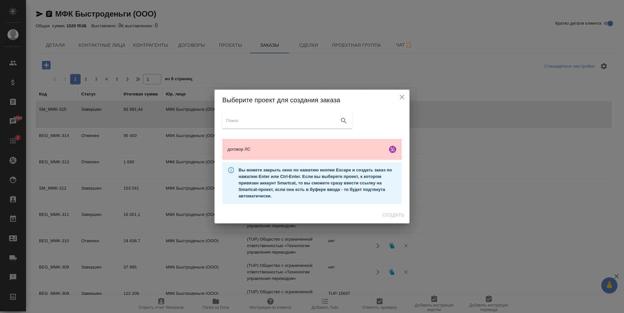
click at [322, 163] on div "Вы можете закрыть окно по нажатию кнопки Escape и создать заказ по нажатию Ente…" at bounding box center [311, 184] width 179 height 42
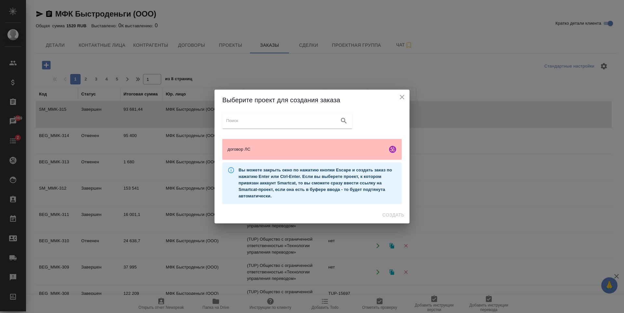
click at [329, 151] on span "договор ЛС" at bounding box center [306, 149] width 157 height 7
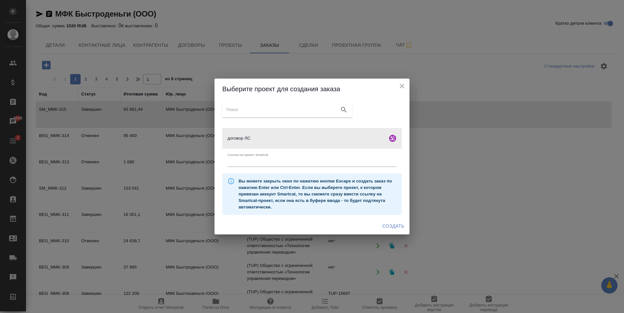
click at [396, 230] on span "Создать" at bounding box center [394, 226] width 22 height 8
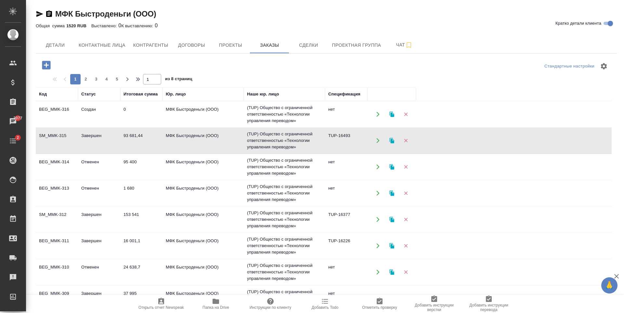
click at [229, 175] on td "МФК Быстроденьги (ООО)" at bounding box center [203, 167] width 81 height 23
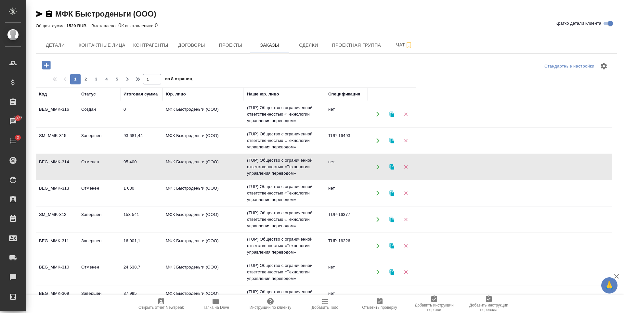
click at [144, 147] on td "93 681,44" at bounding box center [141, 140] width 42 height 23
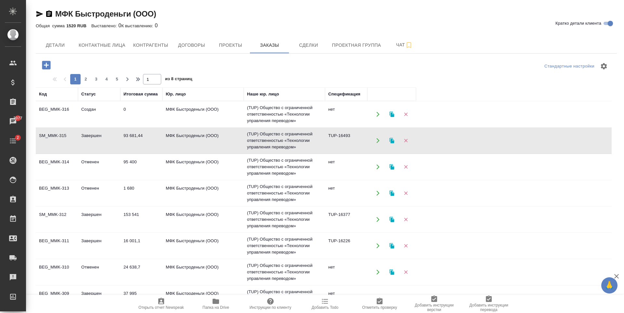
click at [144, 147] on td "93 681,44" at bounding box center [141, 140] width 42 height 23
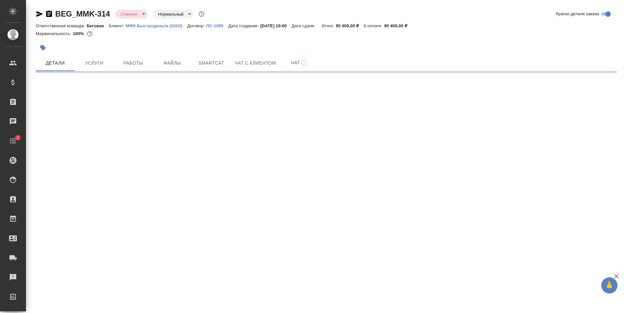
select select "RU"
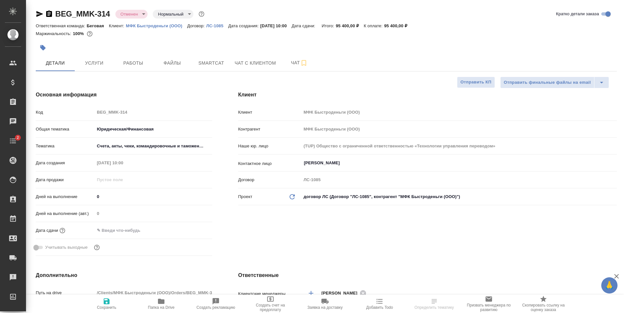
type textarea "x"
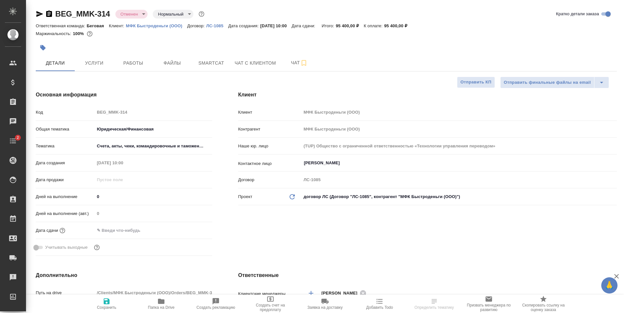
type textarea "x"
click at [211, 23] on link "ЛС-1085" at bounding box center [217, 26] width 22 height 6
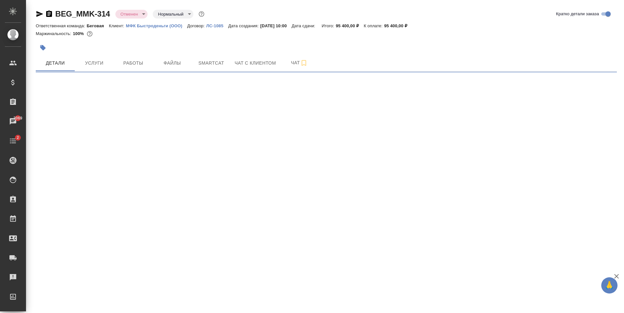
select select "RU"
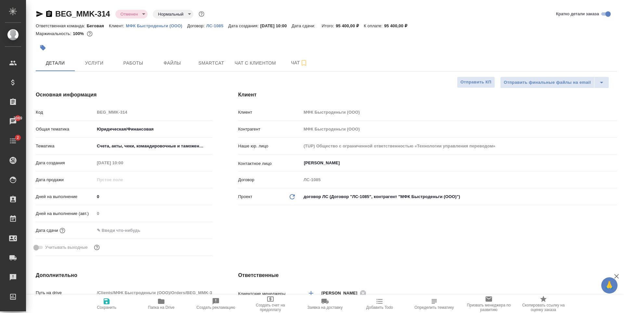
type textarea "x"
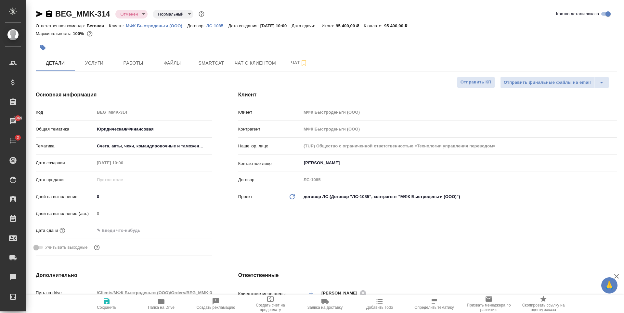
type textarea "x"
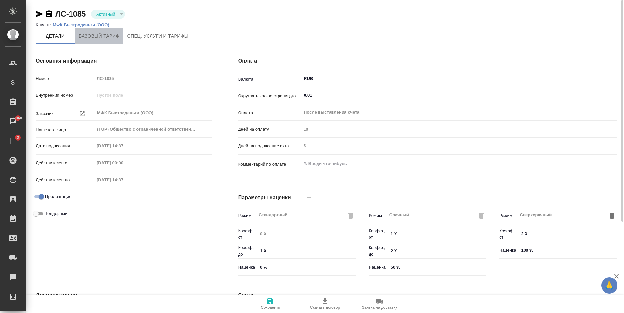
click at [105, 39] on span "Базовый тариф" at bounding box center [99, 36] width 41 height 8
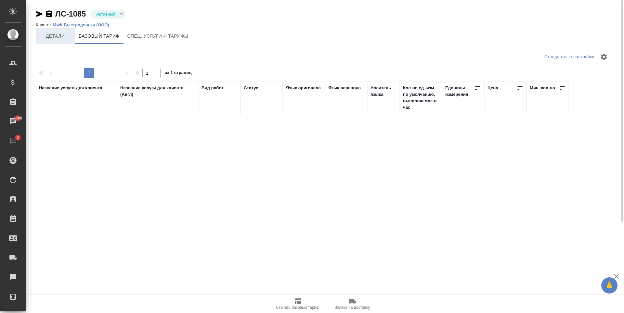
click at [67, 41] on button "Детали" at bounding box center [55, 36] width 39 height 16
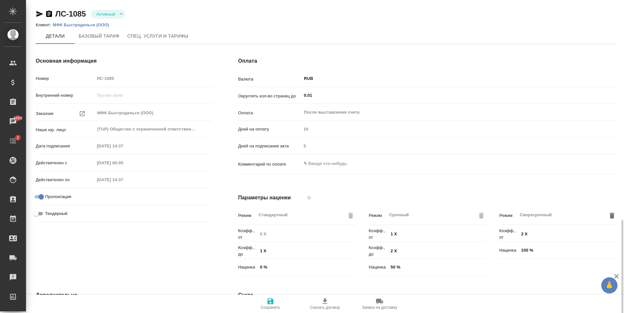
scroll to position [129, 0]
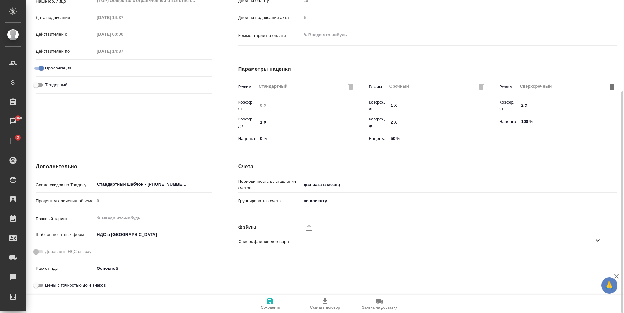
click at [262, 242] on span "Список файлов договора" at bounding box center [416, 242] width 355 height 7
click at [374, 257] on span "1085 ЛС.pdf" at bounding box center [418, 259] width 358 height 7
click at [598, 261] on icon "button" at bounding box center [602, 259] width 8 height 8
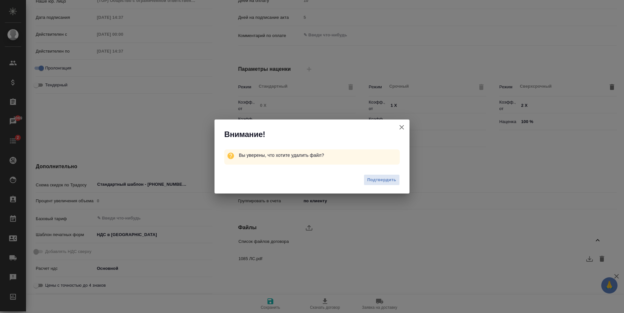
click at [405, 130] on icon "button" at bounding box center [402, 128] width 8 height 8
type textarea "x"
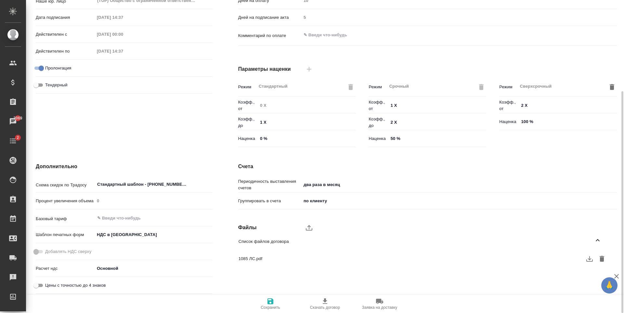
click at [589, 263] on icon "button" at bounding box center [590, 259] width 8 height 8
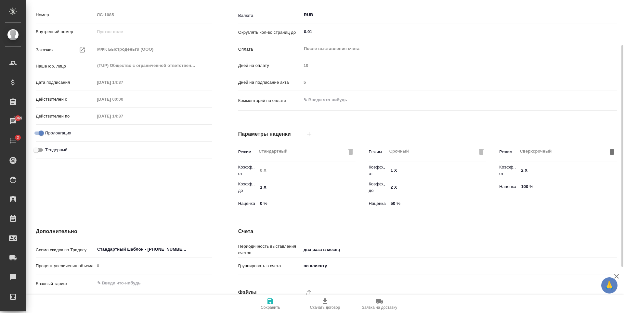
scroll to position [0, 0]
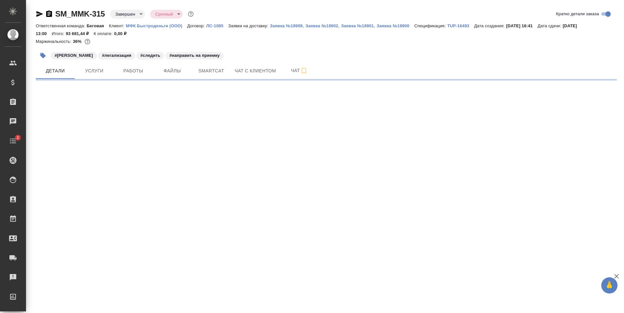
select select "RU"
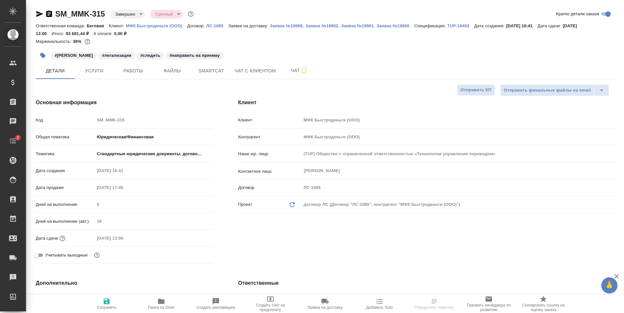
type textarea "x"
click at [466, 26] on p "TUP-16493" at bounding box center [460, 25] width 27 height 5
type textarea "x"
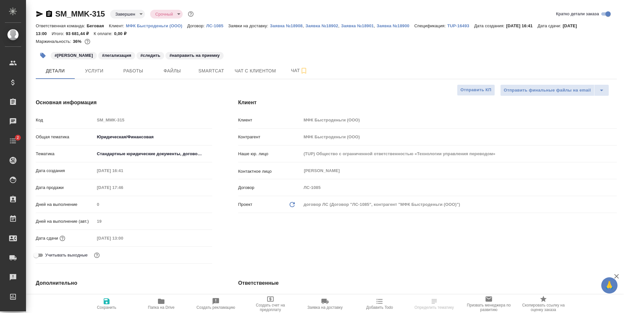
type textarea "x"
select select "RU"
type textarea "x"
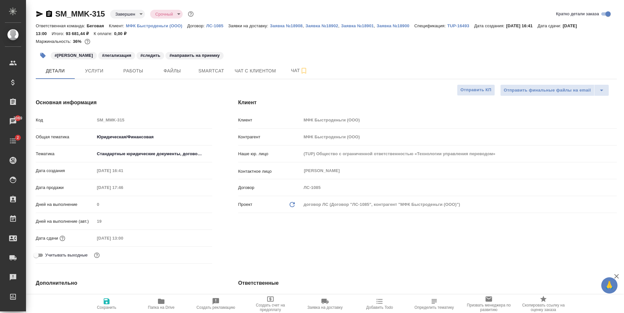
type textarea "x"
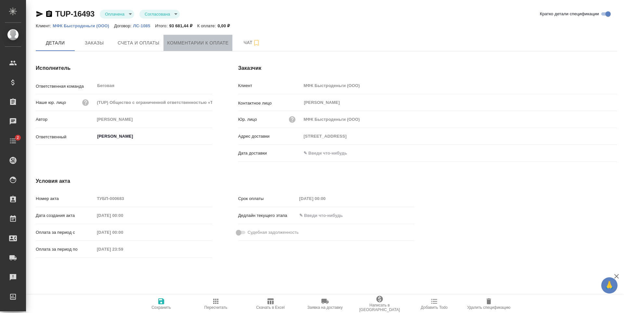
click at [196, 42] on span "Комментарии к оплате" at bounding box center [197, 43] width 61 height 8
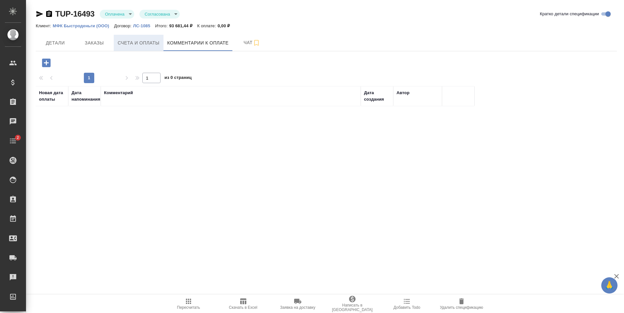
click at [155, 45] on span "Счета и оплаты" at bounding box center [139, 43] width 42 height 8
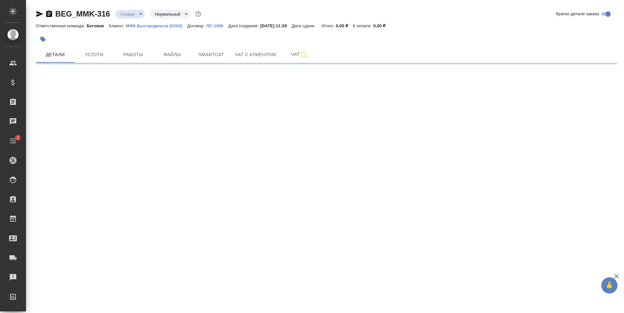
select select "RU"
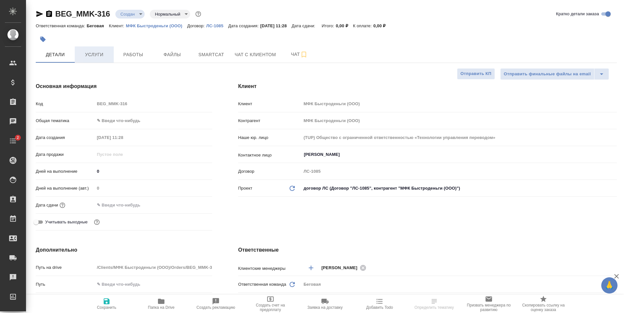
type textarea "x"
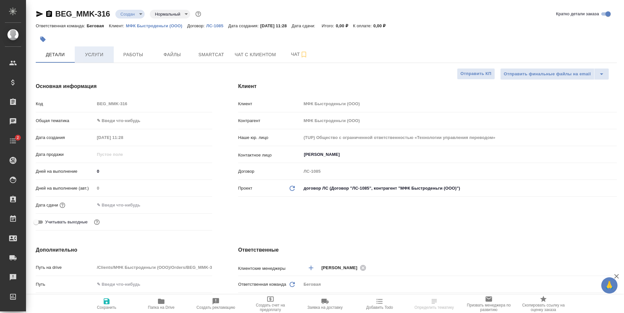
type textarea "x"
click at [103, 55] on span "Услуги" at bounding box center [94, 55] width 31 height 8
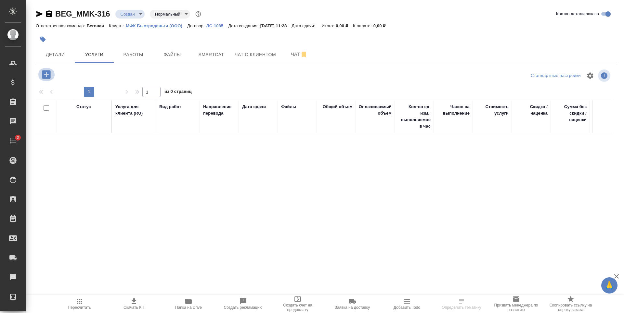
click at [49, 73] on icon "button" at bounding box center [46, 74] width 8 height 8
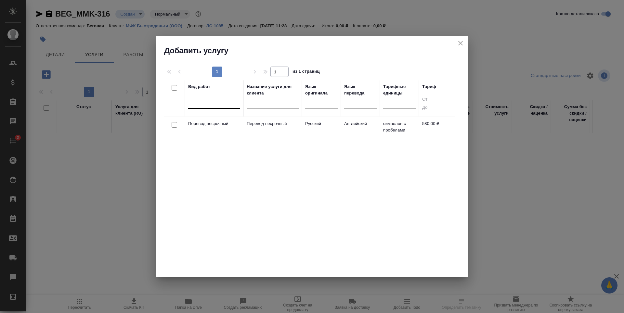
click at [206, 106] on div at bounding box center [214, 102] width 52 height 9
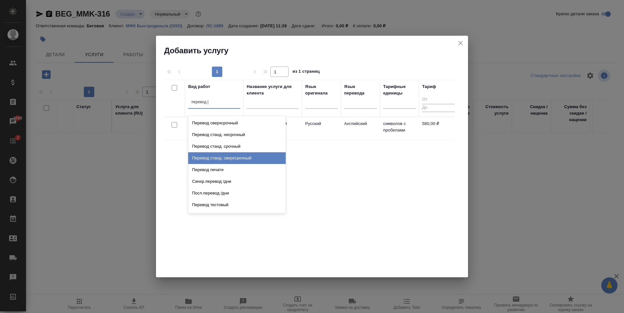
scroll to position [12, 0]
type input "перевод ст"
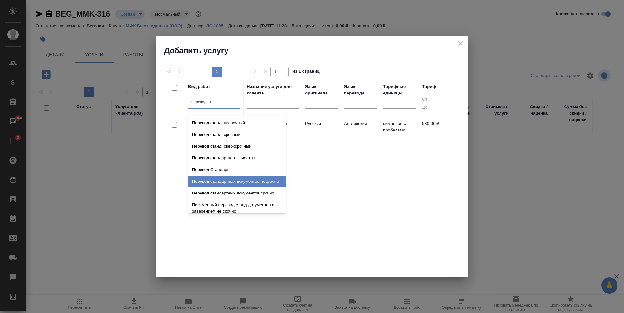
click at [238, 169] on div "Перевод Стандарт" at bounding box center [237, 170] width 98 height 12
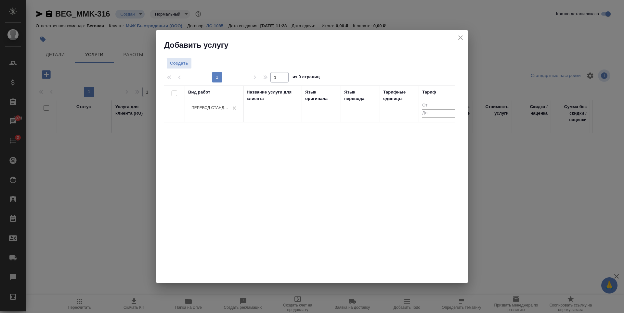
click at [464, 41] on icon "close" at bounding box center [461, 38] width 8 height 8
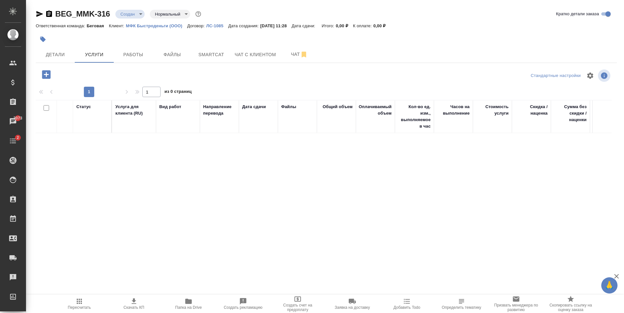
click at [204, 27] on p "Договор:" at bounding box center [196, 25] width 19 height 5
click at [214, 25] on p "ЛС-1085" at bounding box center [217, 25] width 22 height 5
click at [185, 51] on span "Файлы" at bounding box center [172, 55] width 31 height 8
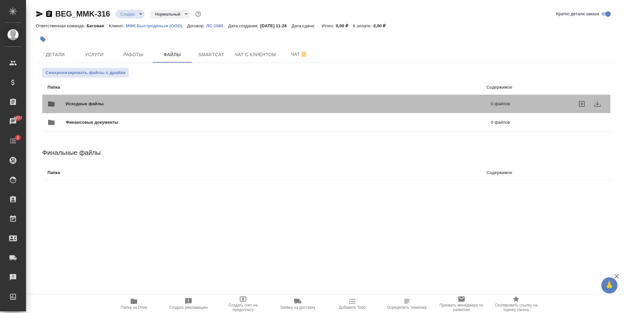
click at [80, 101] on span "Исходные файлы" at bounding box center [182, 104] width 232 height 7
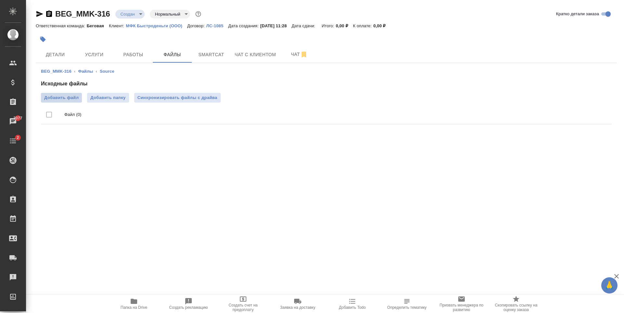
click at [81, 98] on label "Добавить файл" at bounding box center [61, 98] width 41 height 10
click at [0, 0] on input "Добавить файл" at bounding box center [0, 0] width 0 height 0
click at [92, 51] on span "Услуги" at bounding box center [94, 55] width 31 height 8
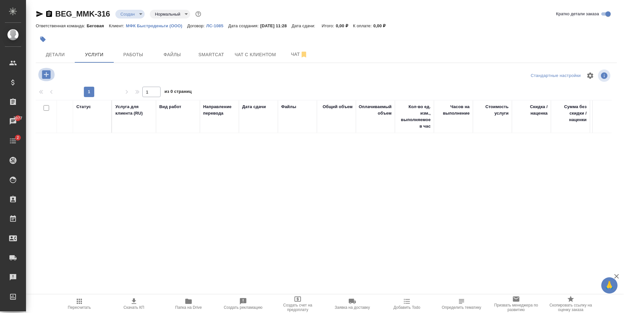
click at [46, 71] on icon "button" at bounding box center [46, 74] width 8 height 8
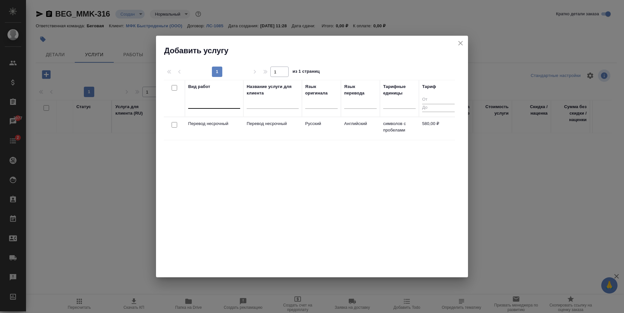
click at [197, 106] on div at bounding box center [214, 102] width 52 height 9
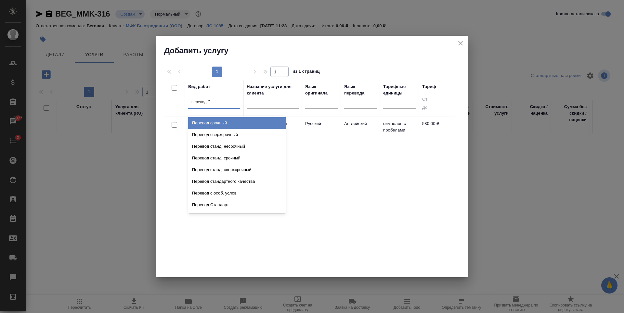
type input "перевод ст"
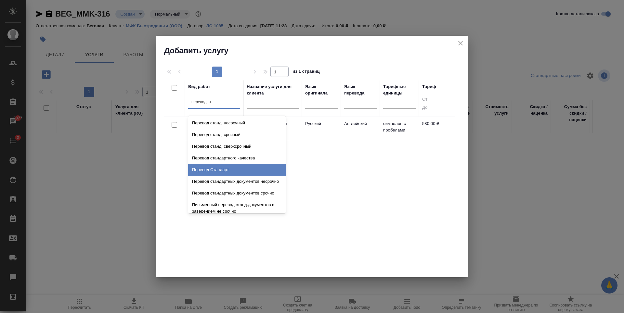
click at [244, 165] on div "Перевод Стандарт" at bounding box center [237, 170] width 98 height 12
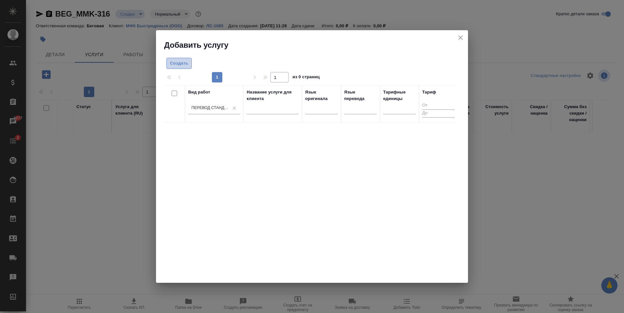
click at [174, 67] on span "Создать" at bounding box center [179, 63] width 18 height 7
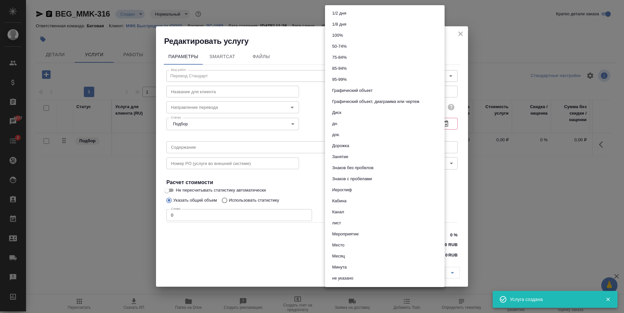
click at [412, 111] on body "🙏 .cls-1 fill:#fff; AWATERA Antonova Kristina Клиенты Спецификации Заказы 3077 …" at bounding box center [312, 156] width 624 height 313
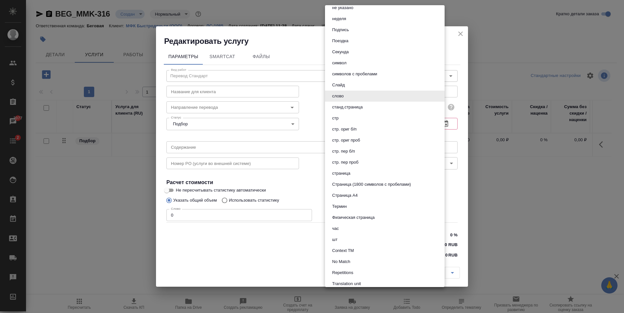
scroll to position [276, 0]
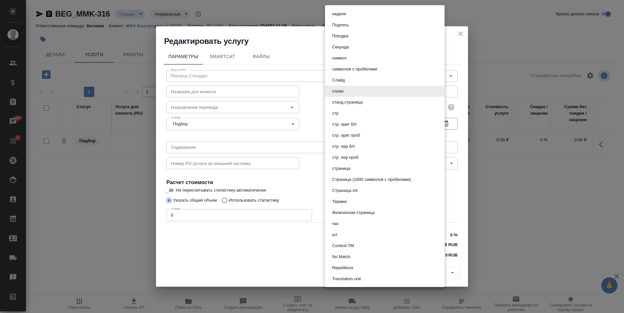
click at [367, 167] on li "страница" at bounding box center [385, 168] width 120 height 11
type input "5a8b1489cc6b4906c91bfdb2"
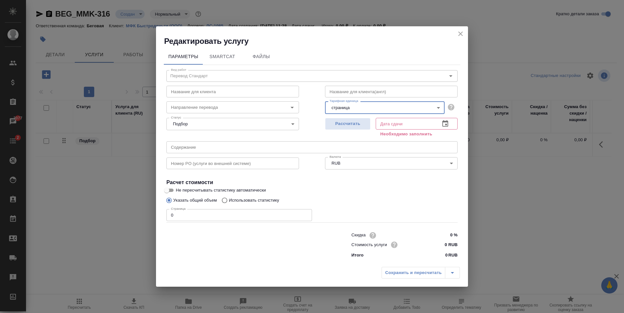
click at [253, 215] on input "0" at bounding box center [239, 215] width 146 height 12
type input "1"
click at [361, 123] on span "Рассчитать" at bounding box center [348, 123] width 38 height 7
type input "11.09.2025 12:39"
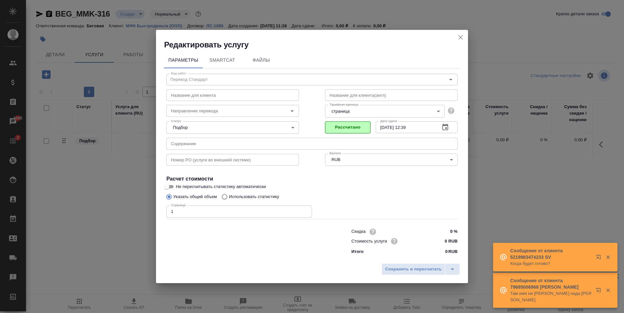
click at [272, 212] on input "1" at bounding box center [239, 212] width 146 height 12
click at [447, 243] on input "0 RUB" at bounding box center [445, 241] width 24 height 9
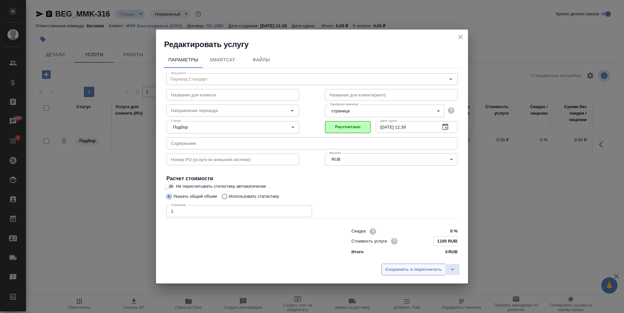
type input "1100 RUB"
click at [420, 273] on span "Сохранить и пересчитать" at bounding box center [413, 269] width 57 height 7
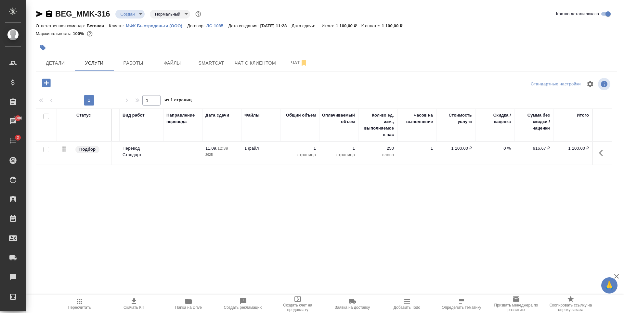
scroll to position [0, 0]
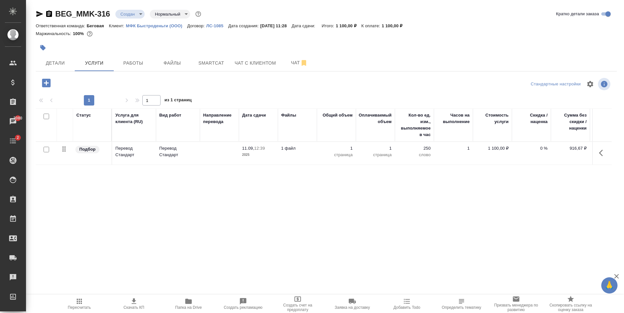
click at [210, 154] on td at bounding box center [219, 153] width 39 height 23
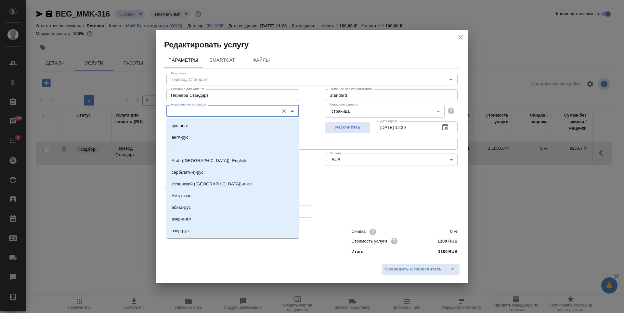
click at [249, 112] on input "Направление перевода" at bounding box center [221, 111] width 107 height 8
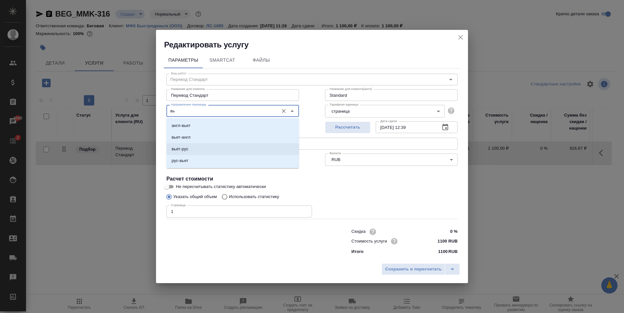
click at [192, 154] on li "вьет-рус" at bounding box center [232, 149] width 133 height 12
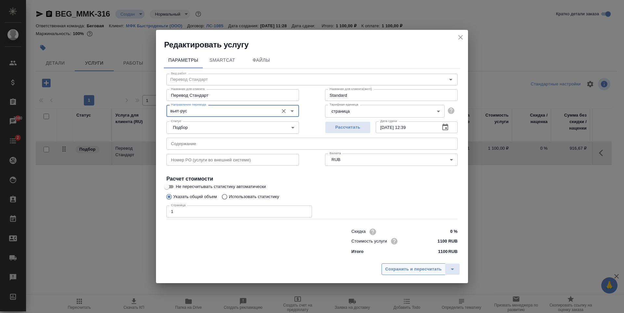
type input "вьет-рус"
click at [412, 269] on span "Сохранить и пересчитать" at bounding box center [413, 269] width 57 height 7
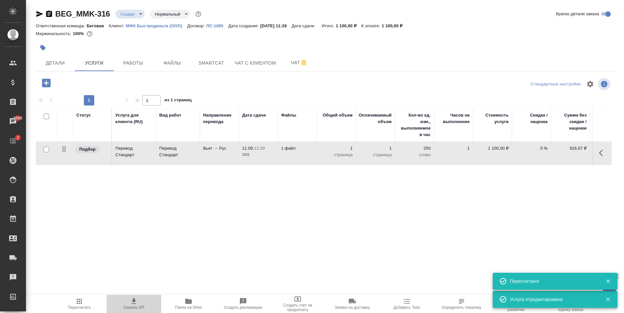
click at [127, 305] on span "Скачать КП" at bounding box center [134, 304] width 47 height 12
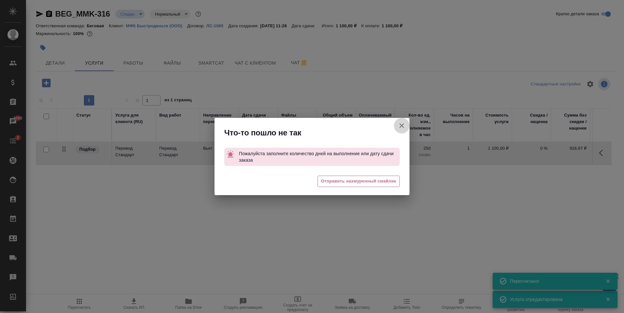
click at [399, 126] on icon "button" at bounding box center [402, 126] width 8 height 8
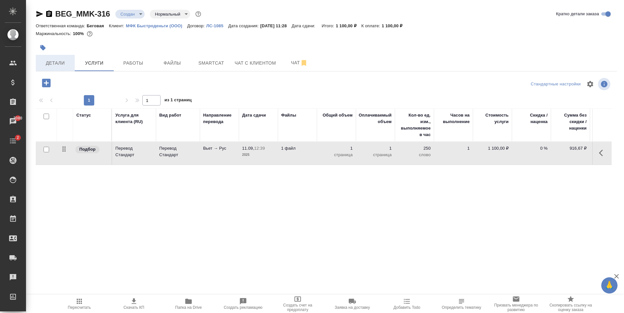
click at [47, 56] on button "Детали" at bounding box center [55, 63] width 39 height 16
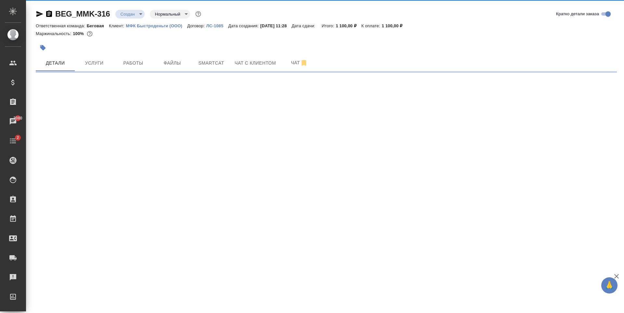
select select "RU"
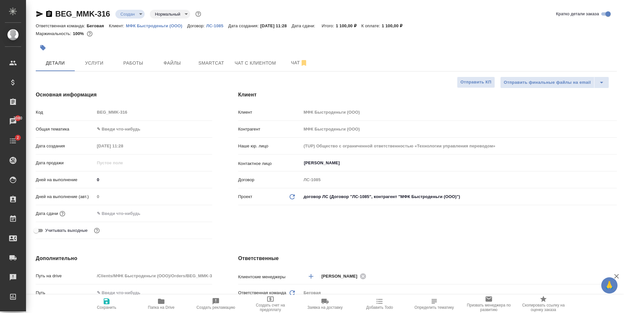
type textarea "x"
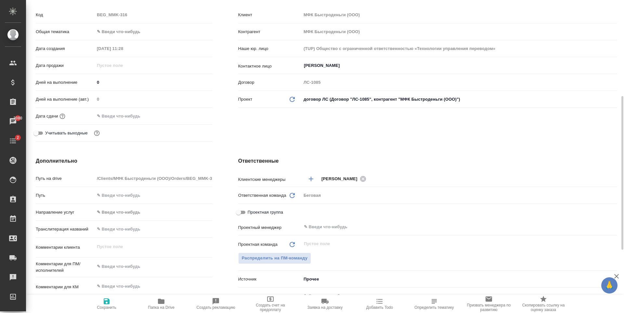
scroll to position [130, 0]
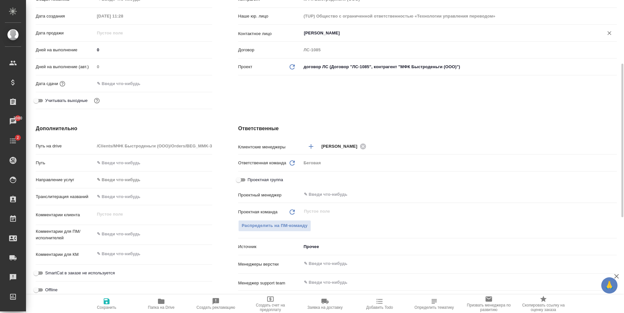
click at [328, 28] on div "Кулага Анна ​" at bounding box center [459, 33] width 316 height 12
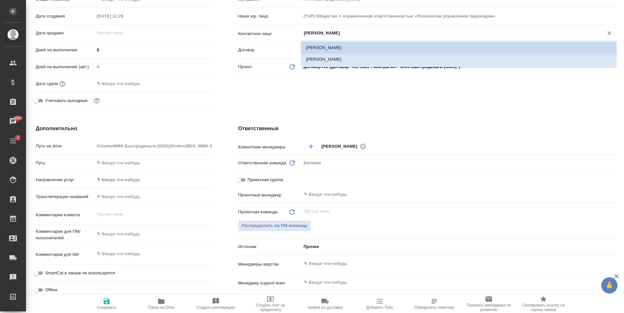
click at [317, 58] on li "Коробова Людмила" at bounding box center [459, 60] width 316 height 12
type input "Коробова Людмила"
type textarea "x"
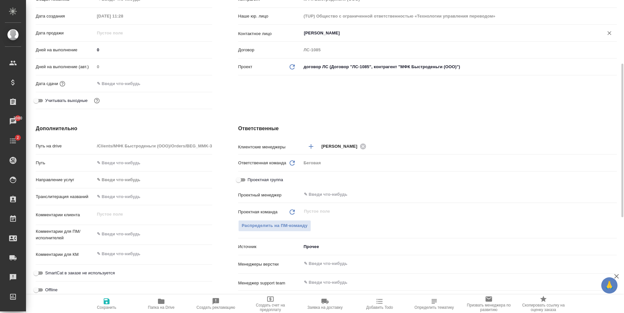
type input "Коробова Людмила"
click at [106, 296] on button "Сохранить" at bounding box center [106, 304] width 55 height 18
type textarea "x"
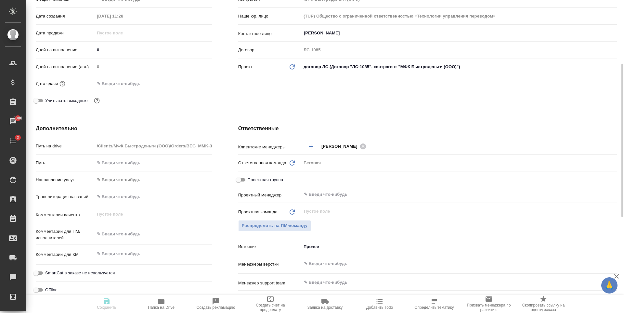
type textarea "x"
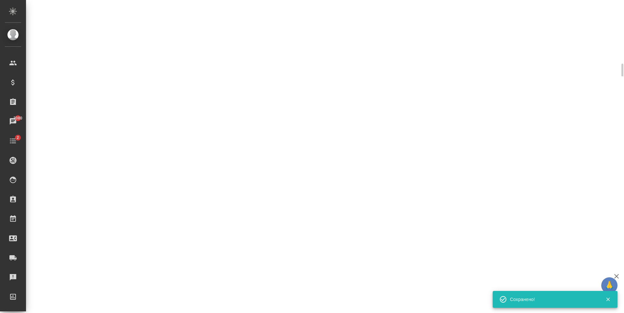
select select "RU"
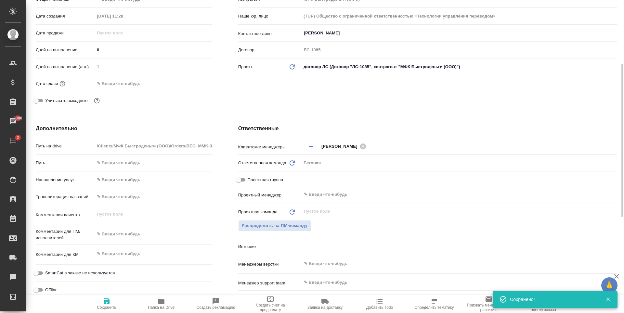
type textarea "x"
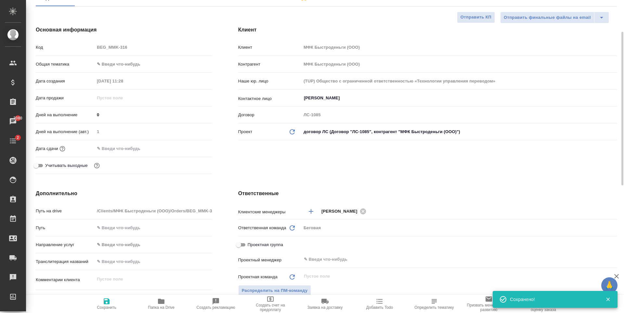
click at [153, 151] on div at bounding box center [154, 148] width 118 height 9
click at [130, 146] on input "text" at bounding box center [123, 148] width 57 height 9
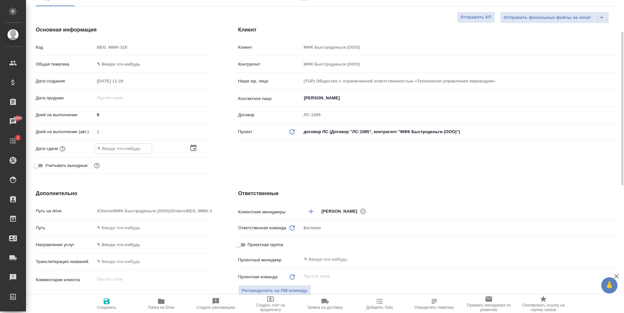
click at [194, 148] on icon "button" at bounding box center [194, 148] width 8 height 8
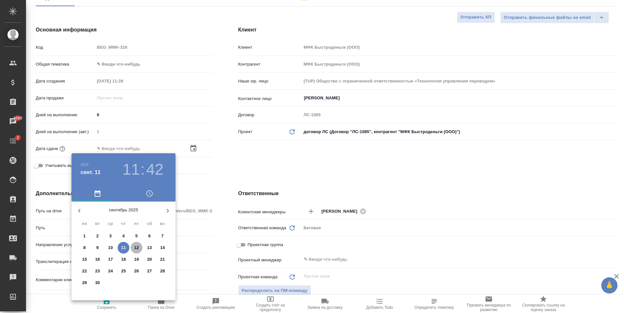
click at [134, 247] on p "12" at bounding box center [136, 248] width 5 height 7
type input "12.09.2025 11:42"
type textarea "x"
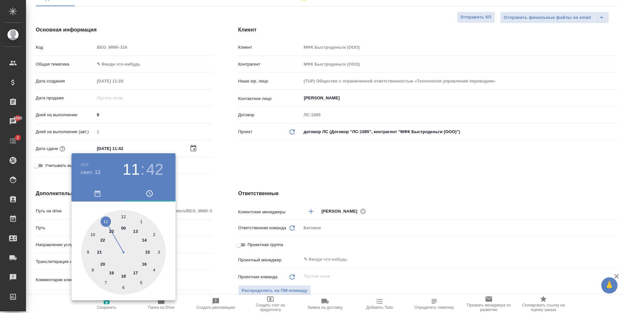
click at [124, 218] on div at bounding box center [123, 252] width 85 height 85
type input "12.09.2025 12:42"
type textarea "x"
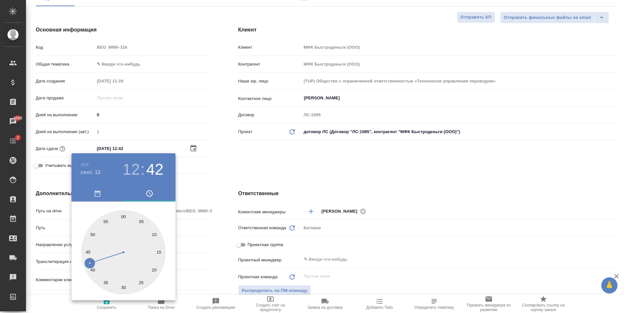
click at [123, 216] on div at bounding box center [123, 252] width 85 height 85
type input "12.09.2025 12:00"
type textarea "x"
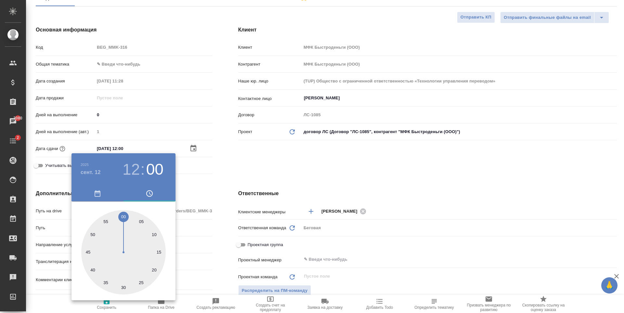
click at [272, 181] on div at bounding box center [312, 156] width 624 height 313
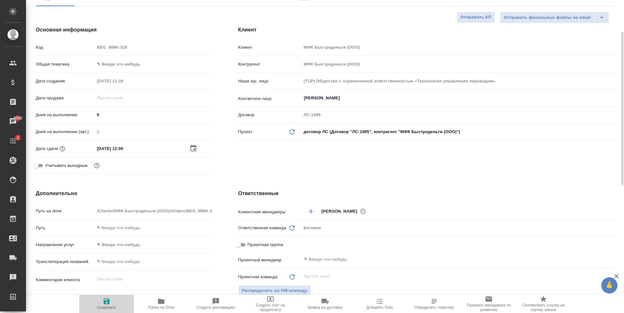
click at [122, 302] on span "Сохранить" at bounding box center [106, 304] width 47 height 12
type textarea "x"
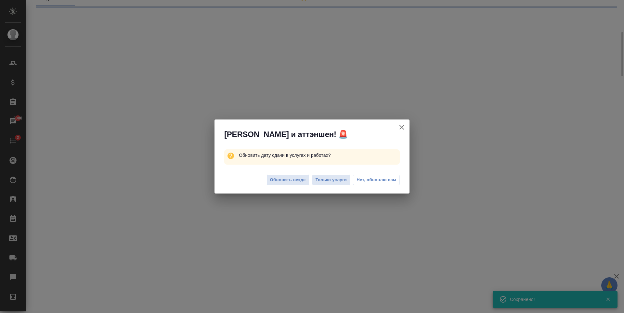
select select "RU"
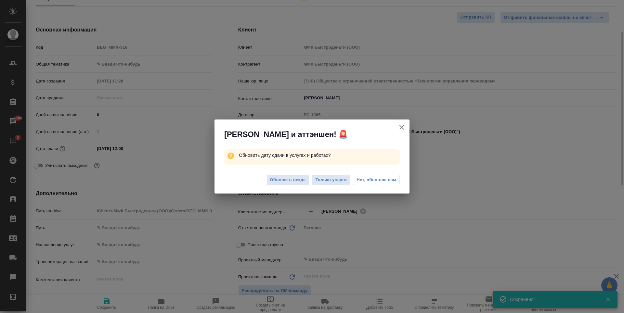
type textarea "x"
click at [295, 181] on span "Обновить везде" at bounding box center [288, 179] width 36 height 7
type textarea "x"
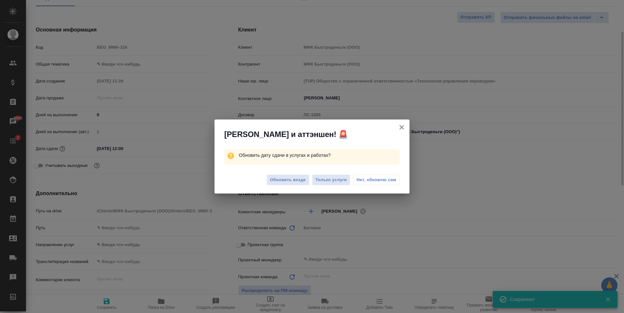
type textarea "x"
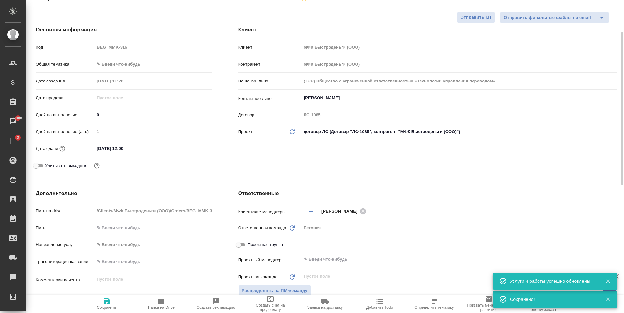
scroll to position [0, 0]
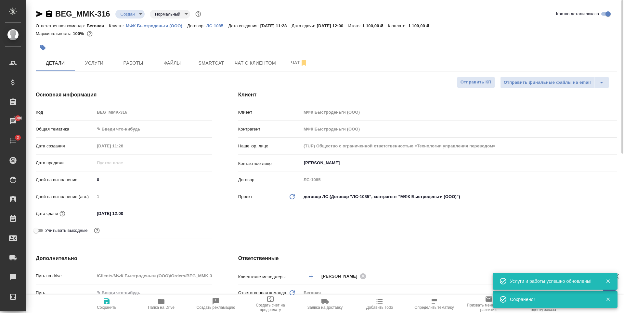
click at [100, 75] on div "BEG_MMK-316 Создан new Нормальный normal Кратко детали заказа Ответственная ком…" at bounding box center [326, 319] width 588 height 638
click at [100, 62] on span "Услуги" at bounding box center [94, 63] width 31 height 8
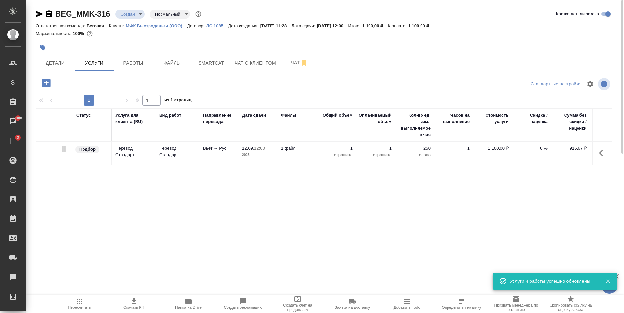
click at [136, 302] on icon "button" at bounding box center [134, 302] width 8 height 8
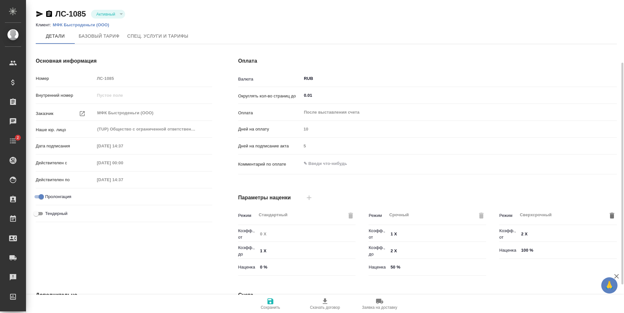
scroll to position [129, 0]
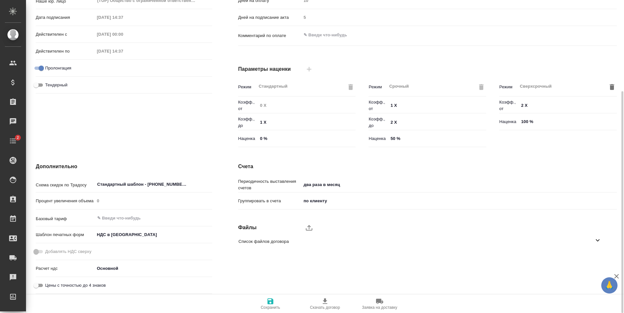
click at [283, 244] on span "Список файлов договора" at bounding box center [416, 242] width 355 height 7
drag, startPoint x: 584, startPoint y: 257, endPoint x: 587, endPoint y: 260, distance: 4.4
click at [584, 258] on li "1085 ЛС.pdf" at bounding box center [422, 259] width 379 height 14
click at [587, 260] on icon "button" at bounding box center [590, 259] width 8 height 8
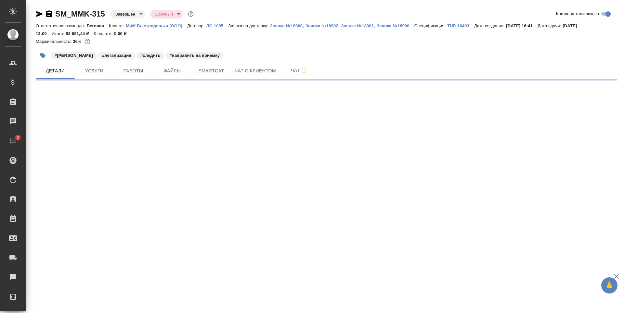
select select "RU"
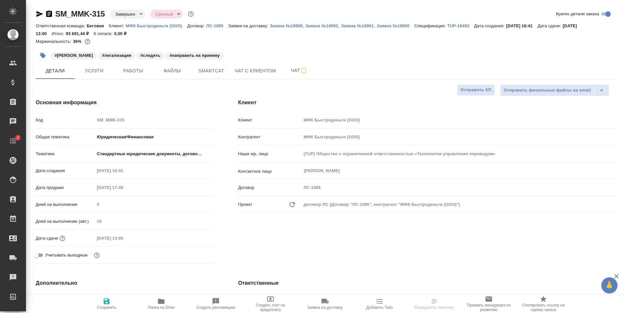
type textarea "x"
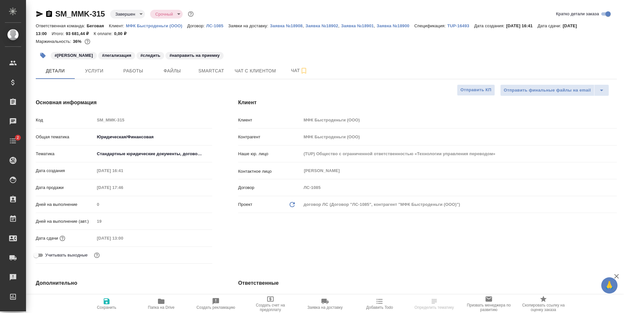
type textarea "x"
click at [109, 71] on span "Услуги" at bounding box center [94, 71] width 31 height 8
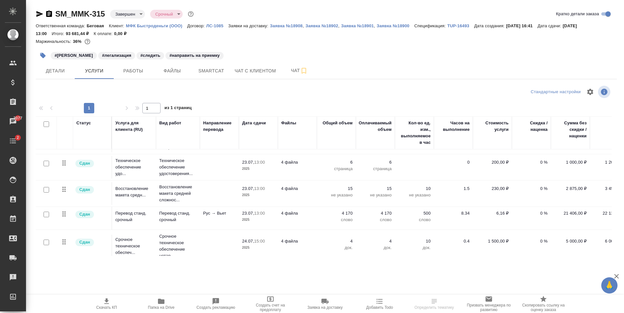
scroll to position [33, 0]
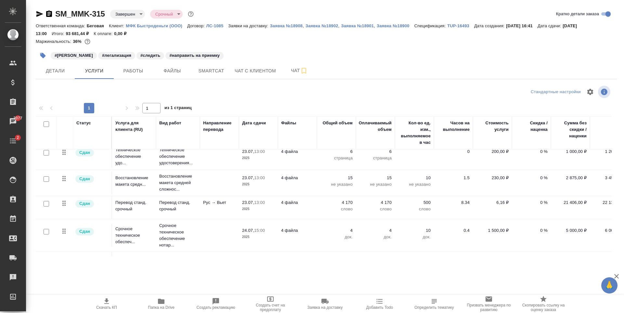
click at [259, 214] on td "23.07, 13:00 2025" at bounding box center [258, 207] width 39 height 23
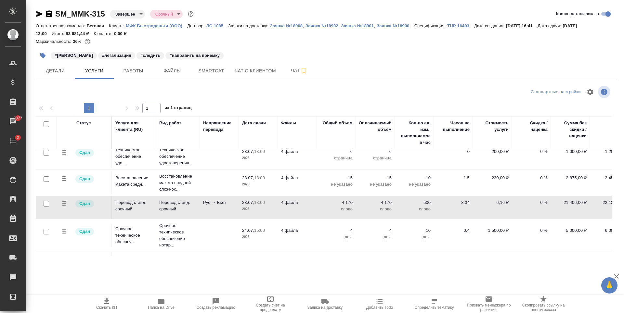
click at [259, 214] on td "23.07, 13:00 2025" at bounding box center [258, 207] width 39 height 23
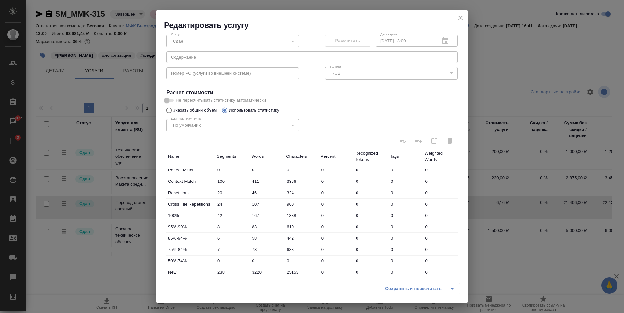
scroll to position [0, 0]
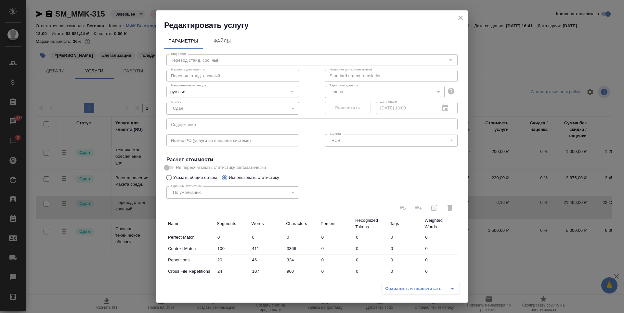
click at [456, 15] on button "close" at bounding box center [461, 18] width 10 height 10
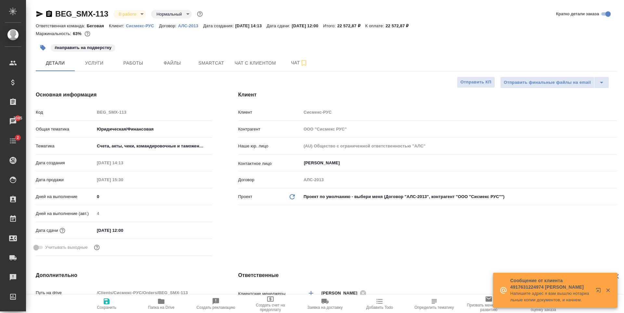
select select "RU"
